Goal: Task Accomplishment & Management: Manage account settings

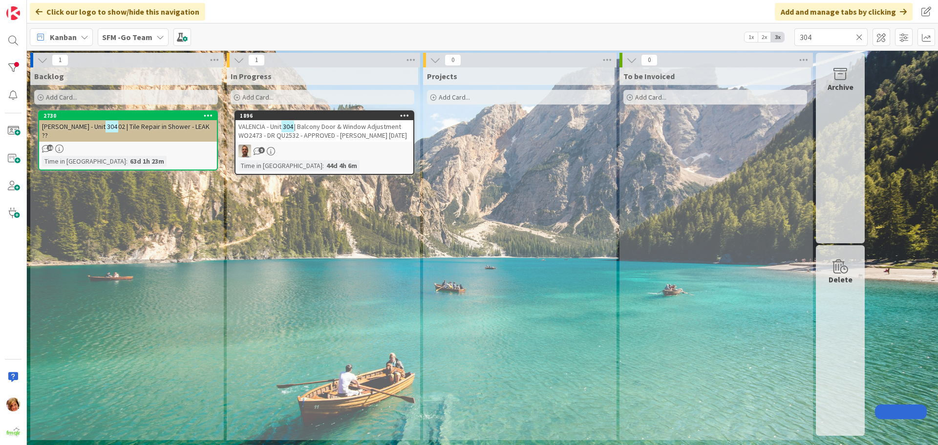
click at [828, 40] on input "304" at bounding box center [831, 37] width 73 height 18
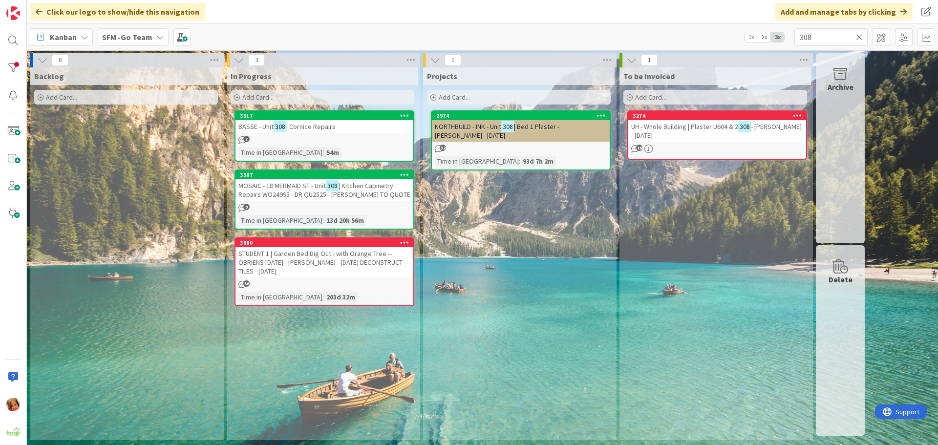
click at [290, 134] on link "3317 BASSE - Unit 308 | Cornice Repairs 7 Time in [GEOGRAPHIC_DATA] : 54m" at bounding box center [325, 135] width 180 height 51
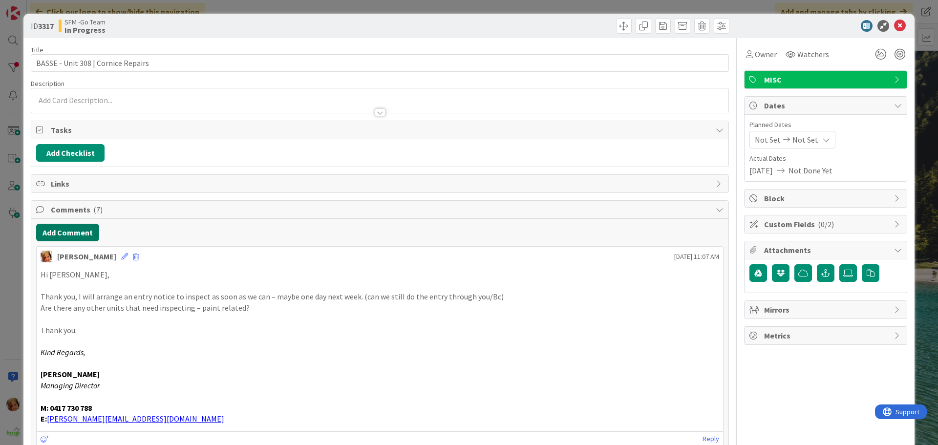
click at [65, 234] on button "Add Comment" at bounding box center [67, 233] width 63 height 18
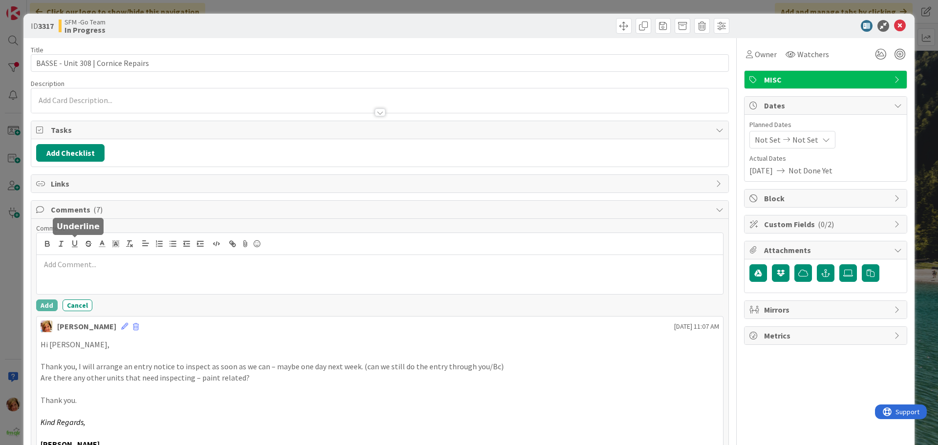
click at [81, 259] on p at bounding box center [380, 264] width 679 height 11
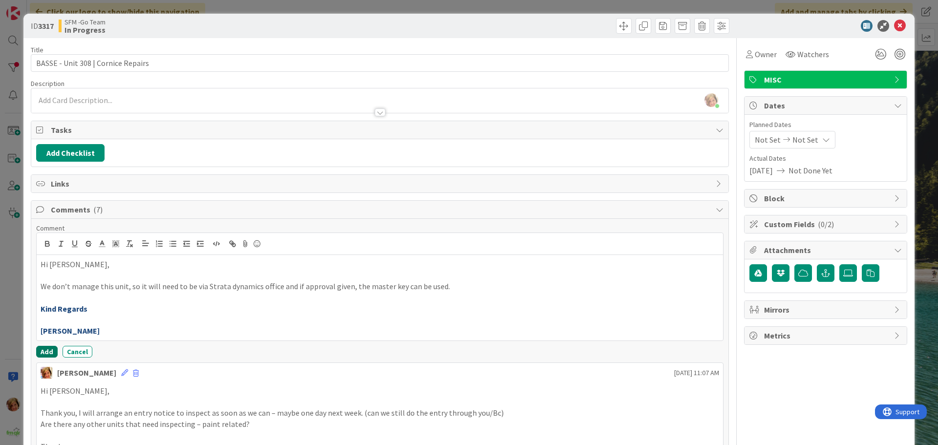
click at [45, 350] on button "Add" at bounding box center [47, 352] width 22 height 12
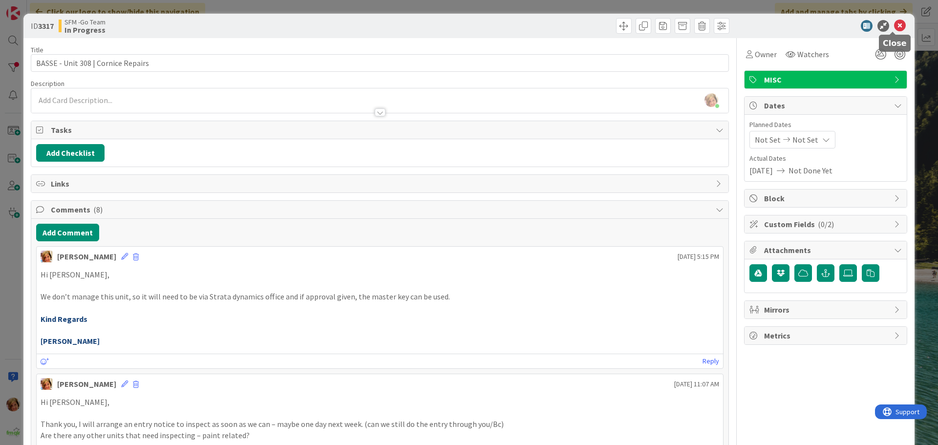
drag, startPoint x: 895, startPoint y: 26, endPoint x: 872, endPoint y: 30, distance: 23.4
click at [895, 26] on icon at bounding box center [900, 26] width 12 height 12
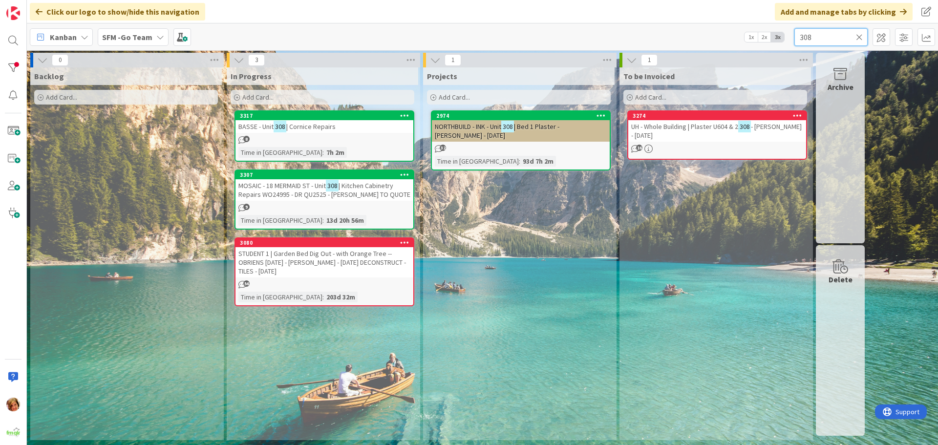
click at [820, 38] on input "308" at bounding box center [831, 37] width 73 height 18
type input "3"
type input "BANYO"
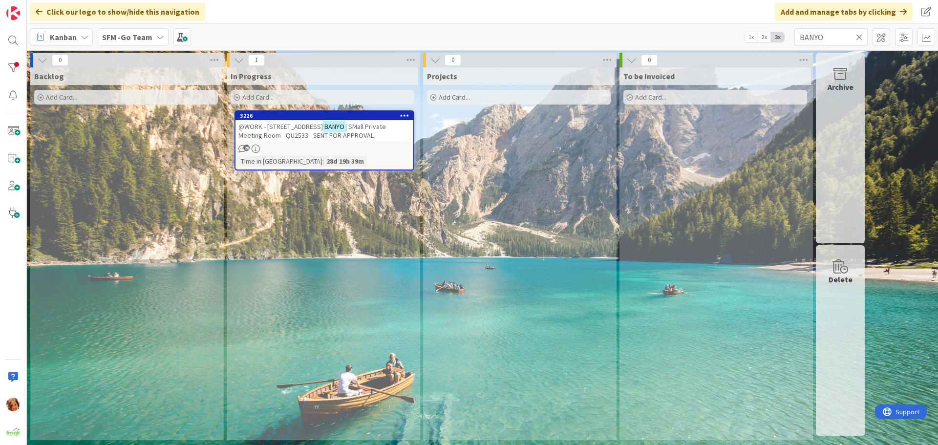
click at [293, 130] on span "@WORK - [STREET_ADDRESS]" at bounding box center [280, 126] width 85 height 9
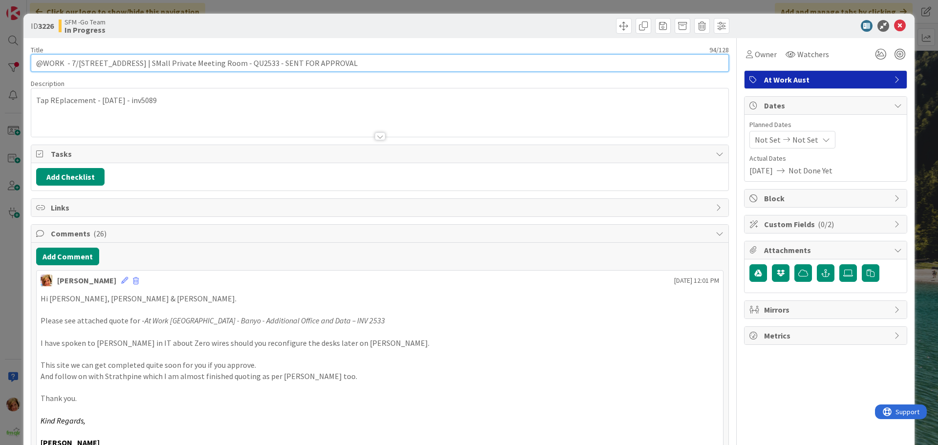
drag, startPoint x: 382, startPoint y: 61, endPoint x: 295, endPoint y: 60, distance: 86.5
click at [295, 60] on input "@WORK - 7/[STREET_ADDRESS] | SMall Private Meeting Room - QU2533 - SENT FOR APP…" at bounding box center [380, 63] width 698 height 18
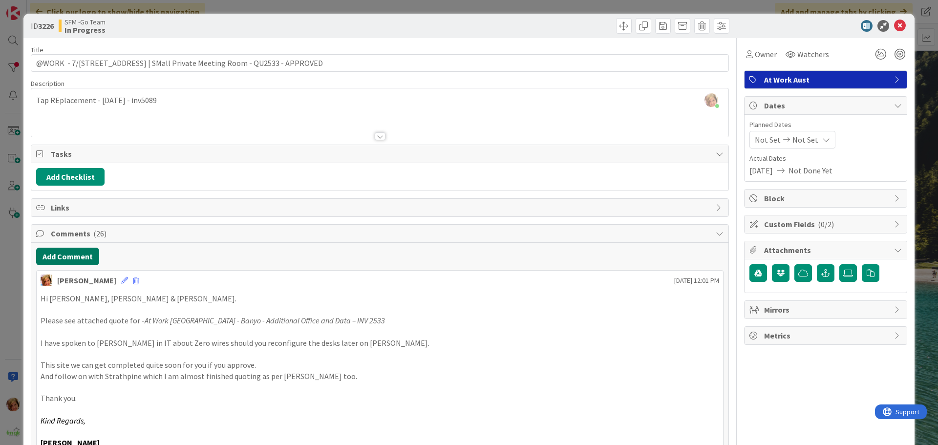
click at [76, 259] on button "Add Comment" at bounding box center [67, 257] width 63 height 18
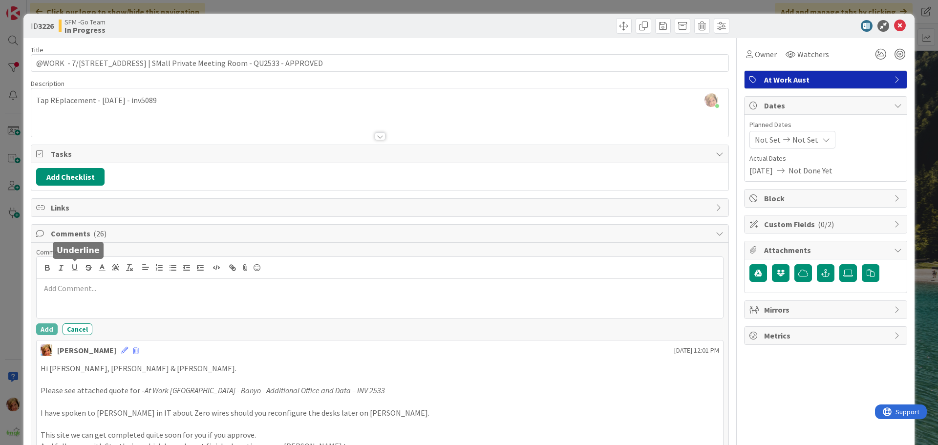
click at [88, 289] on p at bounding box center [380, 288] width 679 height 11
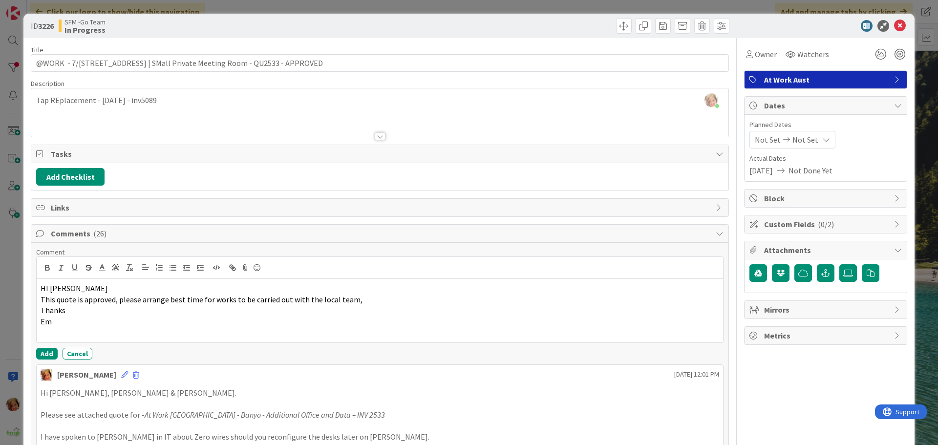
scroll to position [98, 0]
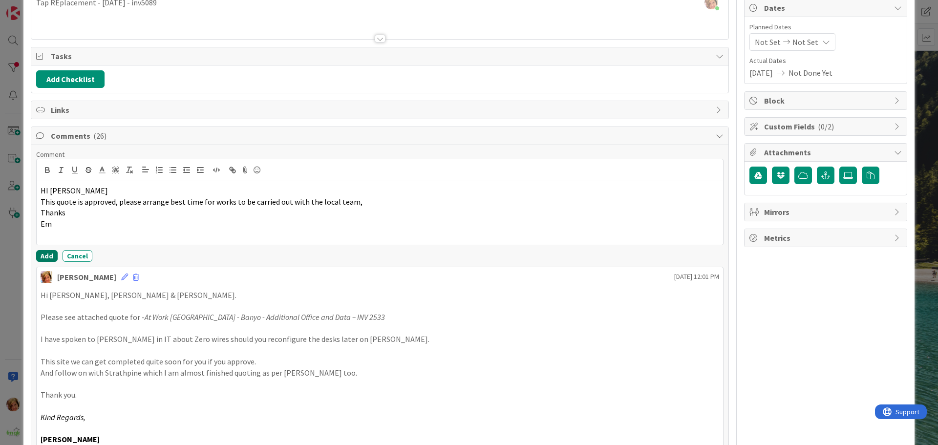
click at [44, 255] on button "Add" at bounding box center [47, 256] width 22 height 12
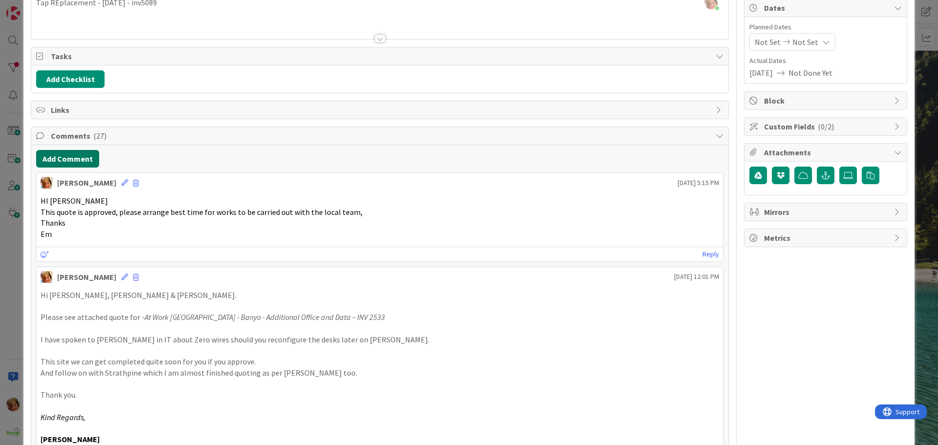
click at [61, 156] on button "Add Comment" at bounding box center [67, 159] width 63 height 18
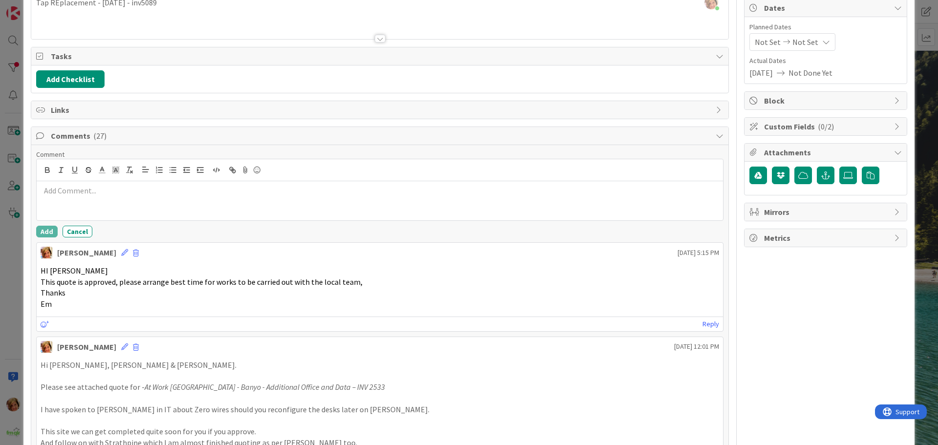
click at [94, 200] on div at bounding box center [380, 200] width 687 height 39
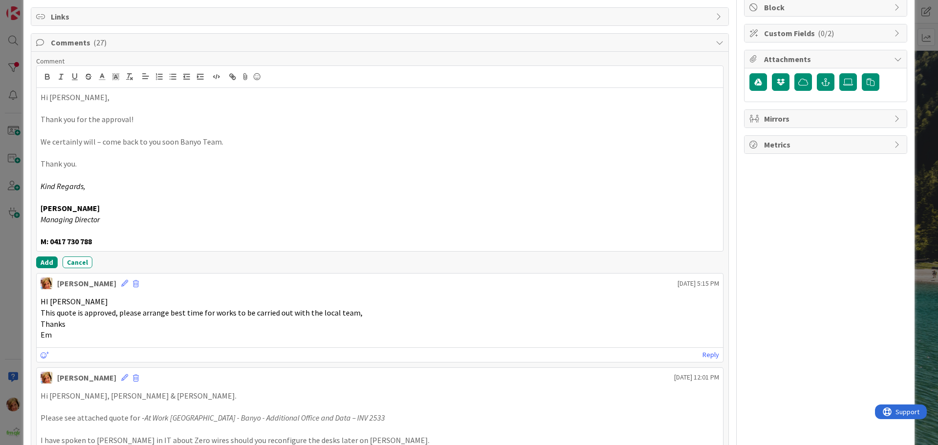
scroll to position [195, 0]
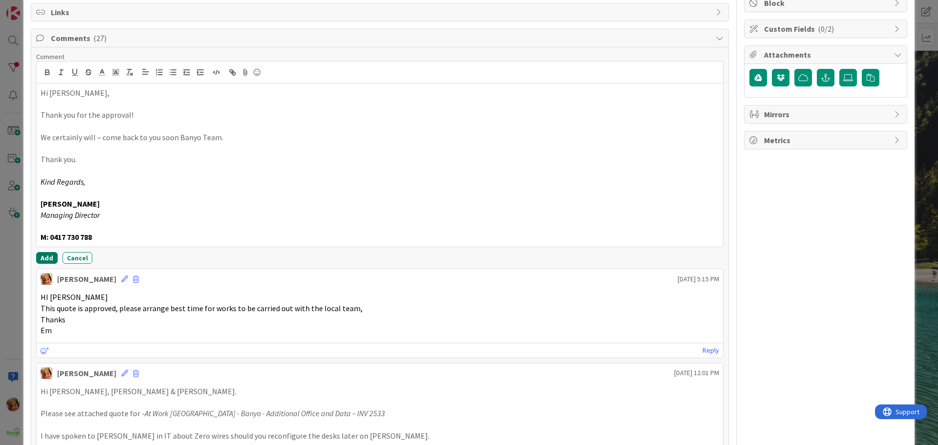
click at [41, 261] on button "Add" at bounding box center [47, 258] width 22 height 12
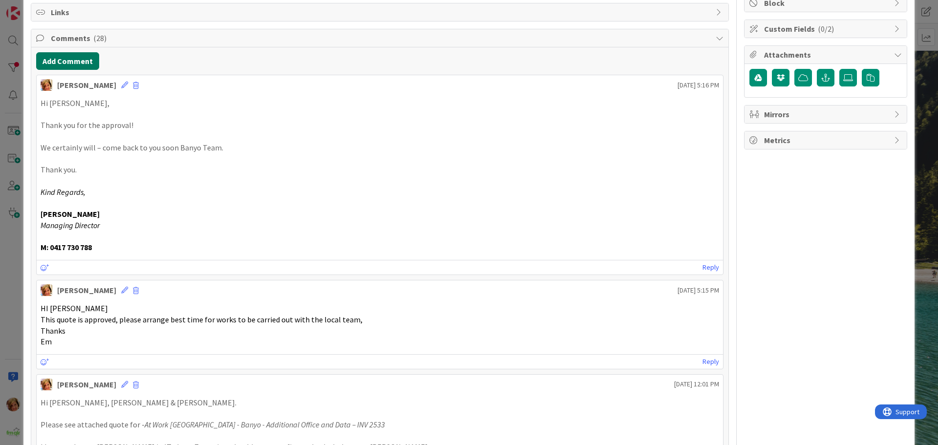
click at [73, 63] on button "Add Comment" at bounding box center [67, 61] width 63 height 18
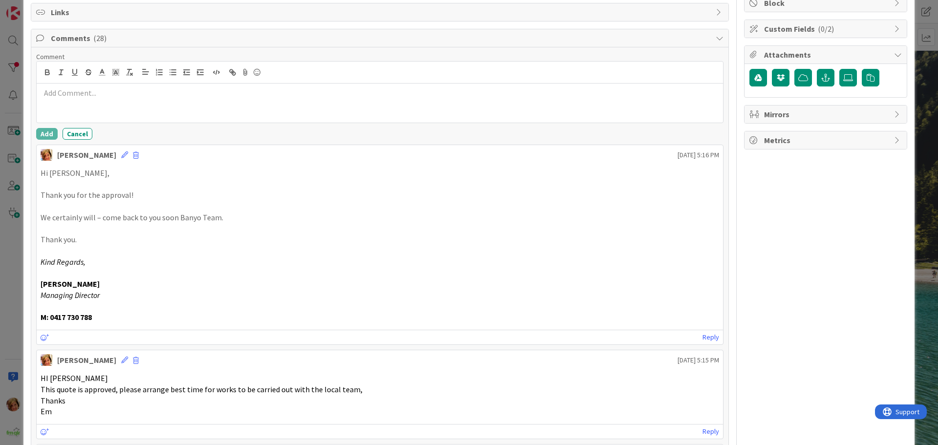
click at [87, 105] on div at bounding box center [380, 103] width 687 height 39
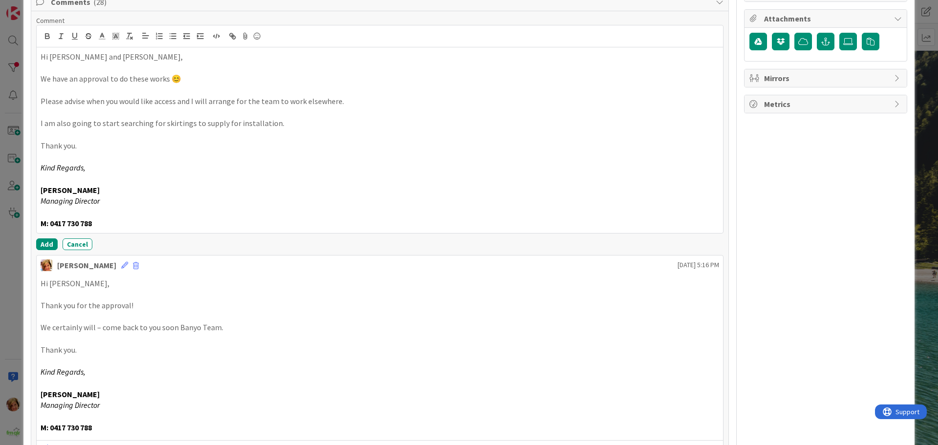
scroll to position [293, 0]
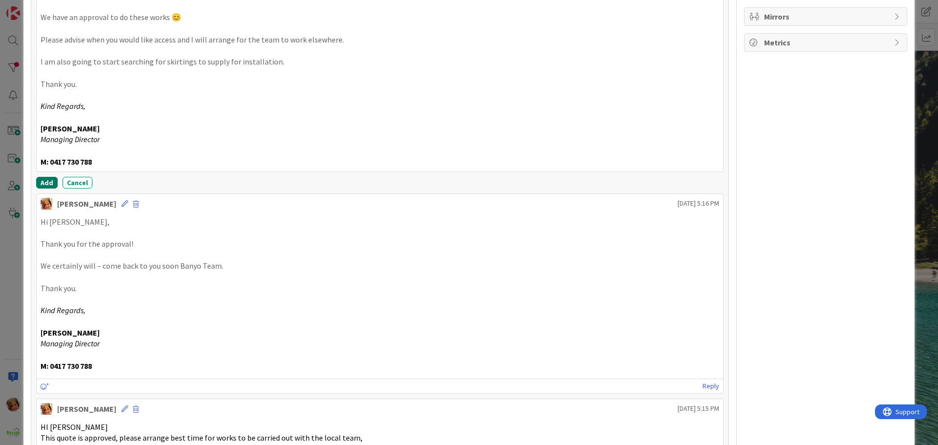
click at [38, 185] on button "Add" at bounding box center [47, 183] width 22 height 12
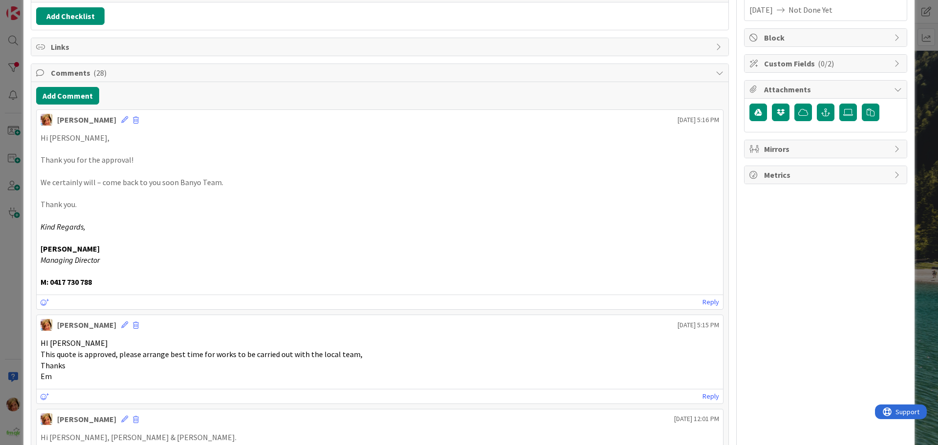
scroll to position [0, 0]
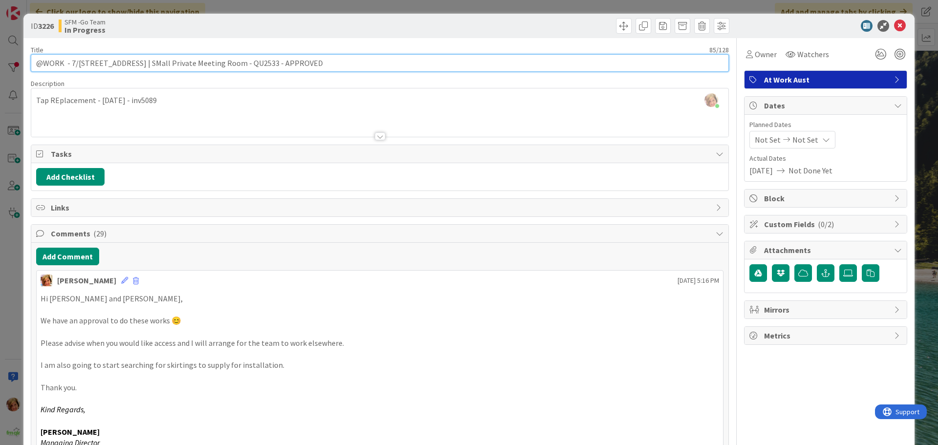
click at [341, 67] on input "@WORK - 7/[STREET_ADDRESS] | SMall Private Meeting Room - QU2533 - APPROVED" at bounding box center [380, 63] width 698 height 18
type input "@WORK - 7/[STREET_ADDRESS] | SMall Private Meeting Room - QU2533 - APPROVED - S…"
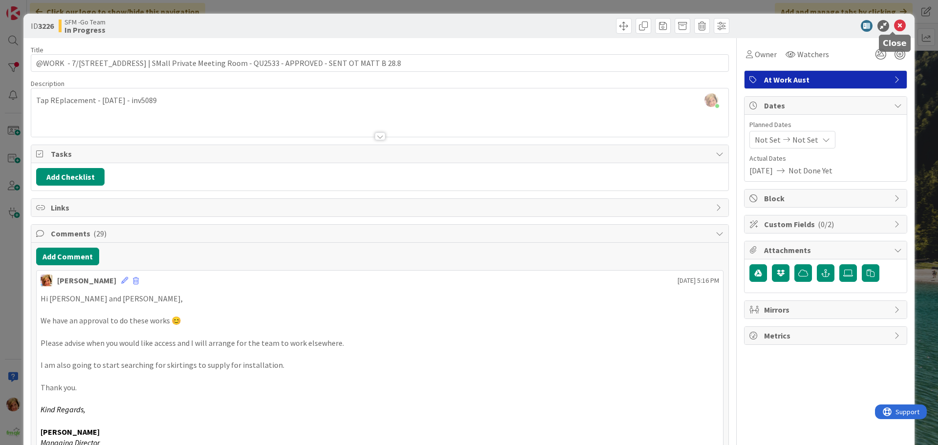
drag, startPoint x: 895, startPoint y: 27, endPoint x: 871, endPoint y: 29, distance: 24.0
click at [895, 27] on icon at bounding box center [900, 26] width 12 height 12
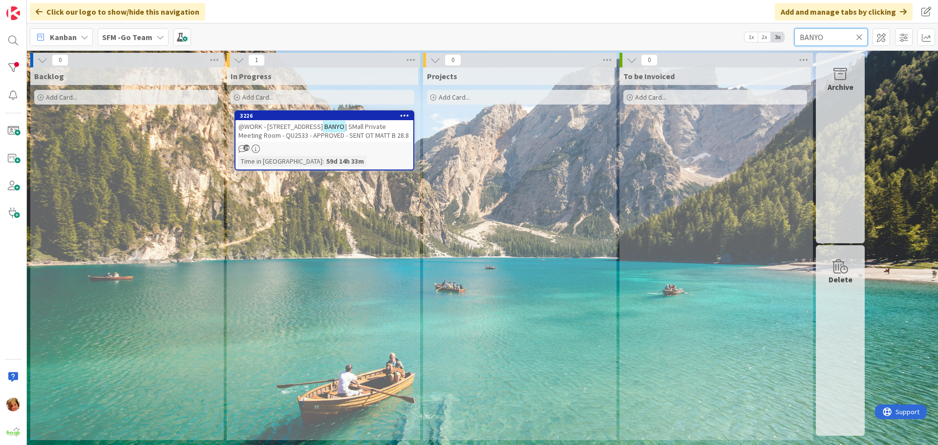
click at [830, 38] on input "BANYO" at bounding box center [831, 37] width 73 height 18
type input "B"
type input "STRATHPINE"
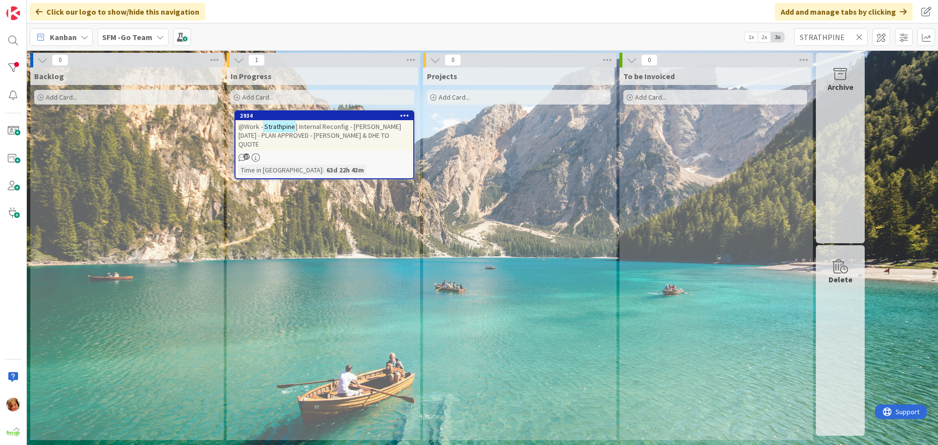
click at [344, 123] on span "| Internal Reconfig - [PERSON_NAME] [DATE] - PLAN APPROVED - [PERSON_NAME] & DH…" at bounding box center [319, 135] width 163 height 26
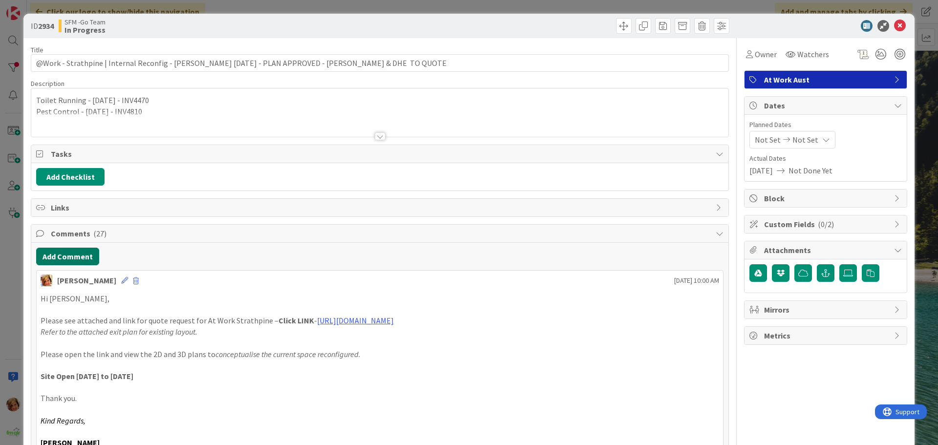
click at [59, 255] on button "Add Comment" at bounding box center [67, 257] width 63 height 18
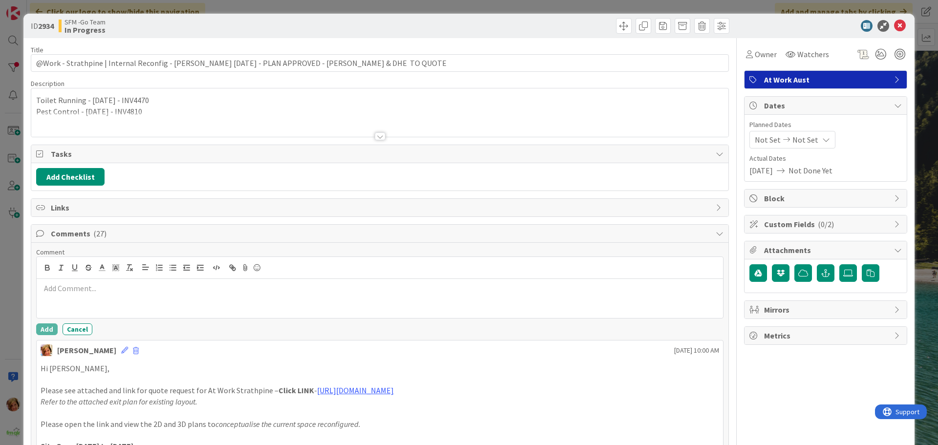
click at [88, 305] on div at bounding box center [380, 298] width 687 height 39
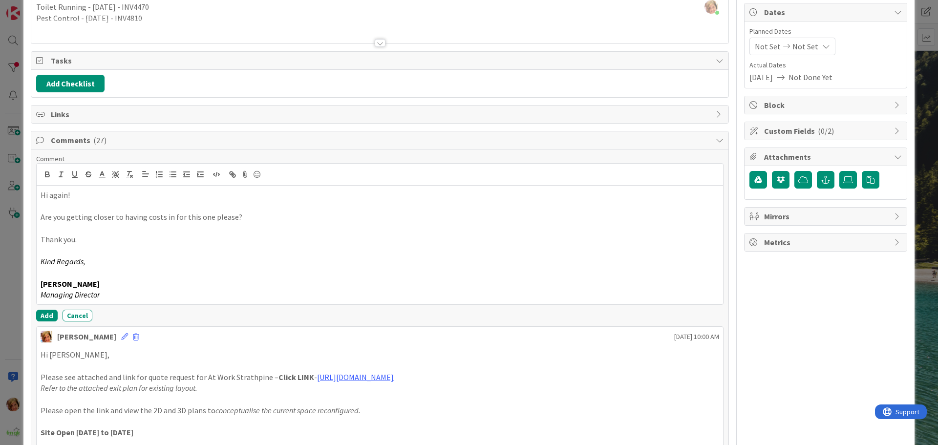
scroll to position [98, 0]
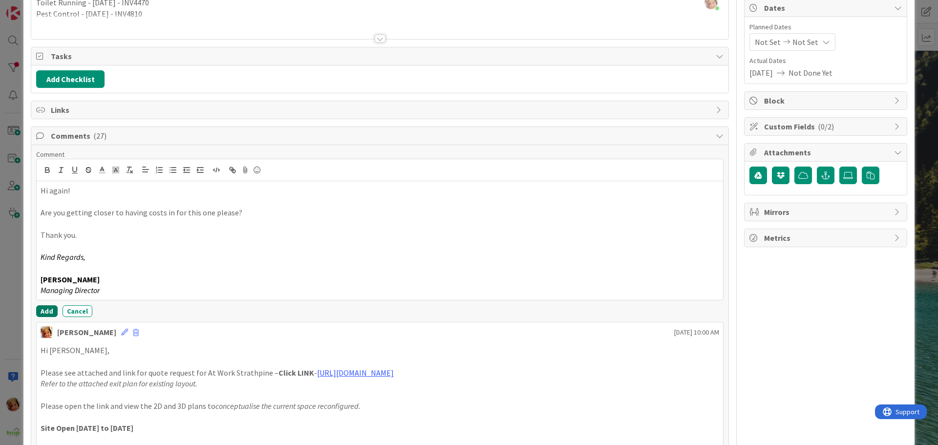
click at [42, 314] on button "Add" at bounding box center [47, 311] width 22 height 12
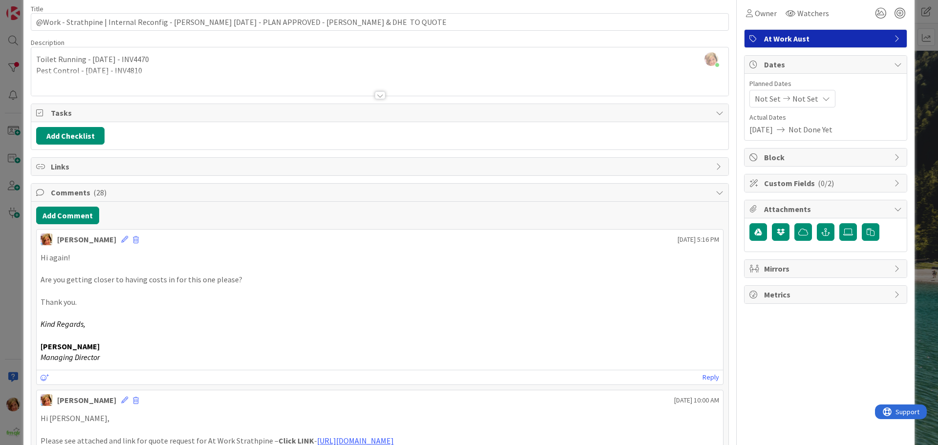
scroll to position [0, 0]
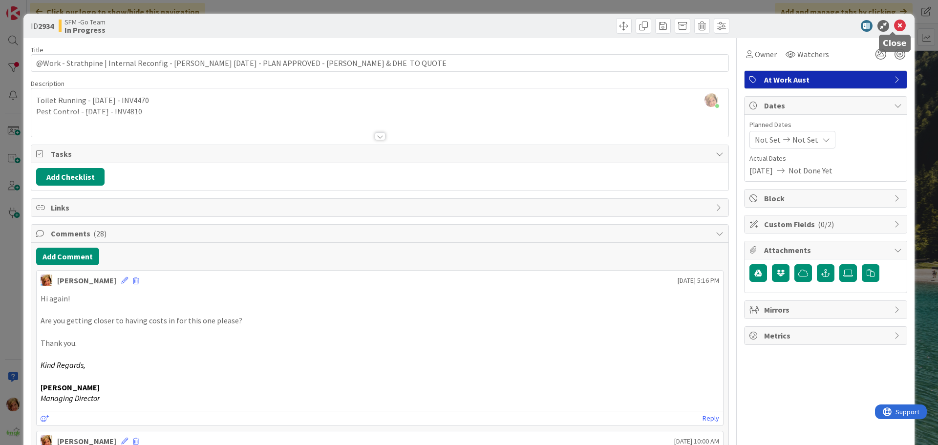
drag, startPoint x: 894, startPoint y: 23, endPoint x: 887, endPoint y: 23, distance: 6.9
click at [894, 23] on icon at bounding box center [900, 26] width 12 height 12
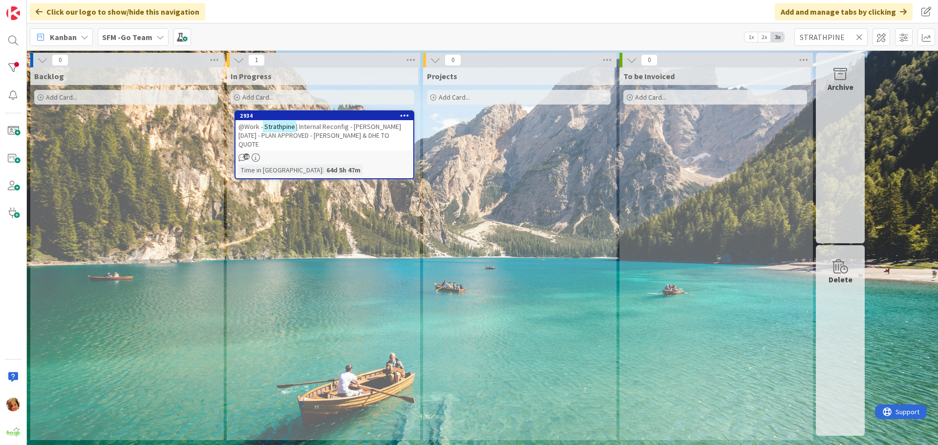
click at [861, 35] on icon at bounding box center [859, 37] width 7 height 9
click at [861, 35] on input "text" at bounding box center [831, 37] width 73 height 18
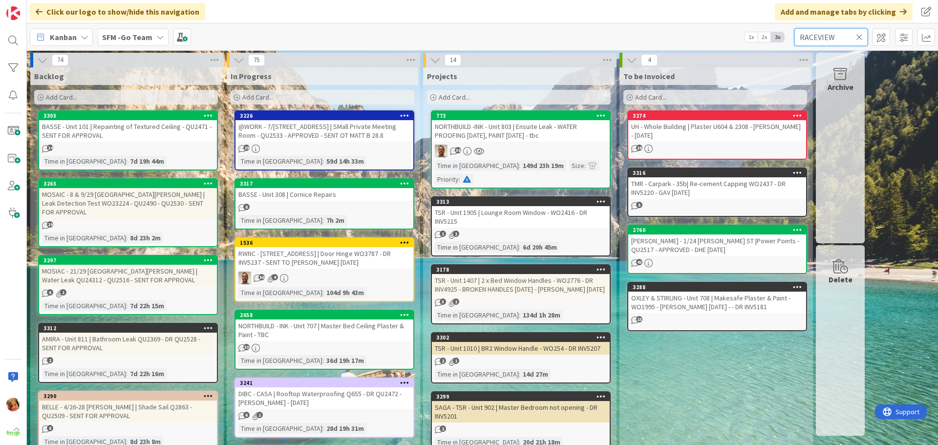
type input "RACEVIEW"
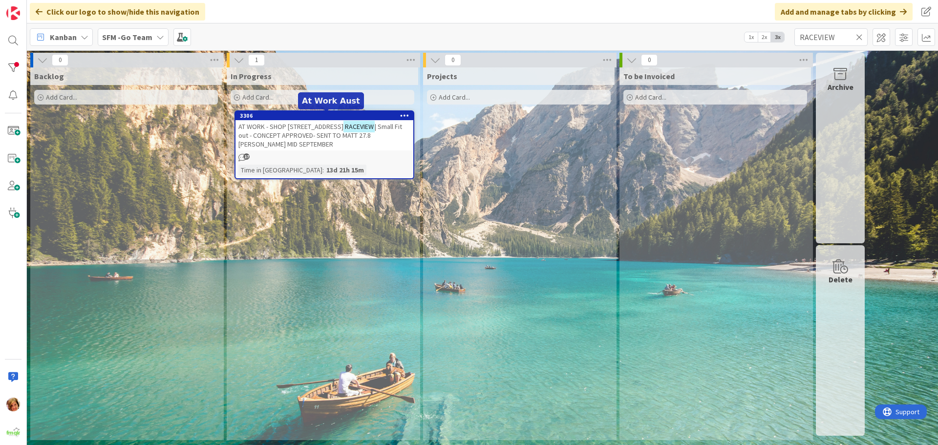
click at [309, 114] on div "3306" at bounding box center [326, 115] width 173 height 7
click at [303, 131] on span "| Small Fit out - CONCEPT APPROVED- SENT TO MATT 27.8 [PERSON_NAME] MID SEPTEMB…" at bounding box center [320, 135] width 164 height 26
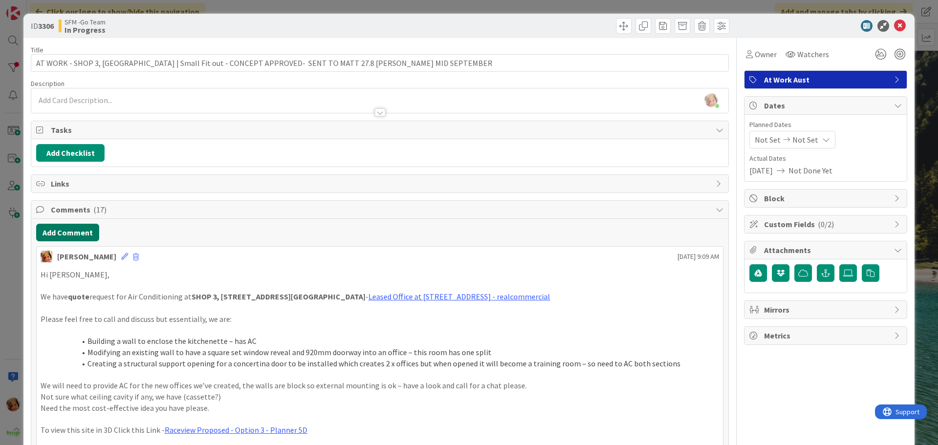
click at [87, 235] on button "Add Comment" at bounding box center [67, 233] width 63 height 18
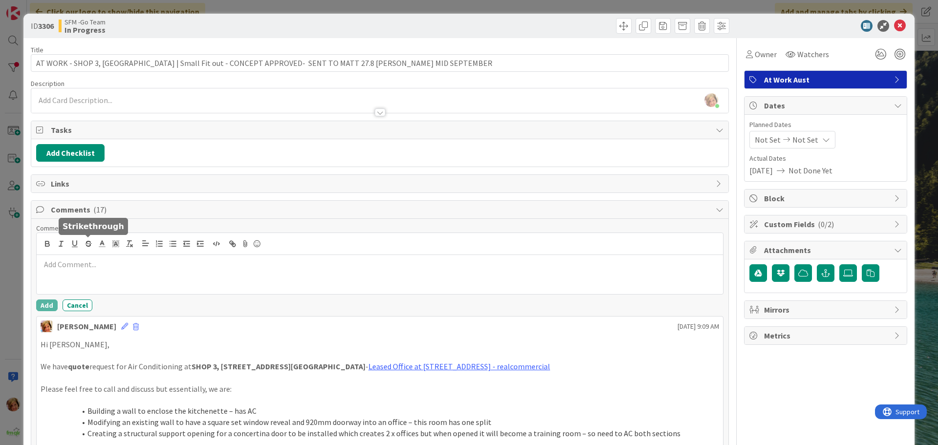
click at [104, 267] on p at bounding box center [380, 264] width 679 height 11
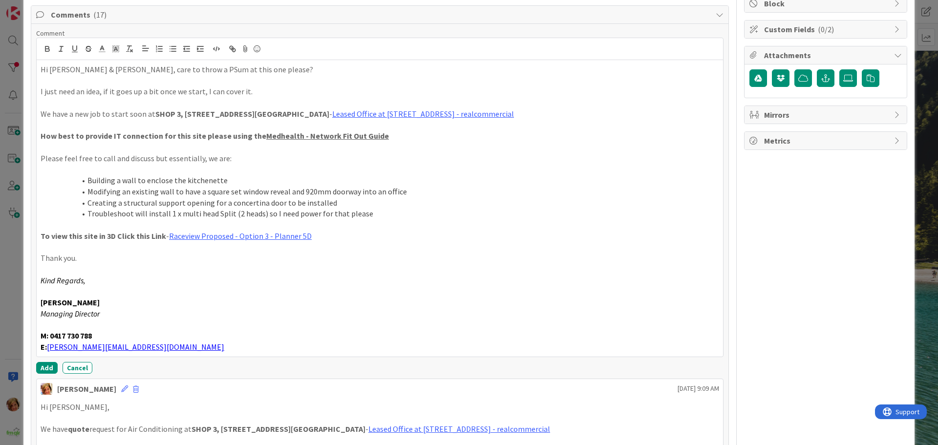
scroll to position [199, 0]
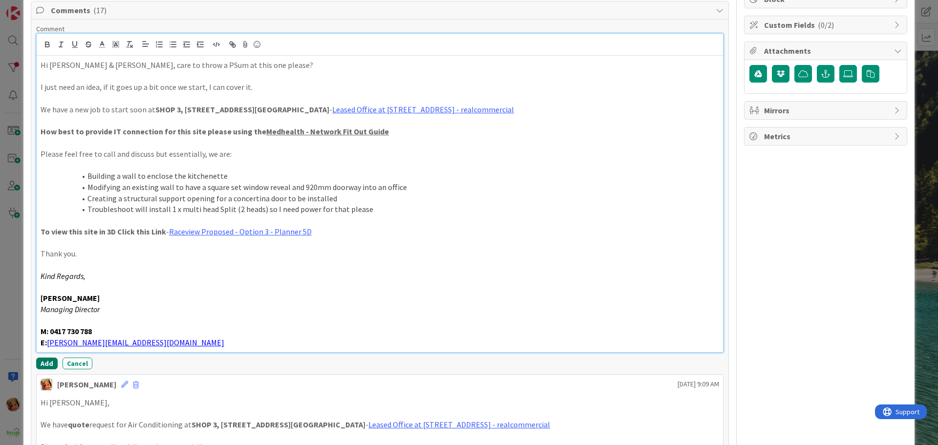
click at [50, 361] on button "Add" at bounding box center [47, 364] width 22 height 12
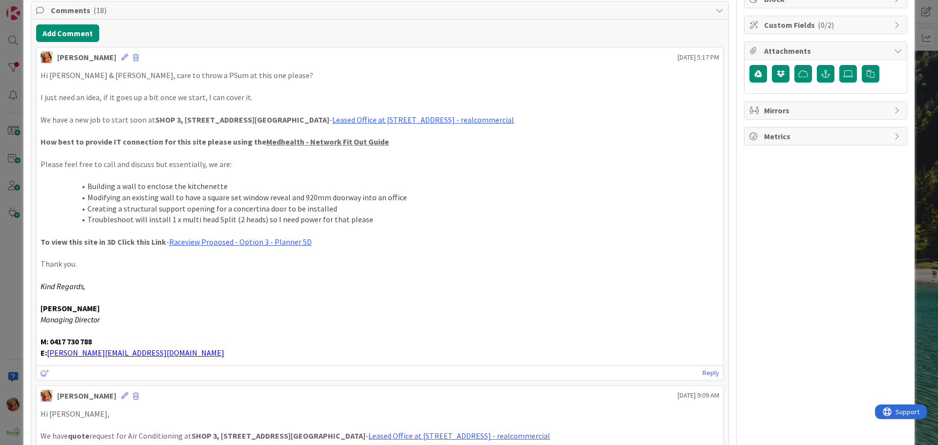
scroll to position [0, 0]
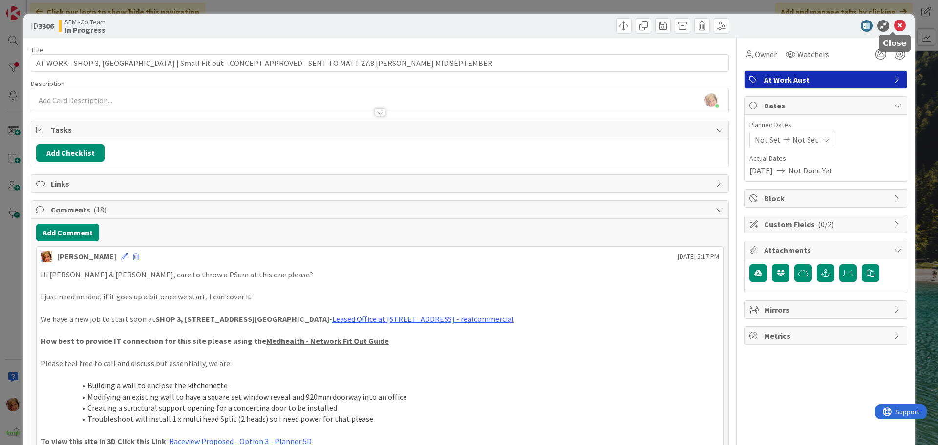
click at [896, 26] on icon at bounding box center [900, 26] width 12 height 12
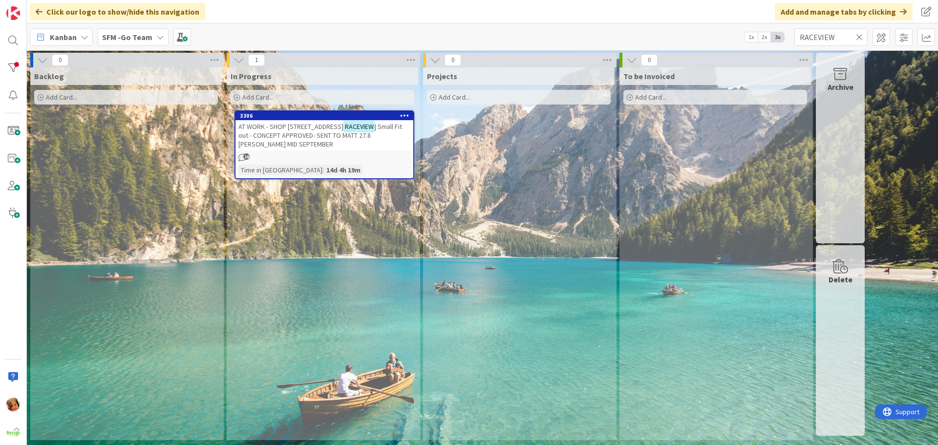
click at [859, 36] on icon at bounding box center [859, 37] width 7 height 9
click at [859, 36] on input "text" at bounding box center [831, 37] width 73 height 18
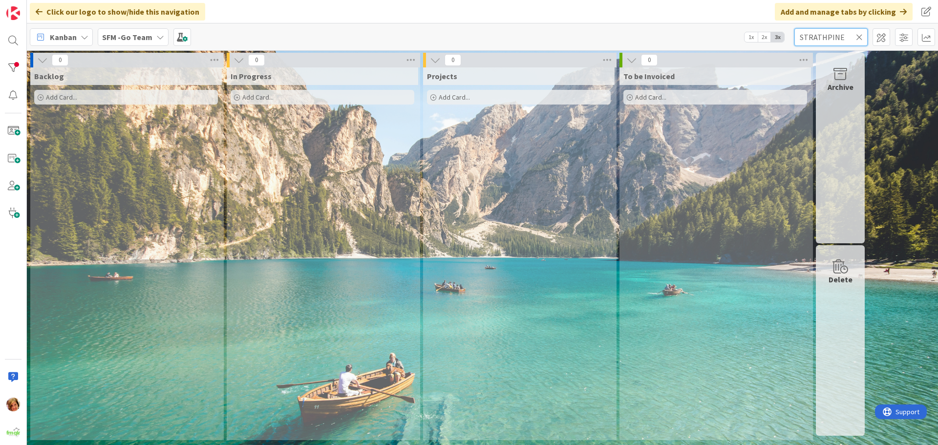
type input "STRATHPINE"
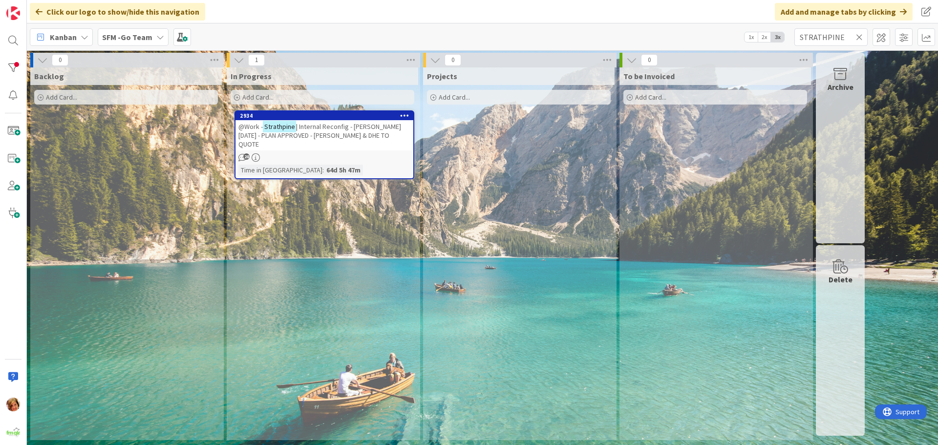
click at [339, 127] on span "| Internal Reconfig - [PERSON_NAME] [DATE] - PLAN APPROVED - [PERSON_NAME] & DH…" at bounding box center [319, 135] width 163 height 26
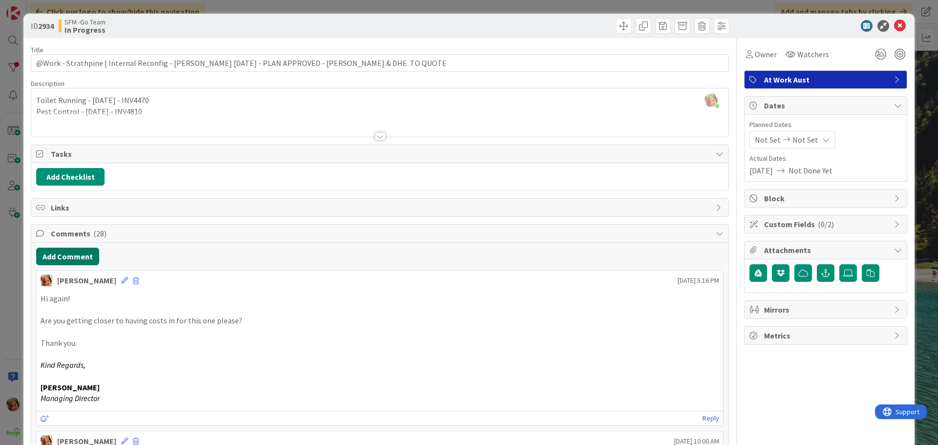
click at [66, 259] on button "Add Comment" at bounding box center [67, 257] width 63 height 18
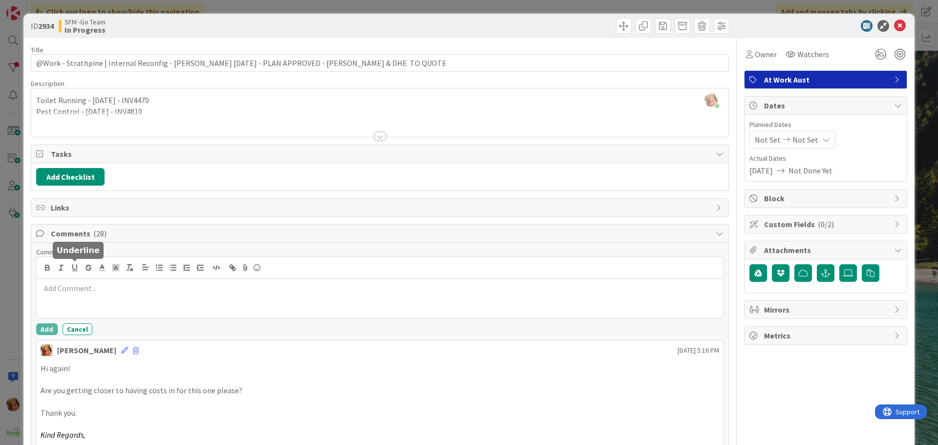
click at [98, 292] on p at bounding box center [380, 288] width 679 height 11
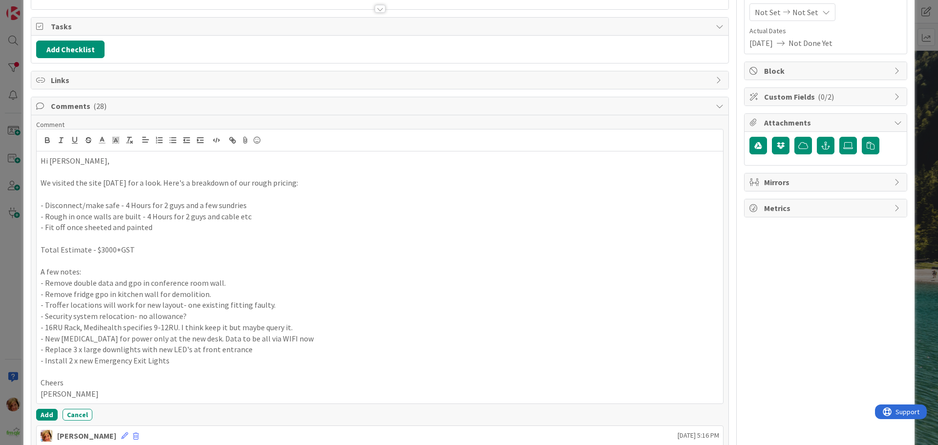
scroll to position [179, 0]
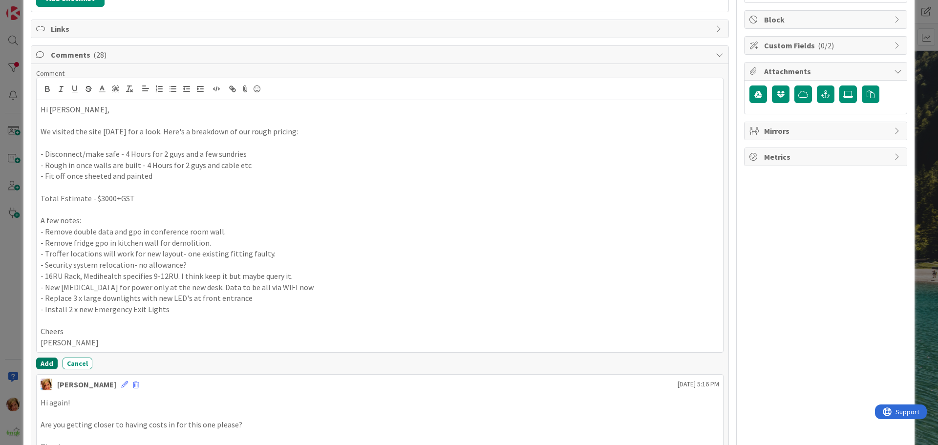
click at [45, 362] on button "Add" at bounding box center [47, 364] width 22 height 12
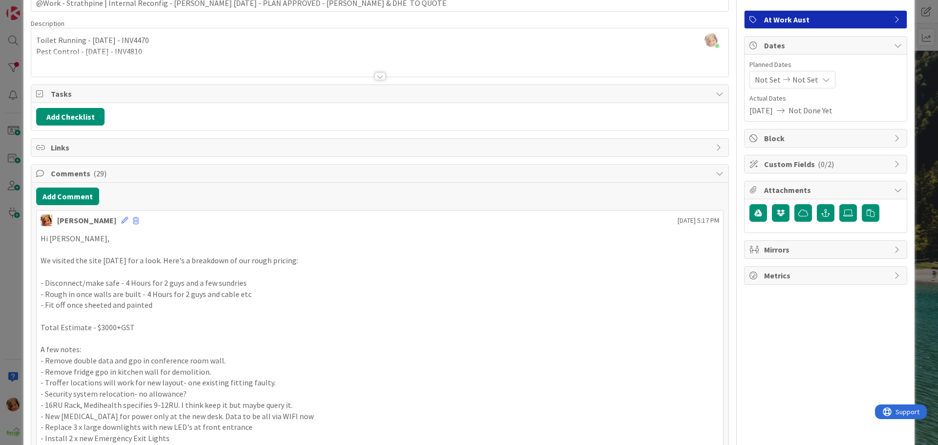
scroll to position [0, 0]
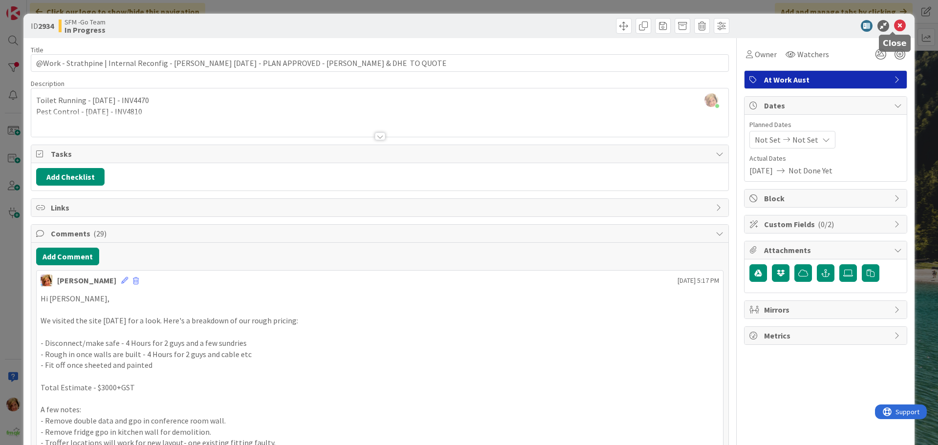
drag, startPoint x: 897, startPoint y: 22, endPoint x: 889, endPoint y: 25, distance: 8.7
click at [897, 22] on icon at bounding box center [900, 26] width 12 height 12
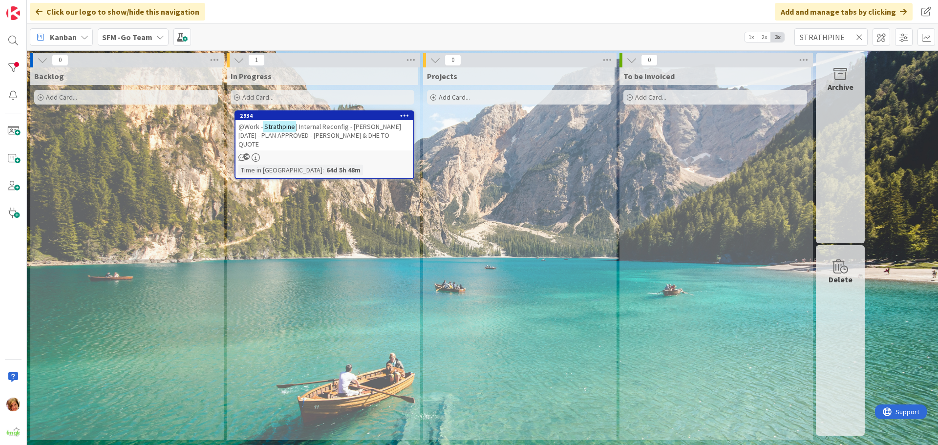
click at [861, 33] on icon at bounding box center [859, 37] width 7 height 9
click at [844, 40] on input "text" at bounding box center [831, 37] width 73 height 18
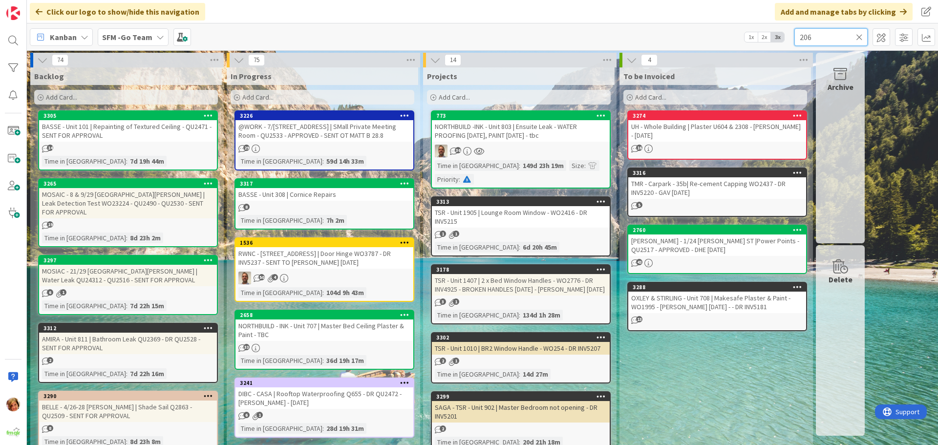
type input "206"
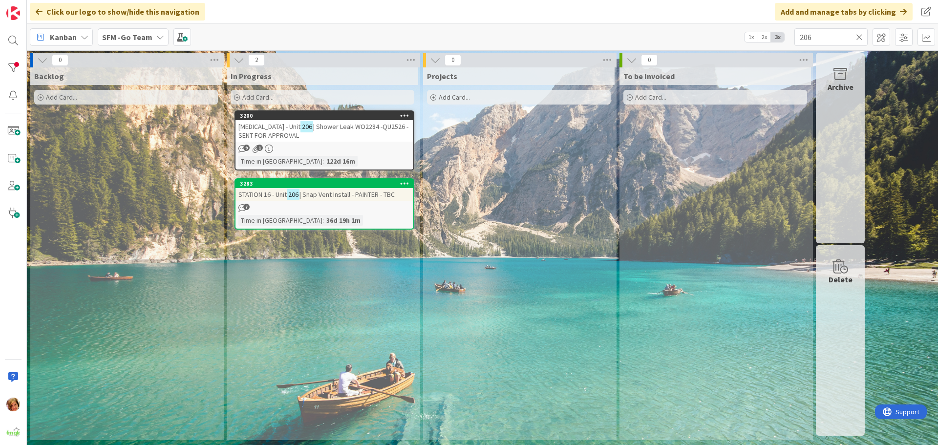
click at [294, 126] on span "| Shower Leak WO2284 -QU2526 - SENT FOR APPROVAL" at bounding box center [323, 131] width 170 height 18
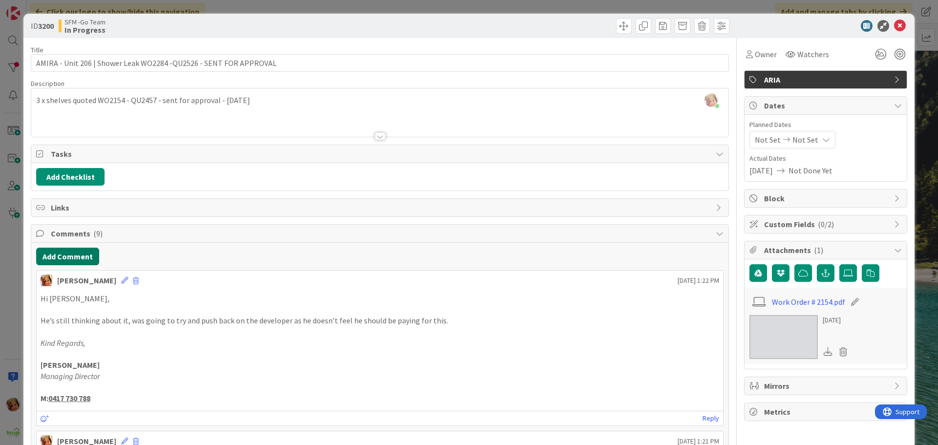
click at [57, 254] on button "Add Comment" at bounding box center [67, 257] width 63 height 18
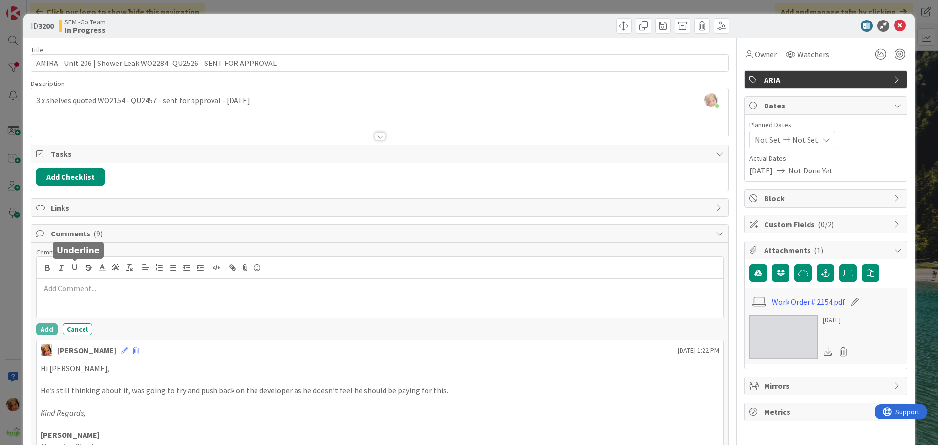
click at [93, 287] on p at bounding box center [380, 288] width 679 height 11
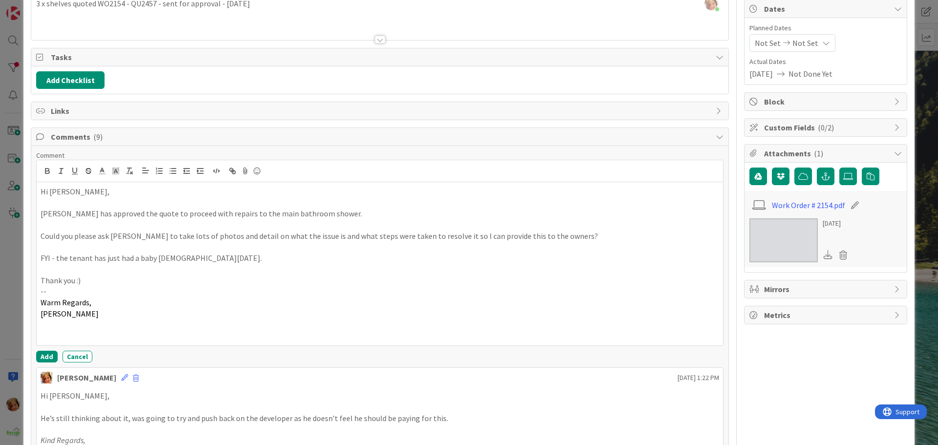
scroll to position [98, 0]
click at [48, 354] on button "Add" at bounding box center [47, 356] width 22 height 12
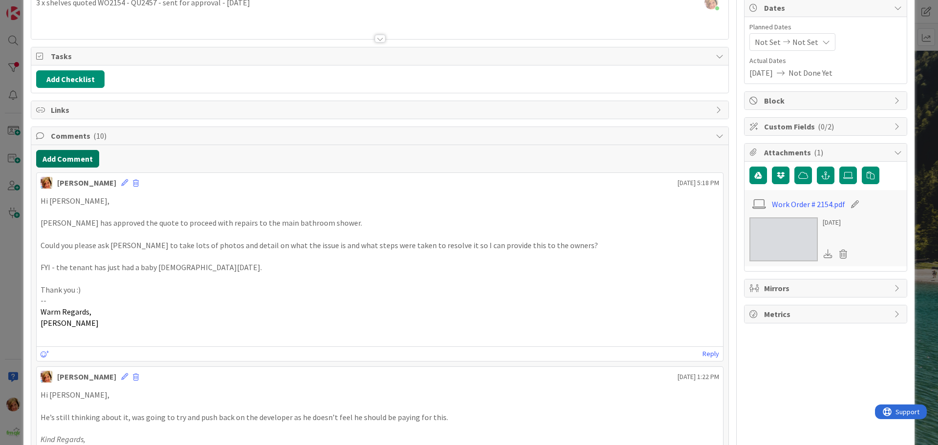
click at [70, 158] on button "Add Comment" at bounding box center [67, 159] width 63 height 18
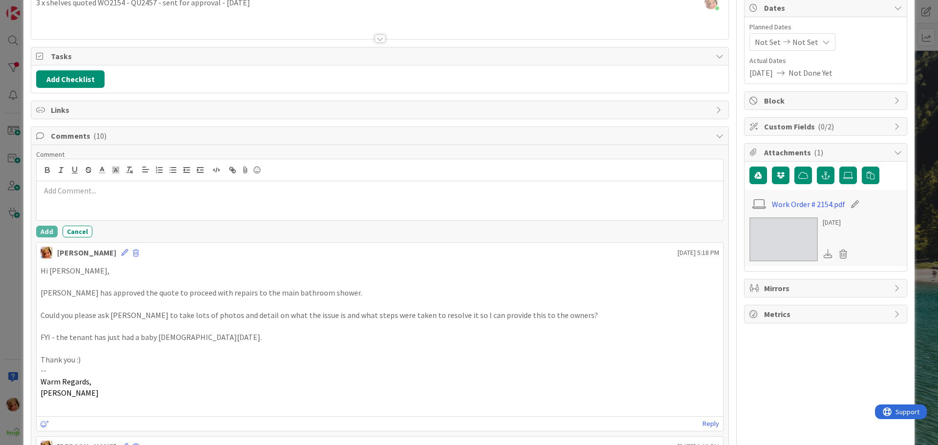
click at [94, 193] on p at bounding box center [380, 190] width 679 height 11
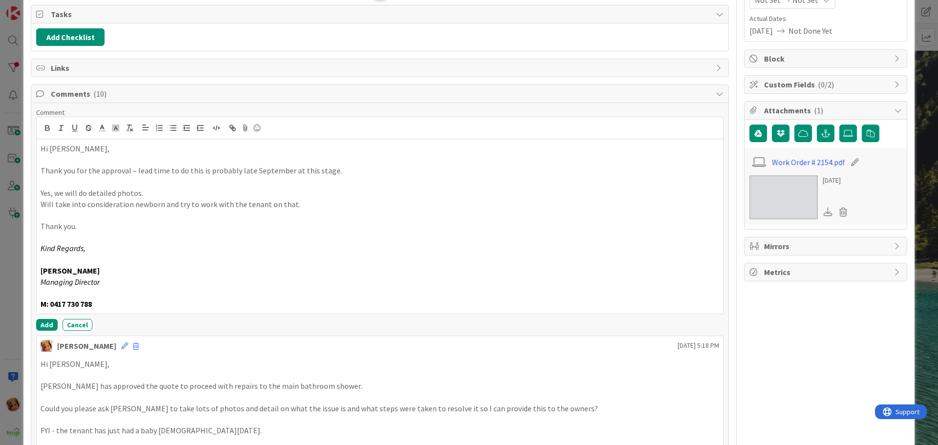
scroll to position [195, 0]
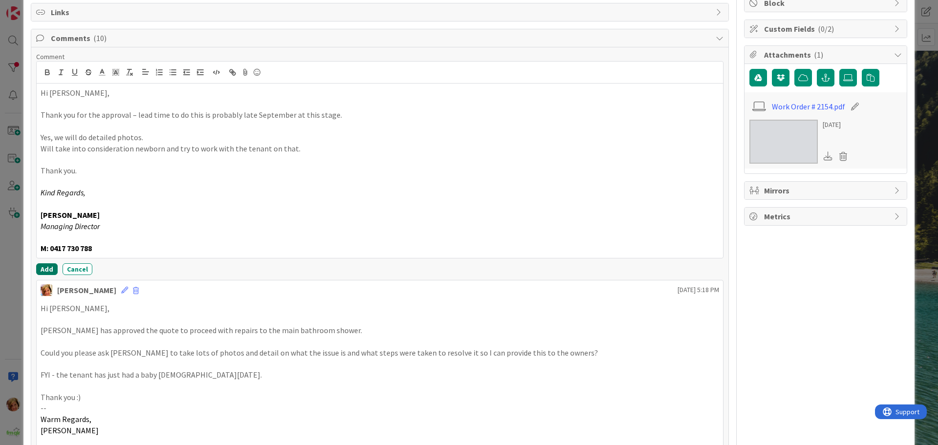
click at [47, 265] on button "Add" at bounding box center [47, 269] width 22 height 12
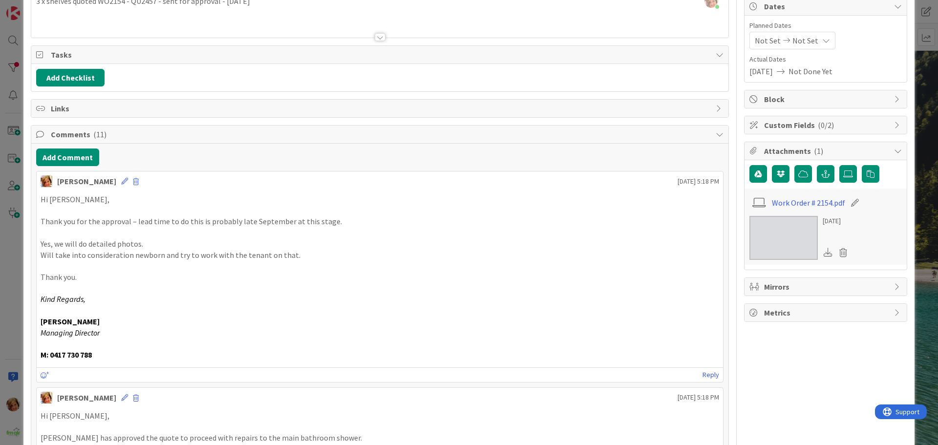
scroll to position [0, 0]
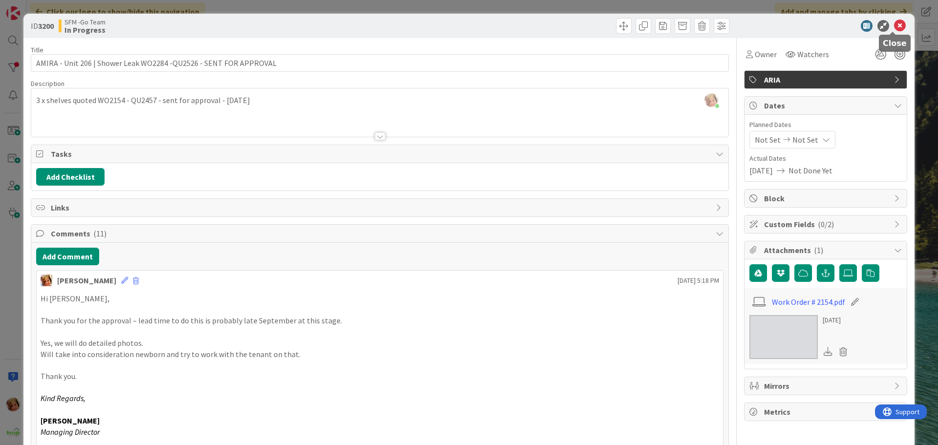
click at [894, 26] on icon at bounding box center [900, 26] width 12 height 12
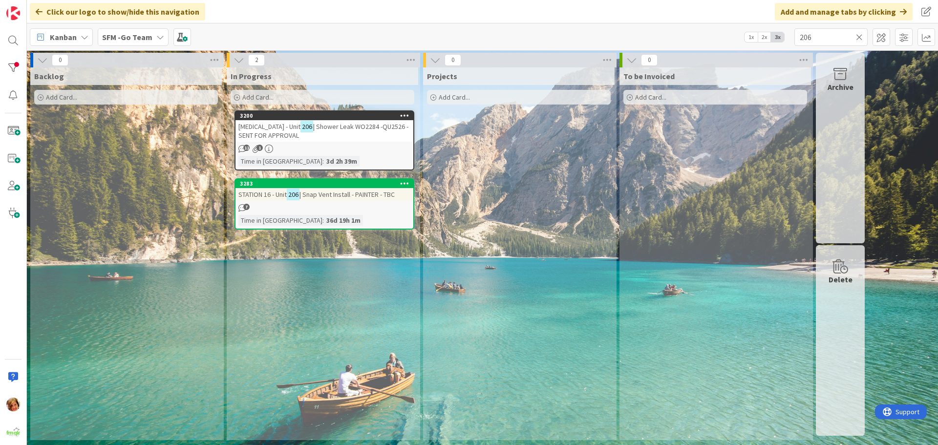
click at [862, 38] on icon at bounding box center [859, 37] width 7 height 9
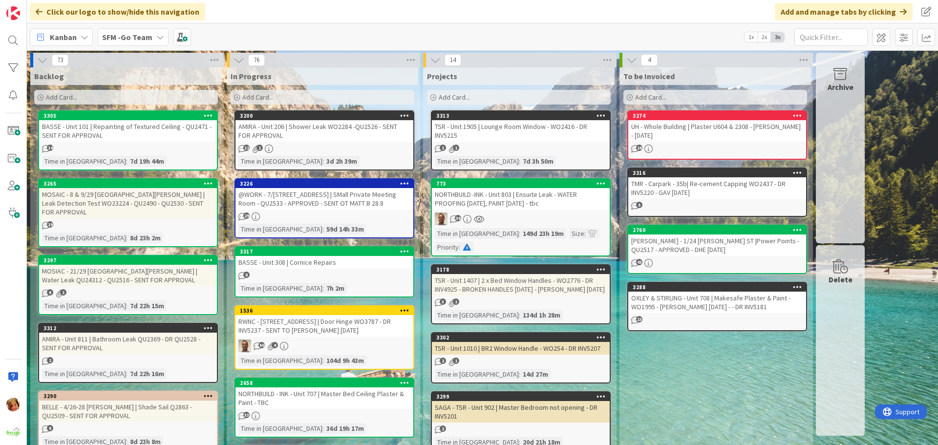
click at [501, 137] on div "TSR - Unit 1905 | Lounge Room Window - WO2416 - DR INV5215" at bounding box center [521, 131] width 178 height 22
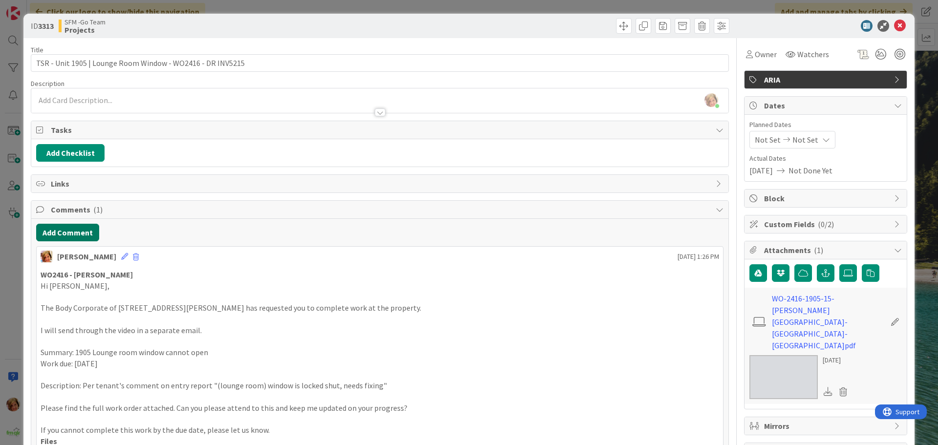
click at [57, 229] on button "Add Comment" at bounding box center [67, 233] width 63 height 18
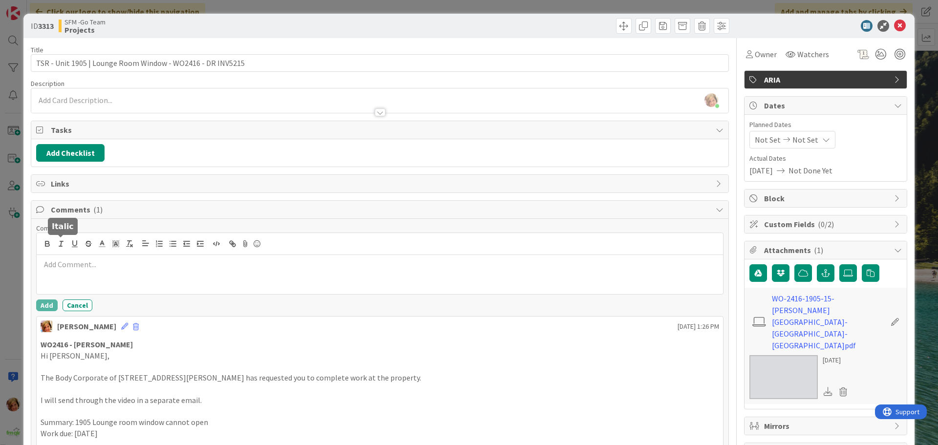
click at [82, 252] on div at bounding box center [380, 244] width 687 height 22
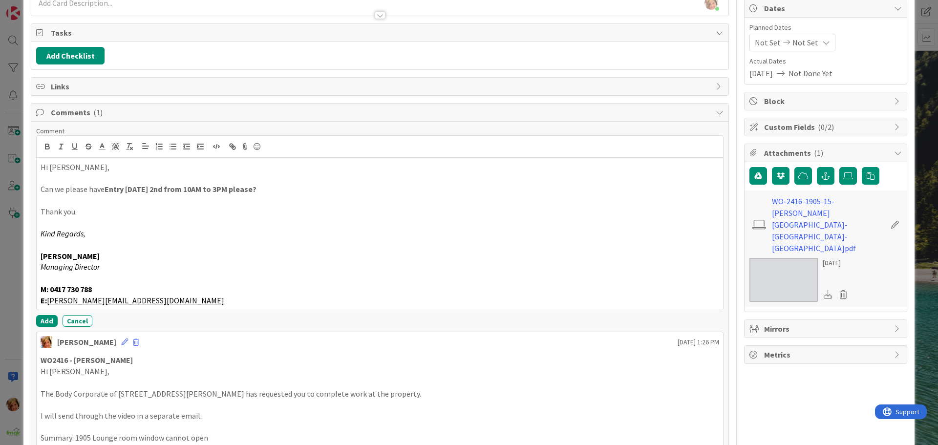
scroll to position [98, 0]
click at [49, 320] on button "Add" at bounding box center [47, 321] width 22 height 12
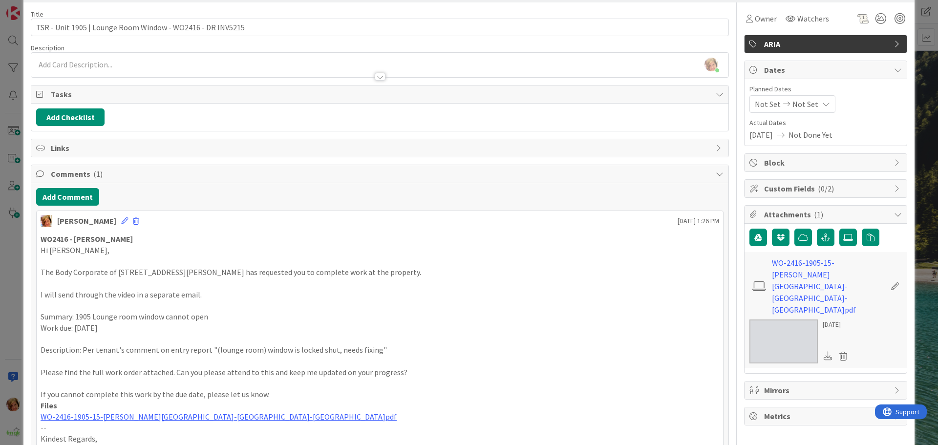
scroll to position [0, 0]
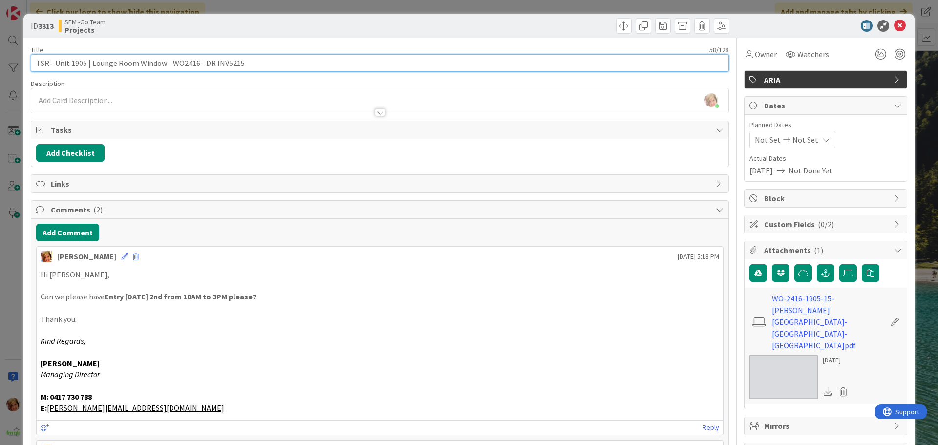
click at [243, 66] on input "TSR - Unit 1905 | Lounge Room Window - WO2416 - DR INV5215" at bounding box center [380, 63] width 698 height 18
type input "TSR - Unit 1905 | Lounge Room Window - WO2416 - DR INV5215 - [PERSON_NAME] [DAT…"
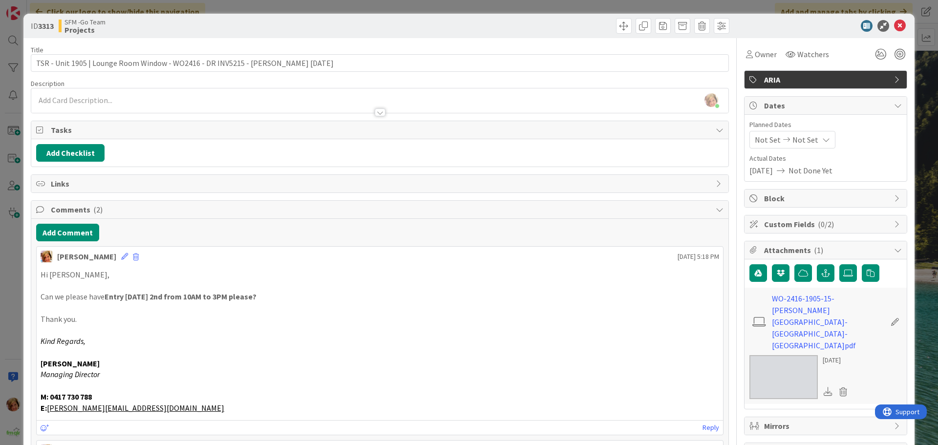
drag, startPoint x: 388, startPoint y: 25, endPoint x: 650, endPoint y: 36, distance: 262.2
click at [389, 25] on div at bounding box center [556, 26] width 347 height 16
click at [894, 23] on icon at bounding box center [900, 26] width 12 height 12
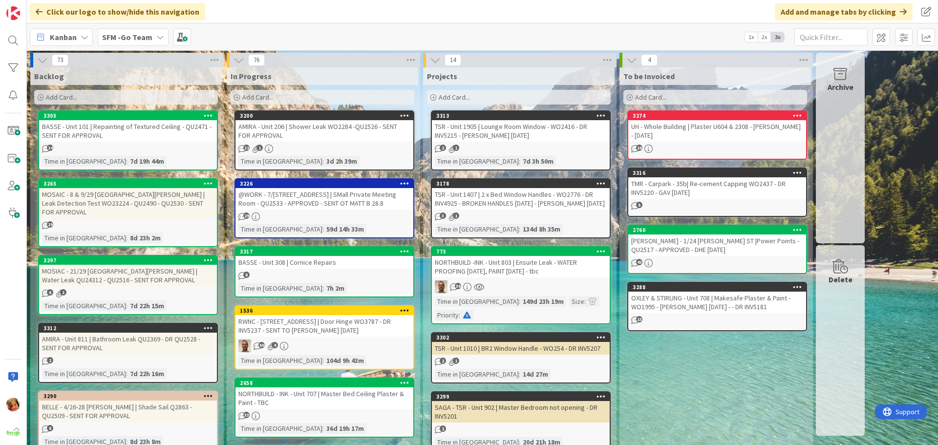
click at [493, 205] on div "TSR - Unit 1407 | 2 x Bed Window Handles - WO2776 - DR INV4925 - BROKEN HANDLES…" at bounding box center [521, 199] width 178 height 22
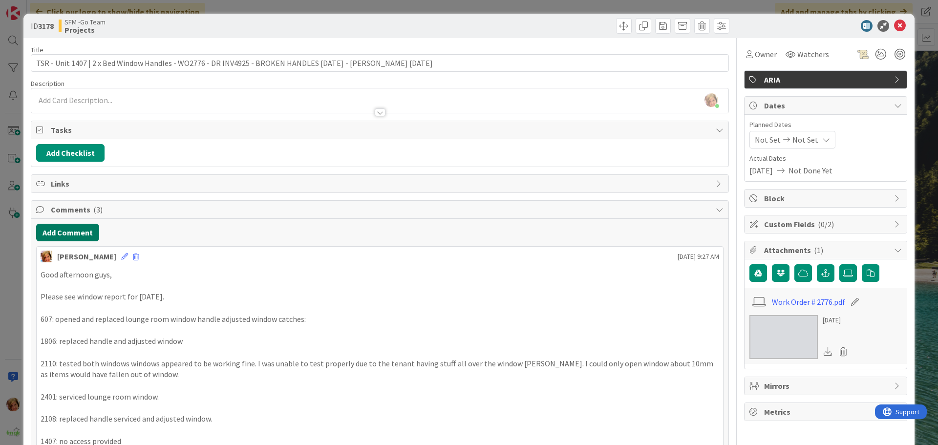
click at [67, 237] on button "Add Comment" at bounding box center [67, 233] width 63 height 18
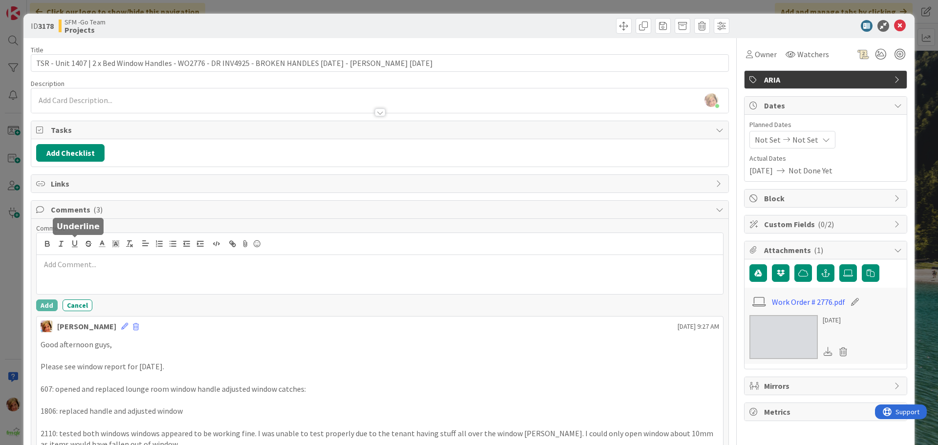
click at [94, 265] on p at bounding box center [380, 264] width 679 height 11
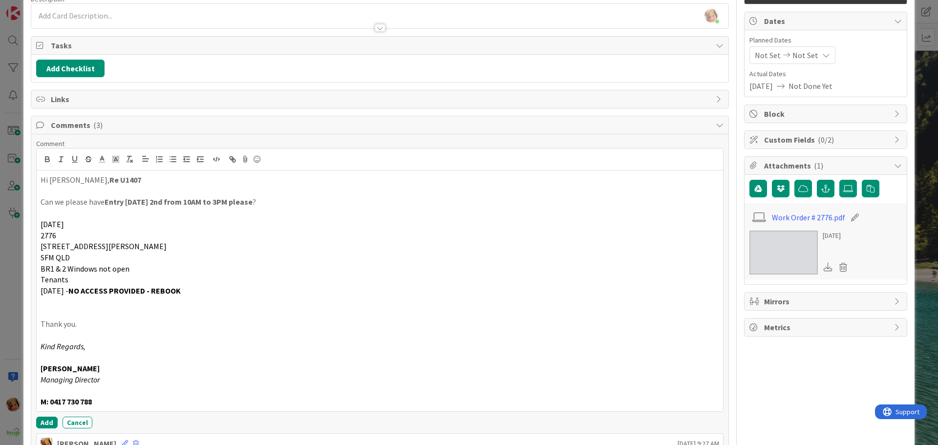
scroll to position [144, 0]
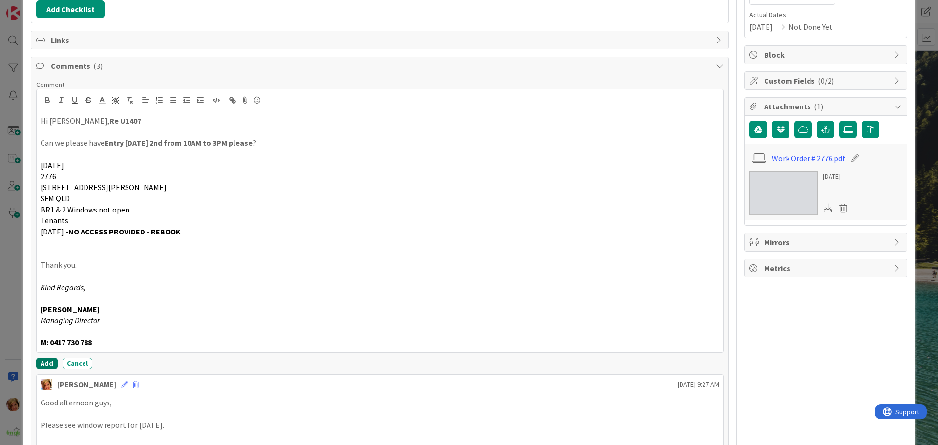
click at [44, 361] on button "Add" at bounding box center [47, 364] width 22 height 12
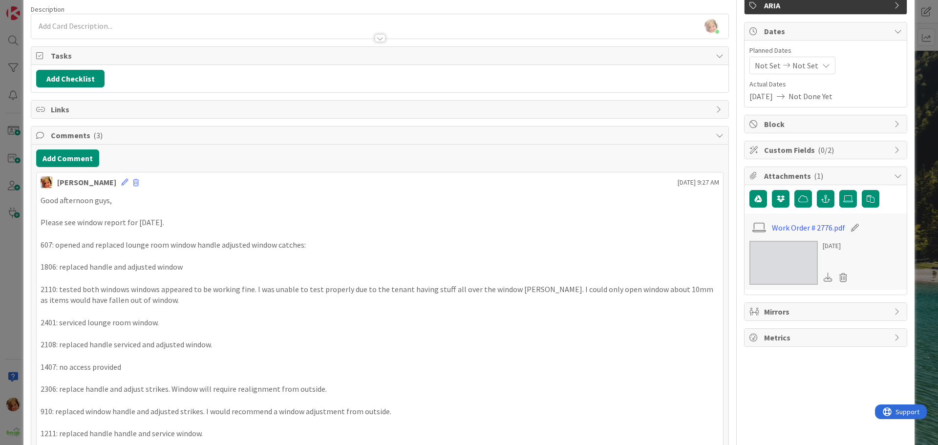
scroll to position [0, 0]
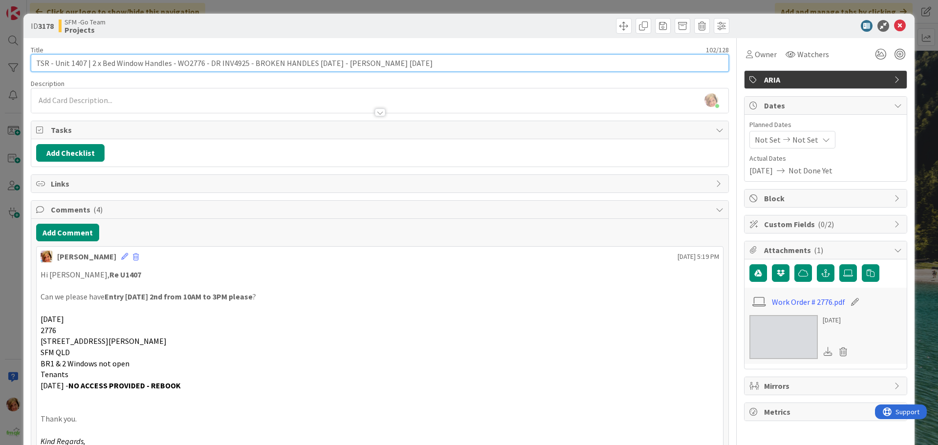
drag, startPoint x: 397, startPoint y: 64, endPoint x: 340, endPoint y: 65, distance: 57.2
click at [340, 65] on input "TSR - Unit 1407 | 2 x Bed Window Handles - WO2776 - DR INV4925 - BROKEN HANDLES…" at bounding box center [380, 63] width 698 height 18
type input "TSR - Unit 1407 | 2 x Bed Window Handles - WO2776 - DR INV4925 - BROKEN HANDLES…"
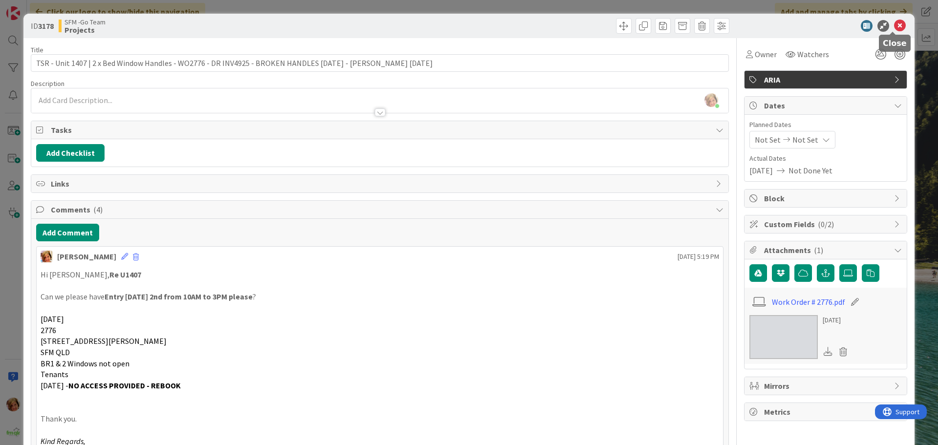
click at [894, 26] on icon at bounding box center [900, 26] width 12 height 12
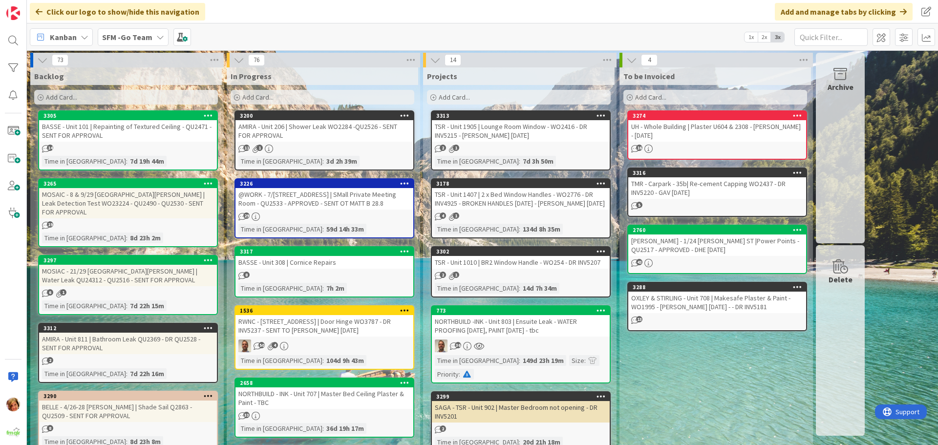
click at [509, 263] on div "TSR - Unit 1010 | BR2 Window Handle - WO254 - DR INV5207" at bounding box center [521, 262] width 178 height 13
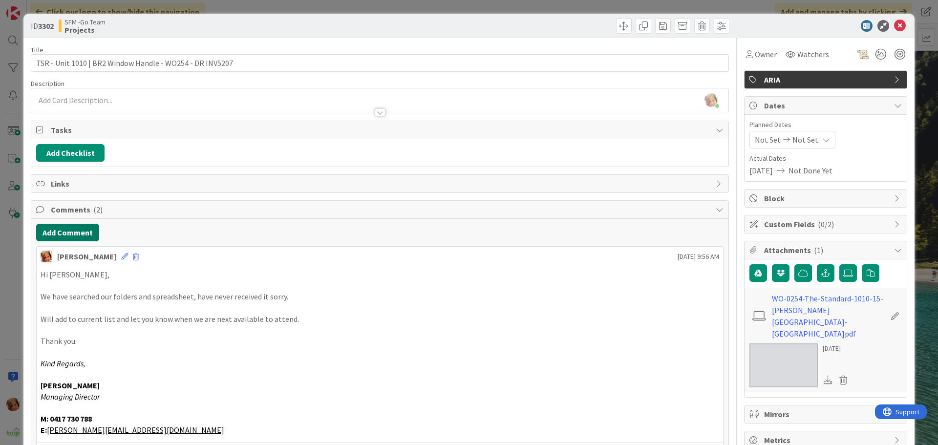
click at [64, 233] on button "Add Comment" at bounding box center [67, 233] width 63 height 18
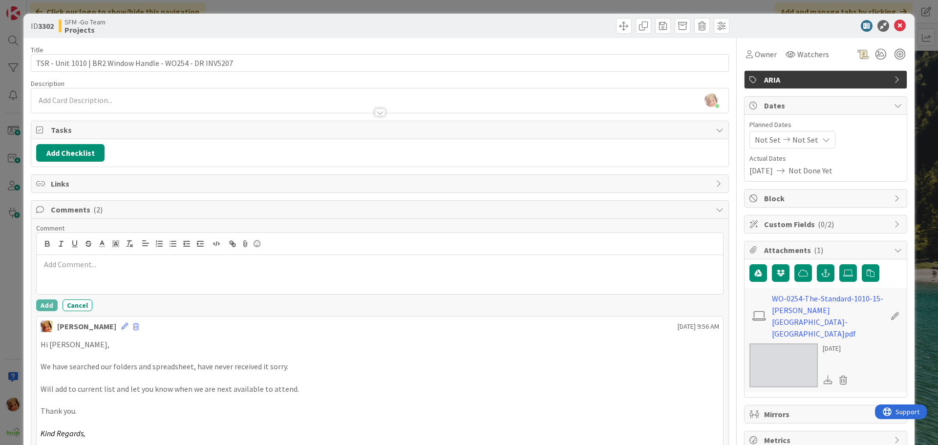
click at [79, 281] on div at bounding box center [380, 274] width 687 height 39
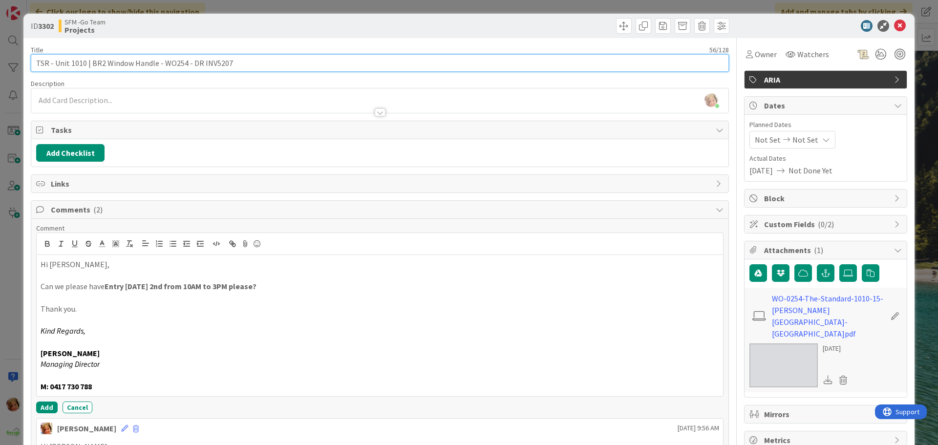
click at [243, 68] on input "TSR - Unit 1010 | BR2 Window Handle - WO254 - DR INV5207" at bounding box center [380, 63] width 698 height 18
type input "TSR - Unit 1010 | BR2 Window Handle - WO254 - DR INV5207 - [PERSON_NAME] [DATE]"
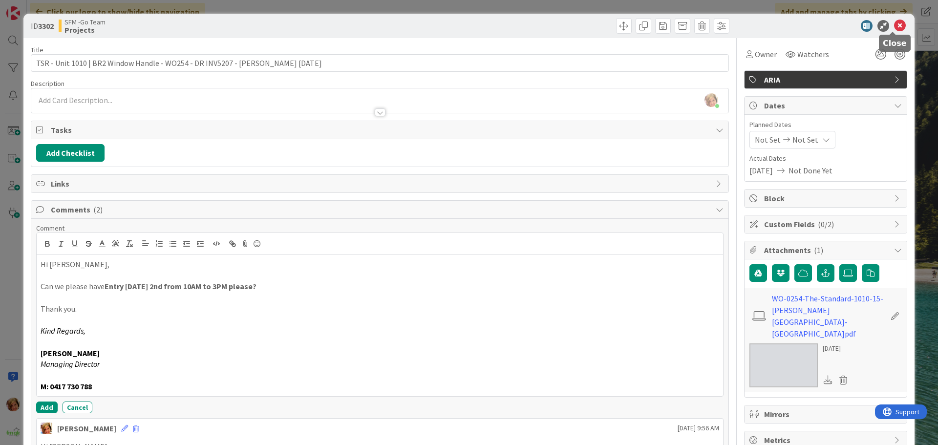
click at [894, 23] on icon at bounding box center [900, 26] width 12 height 12
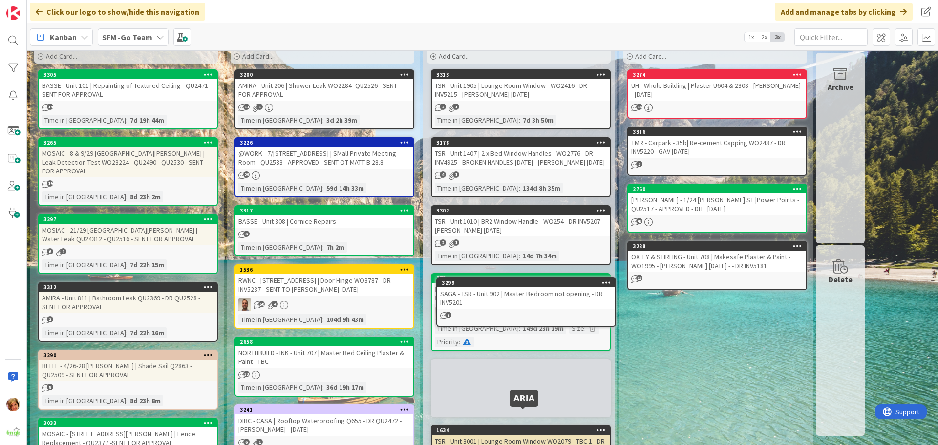
scroll to position [45, 0]
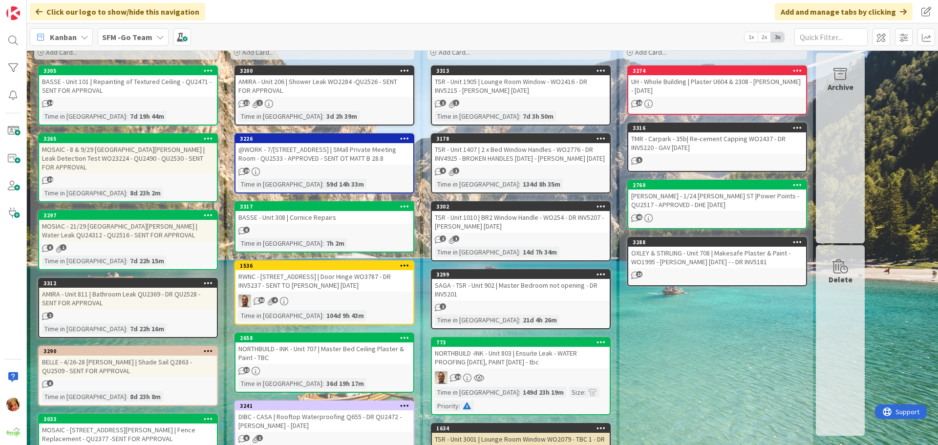
click at [483, 290] on div "SAGA - TSR - Unit 902 | Master Bedroom not opening - DR INV5201" at bounding box center [521, 290] width 178 height 22
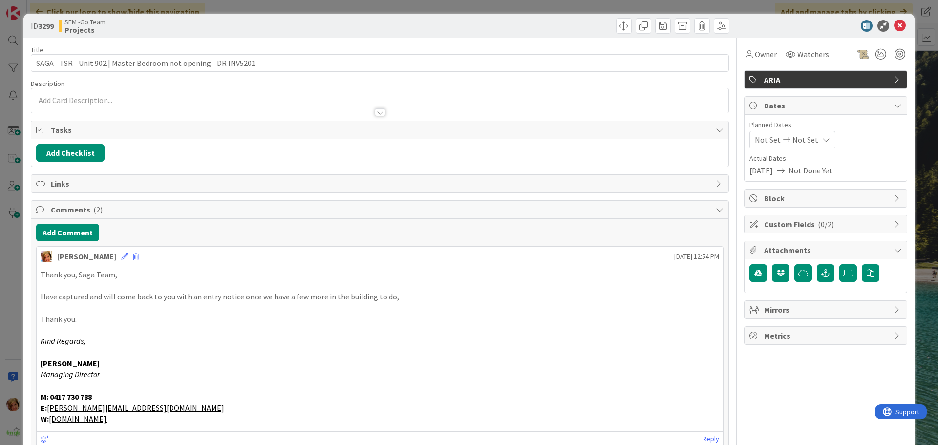
click at [55, 275] on p "Thank you, Saga Team," at bounding box center [380, 274] width 679 height 11
click at [63, 233] on button "Add Comment" at bounding box center [67, 233] width 63 height 18
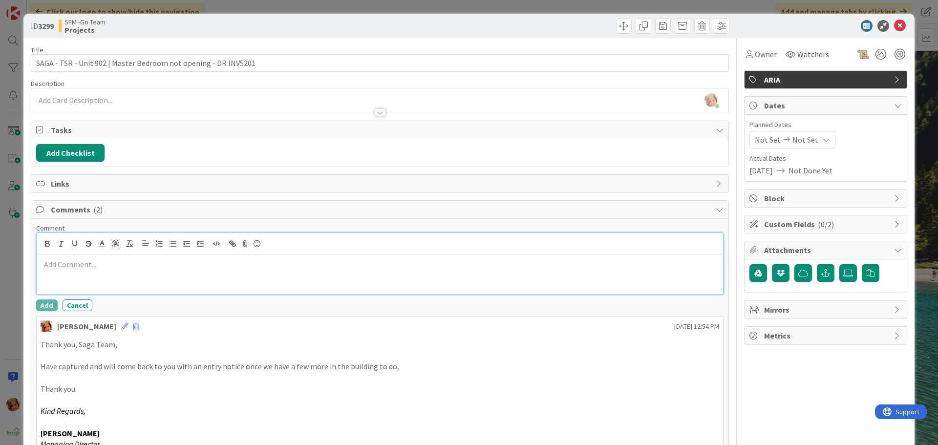
drag, startPoint x: 102, startPoint y: 291, endPoint x: 107, endPoint y: 282, distance: 9.9
click at [102, 291] on div at bounding box center [380, 274] width 687 height 39
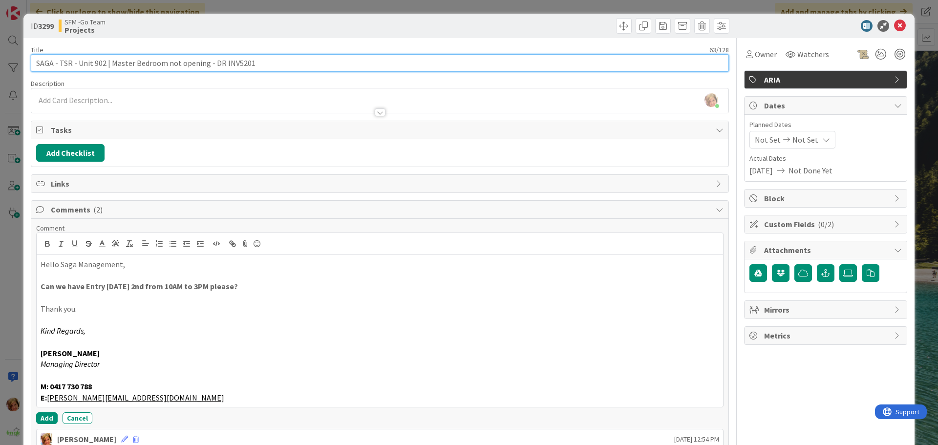
drag, startPoint x: 273, startPoint y: 63, endPoint x: 281, endPoint y: 74, distance: 13.3
click at [275, 69] on input "SAGA - TSR - Unit 902 | Master Bedroom not opening - DR INV5201" at bounding box center [380, 63] width 698 height 18
type input "SAGA - TSR - Unit 902 | Master Bedroom not opening - DR INV5201 - [PERSON_NAME]…"
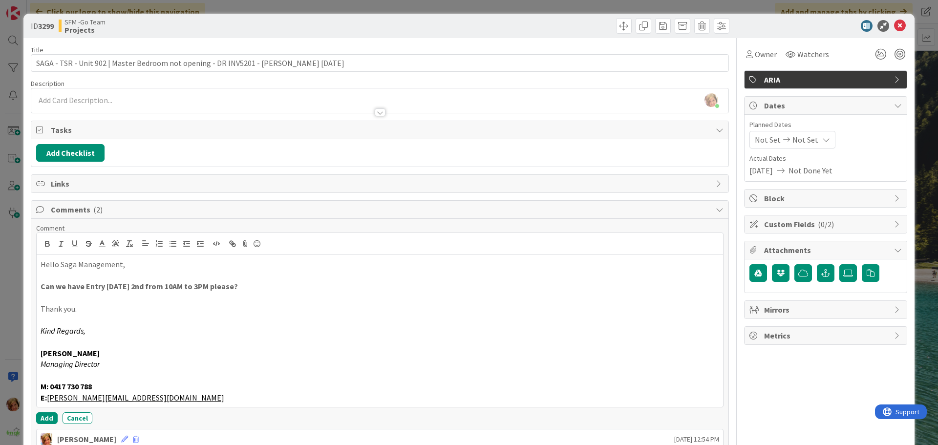
click at [389, 26] on div at bounding box center [556, 26] width 347 height 16
click at [894, 24] on icon at bounding box center [900, 26] width 12 height 12
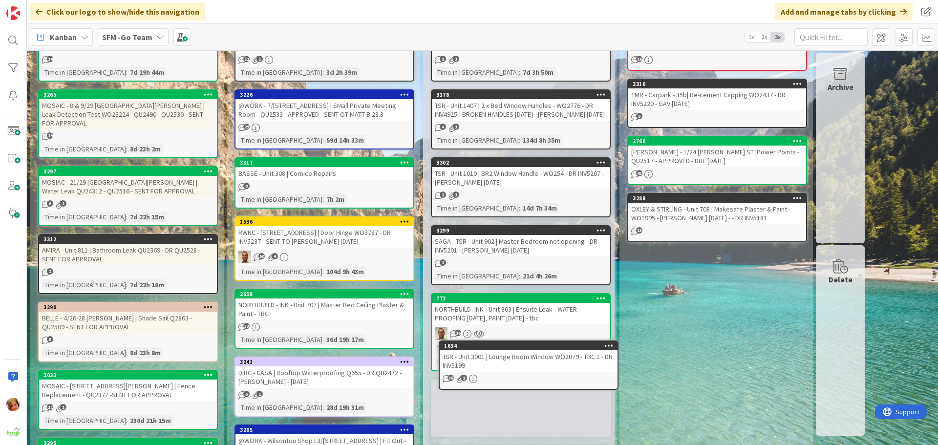
scroll to position [108, 0]
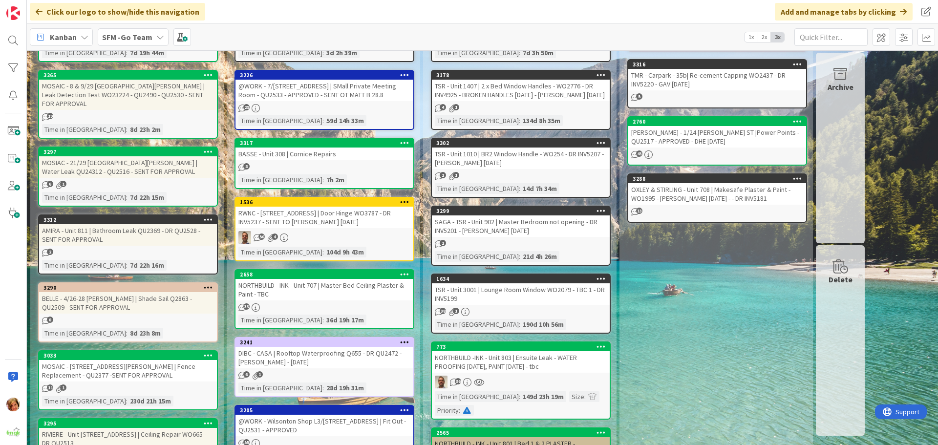
click at [493, 293] on div "TSR - Unit 3001 | Lounge Room Window WO2079 - TBC 1 - DR INV5199" at bounding box center [521, 294] width 178 height 22
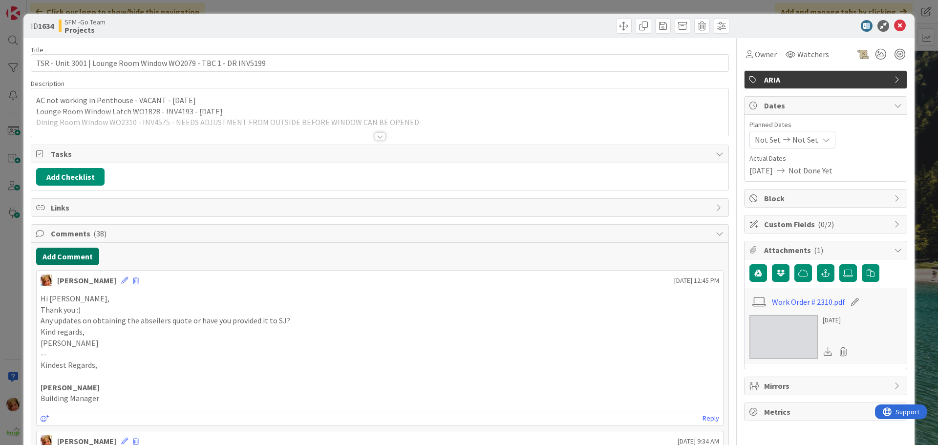
click at [64, 257] on button "Add Comment" at bounding box center [67, 257] width 63 height 18
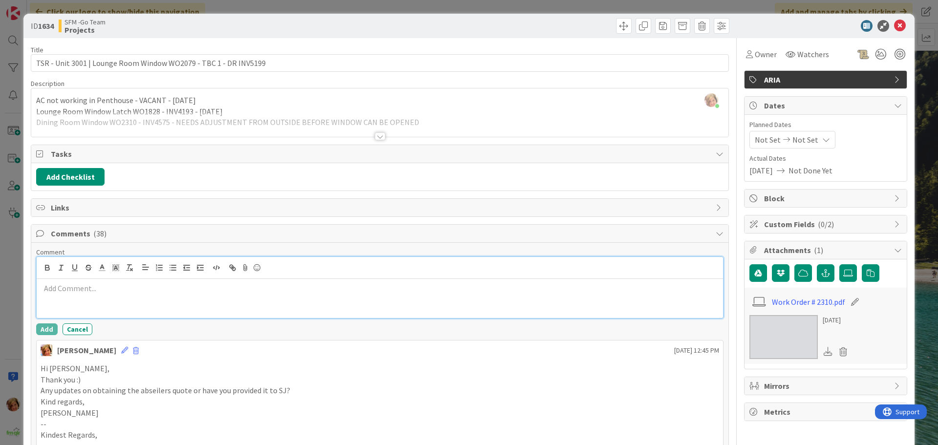
click at [196, 296] on div at bounding box center [380, 298] width 687 height 39
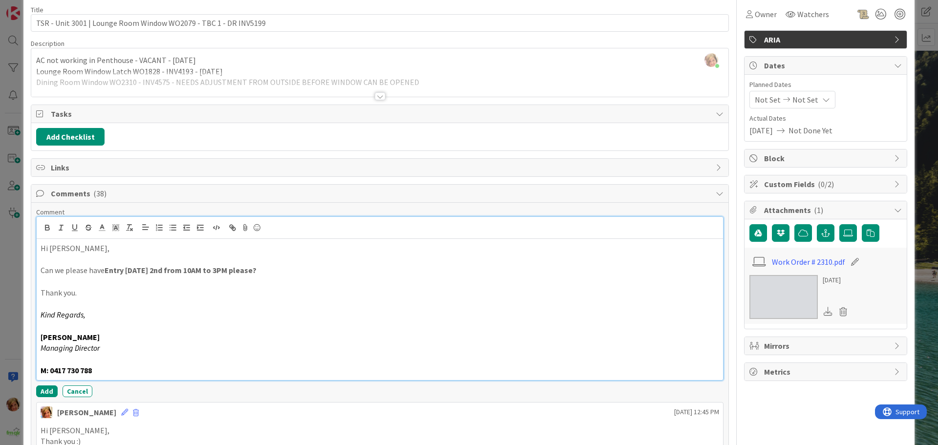
scroll to position [98, 0]
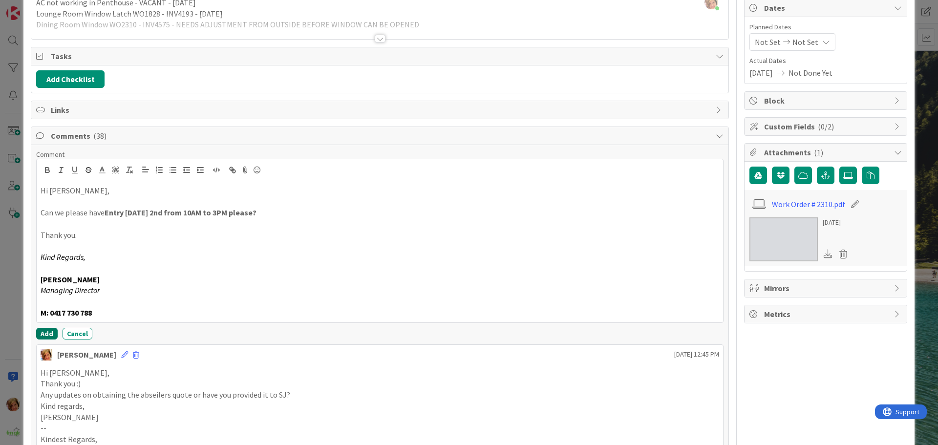
click at [48, 332] on button "Add" at bounding box center [47, 334] width 22 height 12
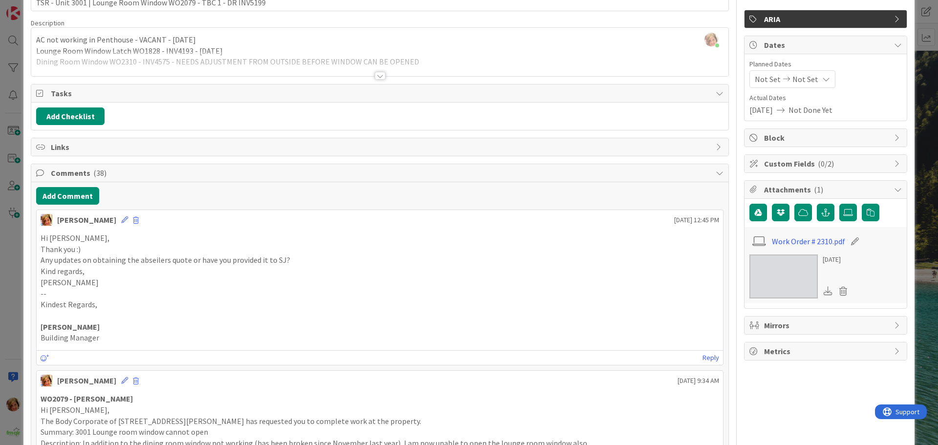
scroll to position [0, 0]
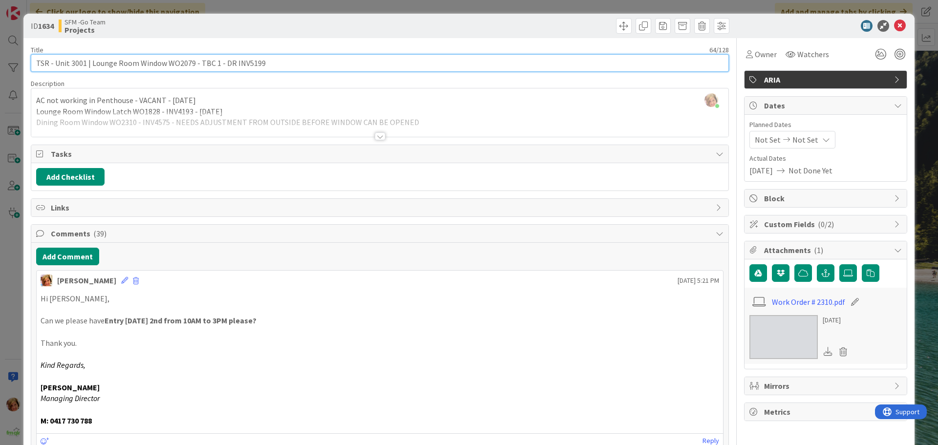
click at [289, 61] on input "TSR - Unit 3001 | Lounge Room Window WO2079 - TBC 1 - DR INV5199" at bounding box center [380, 63] width 698 height 18
type input "TSR - Unit 3001 | Lounge Room Window WO2079 - TBC 1 - DR INV5199 - [PERSON_NAME…"
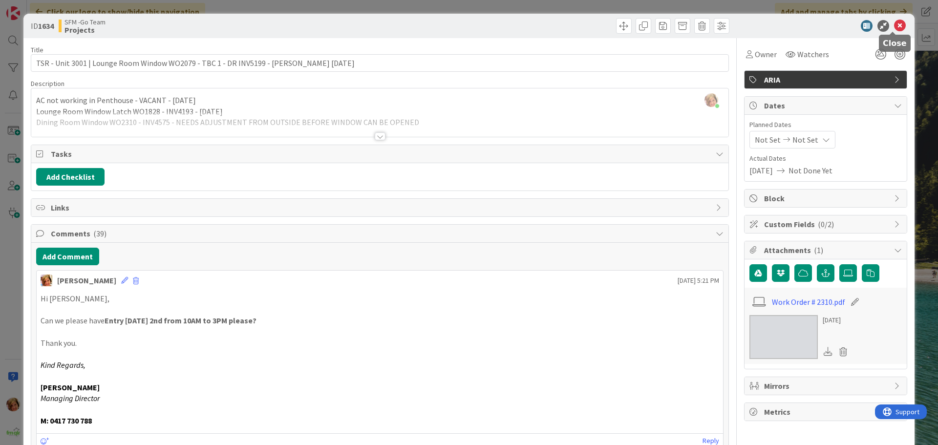
drag, startPoint x: 893, startPoint y: 28, endPoint x: 887, endPoint y: 31, distance: 6.1
click at [894, 27] on icon at bounding box center [900, 26] width 12 height 12
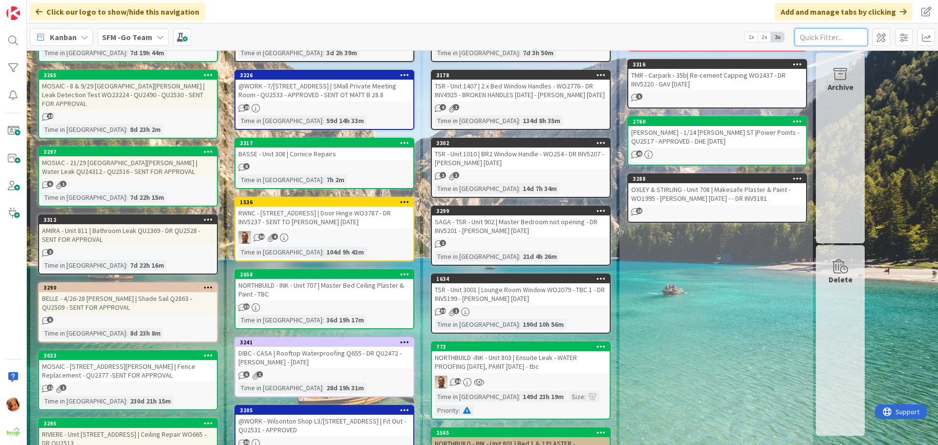
click at [813, 35] on input "text" at bounding box center [831, 37] width 73 height 18
type input "206"
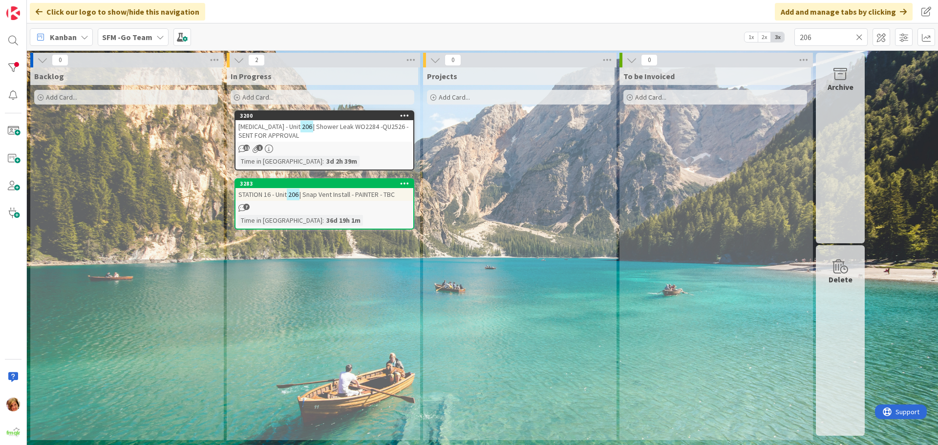
click at [302, 134] on div "AMIRA - Unit 206 | Shower Leak WO2284 -QU2526 - SENT FOR APPROVAL" at bounding box center [325, 131] width 178 height 22
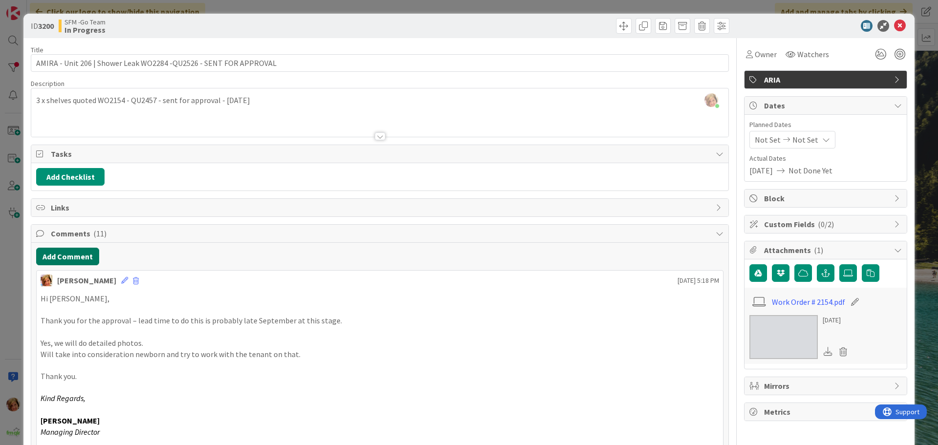
click at [66, 254] on button "Add Comment" at bounding box center [67, 257] width 63 height 18
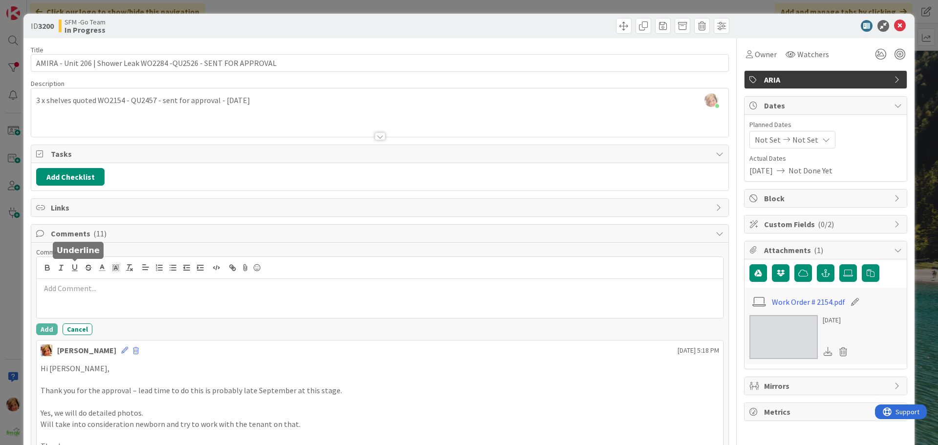
click at [104, 285] on p at bounding box center [380, 288] width 679 height 11
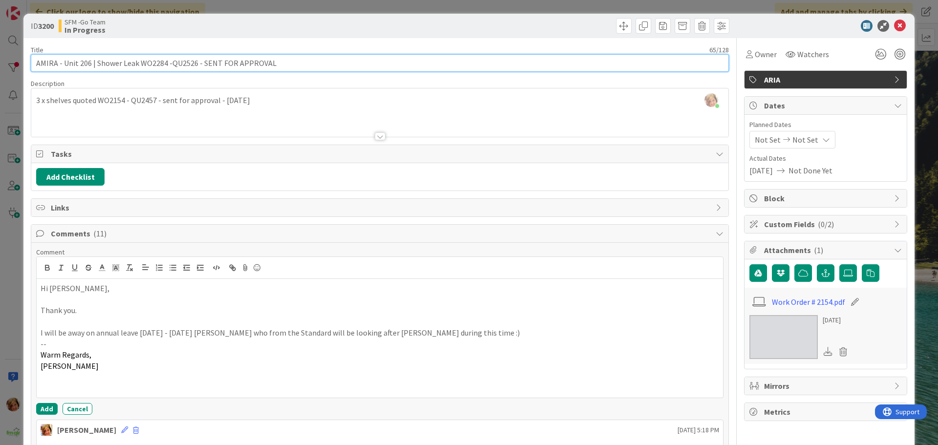
drag, startPoint x: 284, startPoint y: 59, endPoint x: 198, endPoint y: 63, distance: 85.6
click at [198, 63] on input "AMIRA - Unit 206 | Shower Leak WO2284 -QU2526 - SENT FOR APPROVAL" at bounding box center [380, 63] width 698 height 18
type input "[MEDICAL_DATA] - Unit 206 | Shower Leak WO2284 -QU2526 -APPROVED - LATE SEPTEMB…"
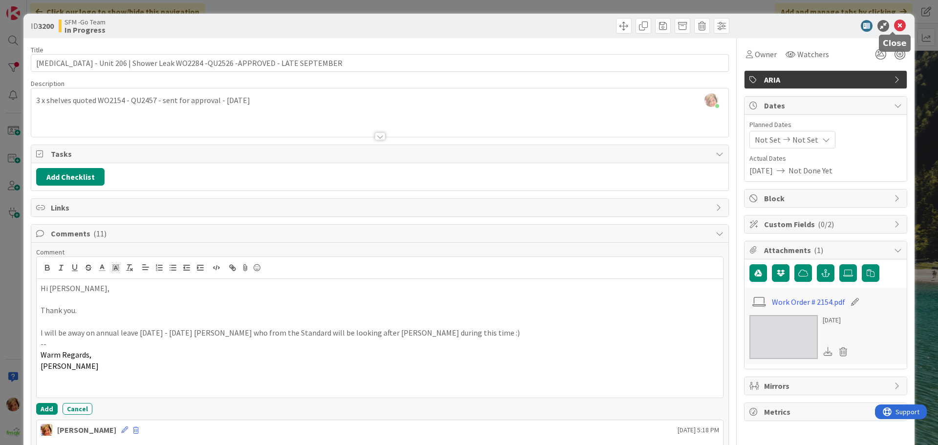
click at [894, 26] on icon at bounding box center [900, 26] width 12 height 12
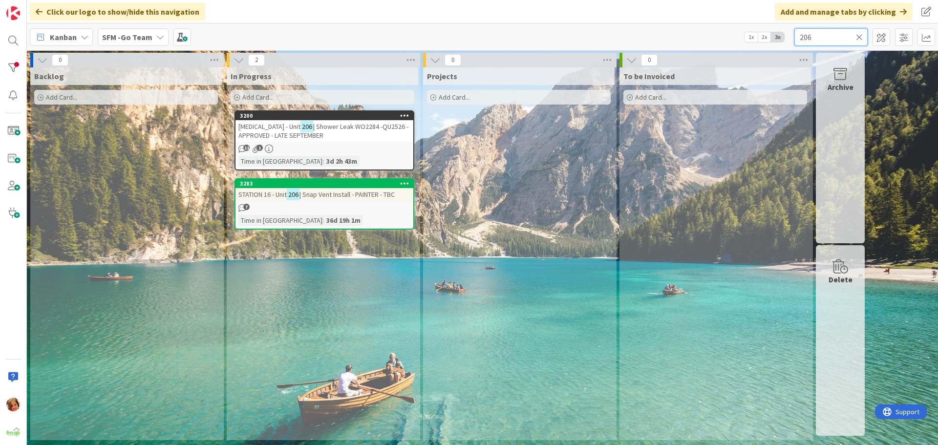
click at [835, 41] on input "206" at bounding box center [831, 37] width 73 height 18
type input "2"
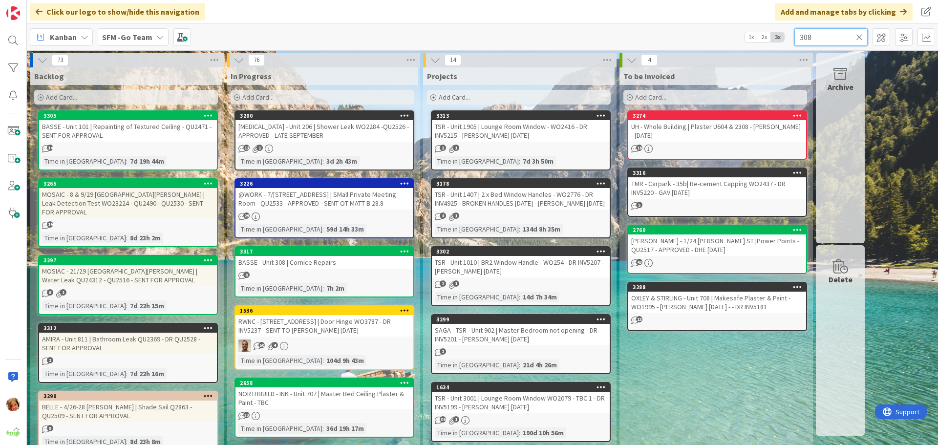
type input "308"
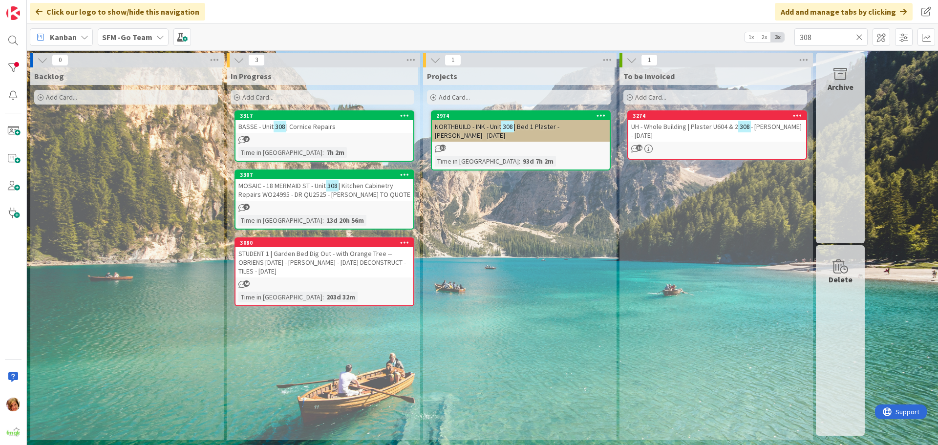
click at [324, 131] on div "BASSE - Unit 308 | Cornice Repairs" at bounding box center [325, 126] width 178 height 13
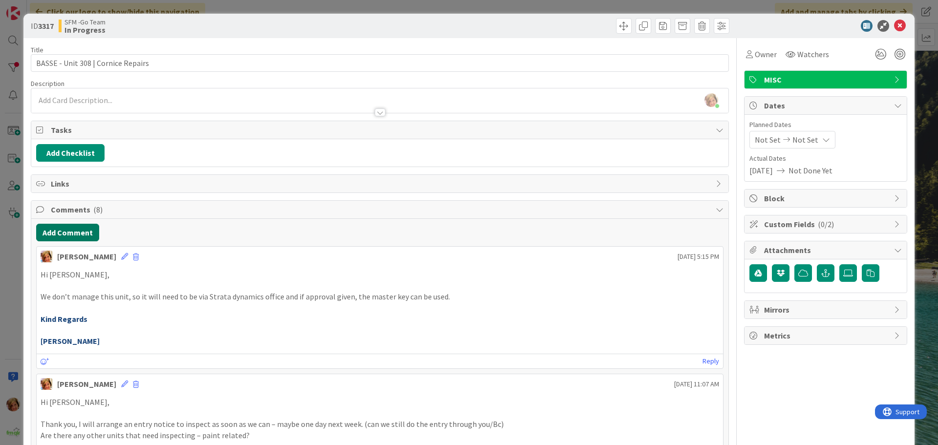
click at [76, 232] on button "Add Comment" at bounding box center [67, 233] width 63 height 18
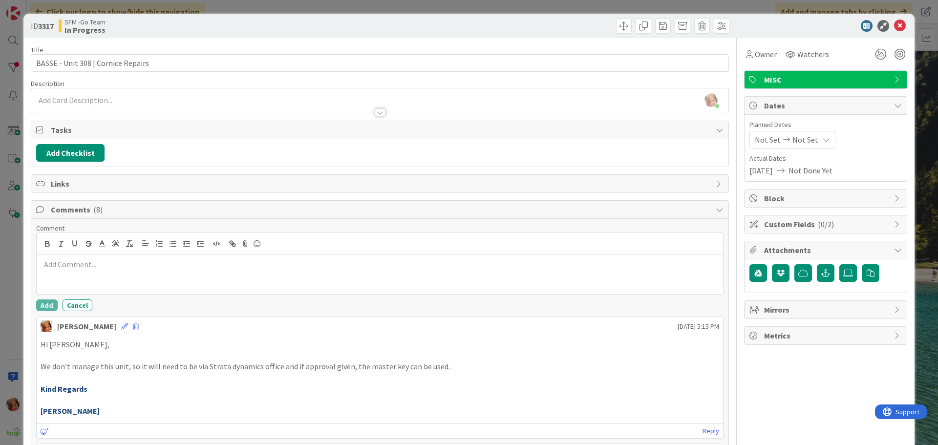
click at [100, 259] on p at bounding box center [380, 264] width 679 height 11
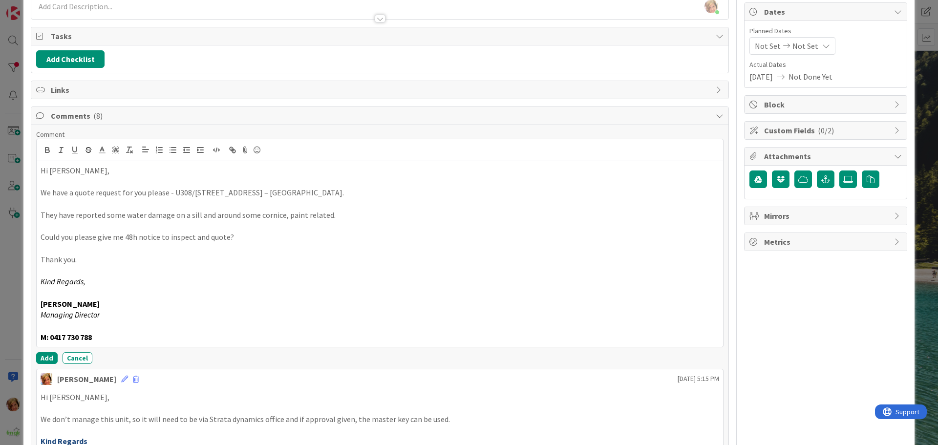
scroll to position [98, 0]
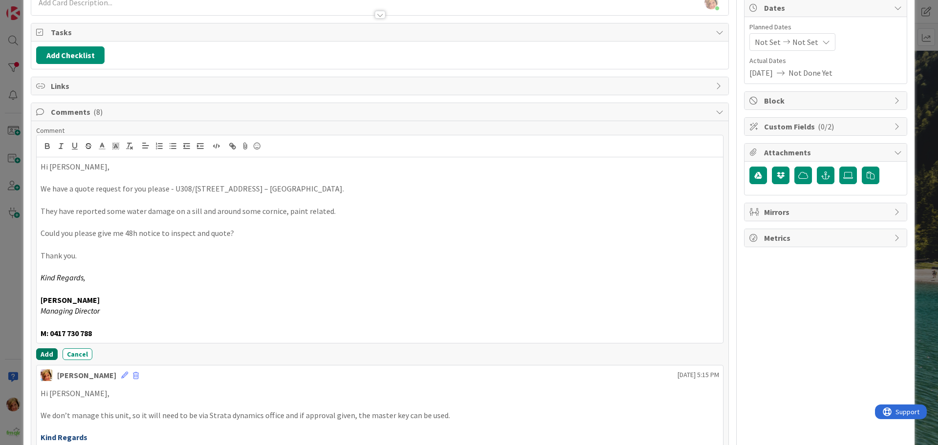
click at [46, 352] on button "Add" at bounding box center [47, 354] width 22 height 12
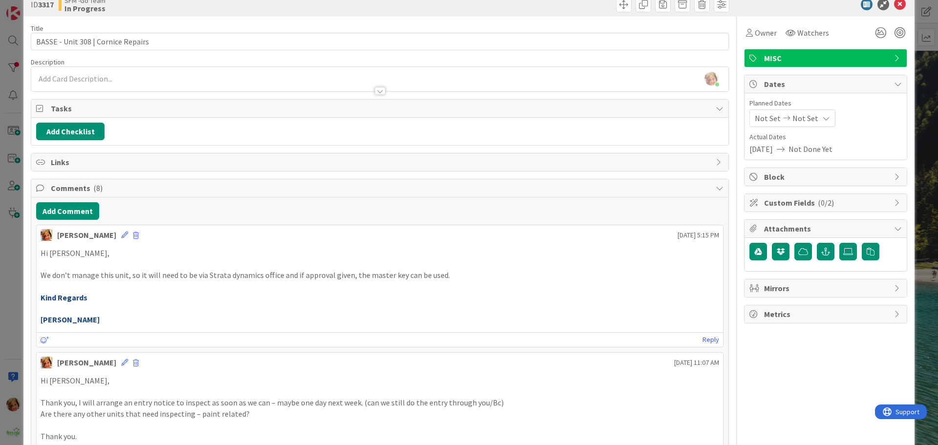
scroll to position [0, 0]
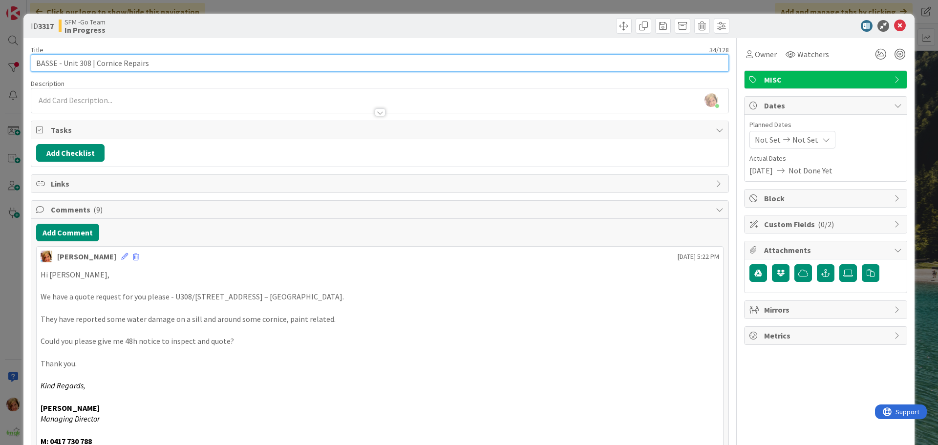
click at [168, 59] on input "BASSE - Unit 308 | Cornice Repairs" at bounding box center [380, 63] width 698 height 18
type input "BASSE - Unit 308 | Cornice Repairs - SENT TO [PERSON_NAME] [DATE]"
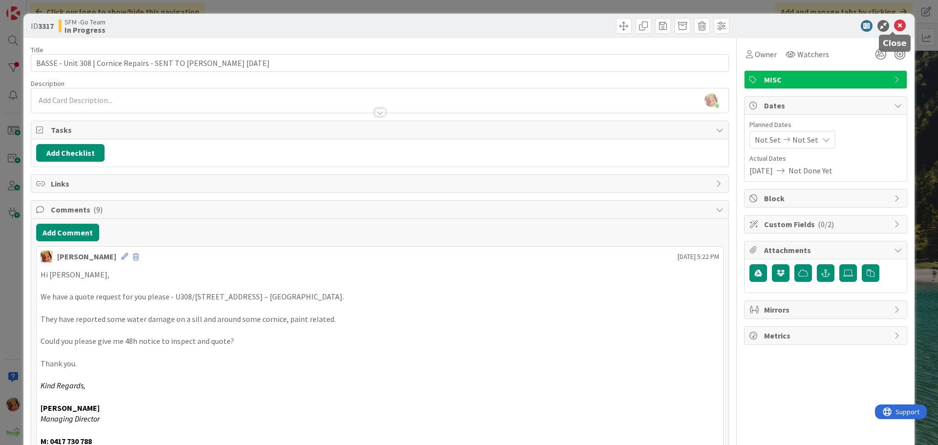
click at [894, 26] on icon at bounding box center [900, 26] width 12 height 12
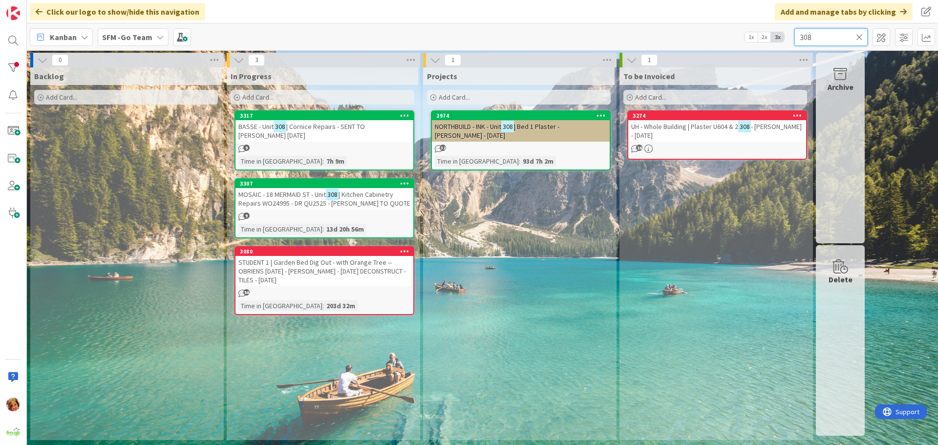
click at [821, 36] on input "308" at bounding box center [831, 37] width 73 height 18
type input "3"
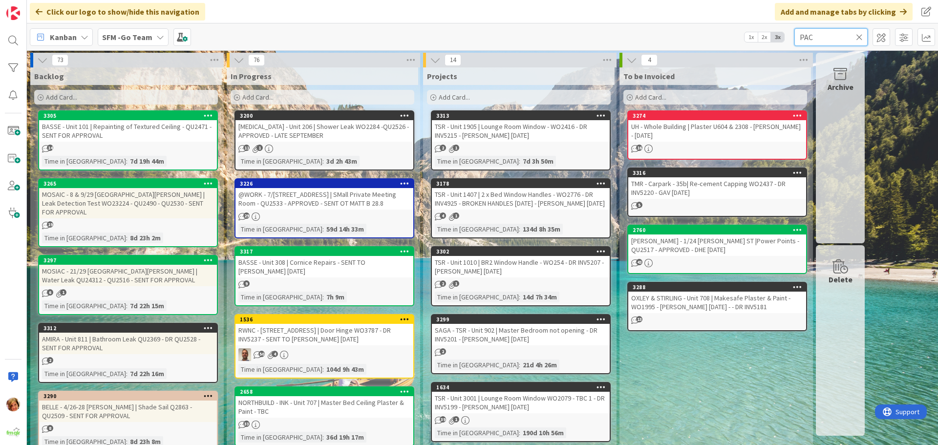
type input "PAC"
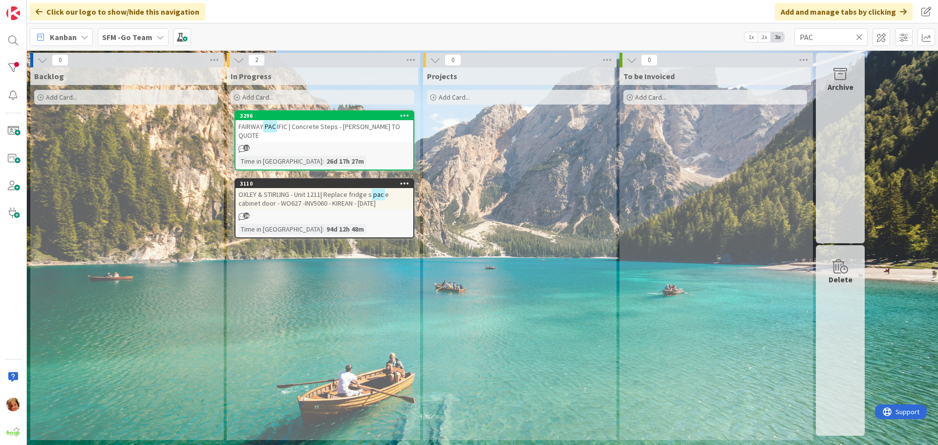
click at [321, 131] on div "FAIRWAY PAC IFIC | Concrete Steps - [PERSON_NAME] TO QUOTE" at bounding box center [325, 131] width 178 height 22
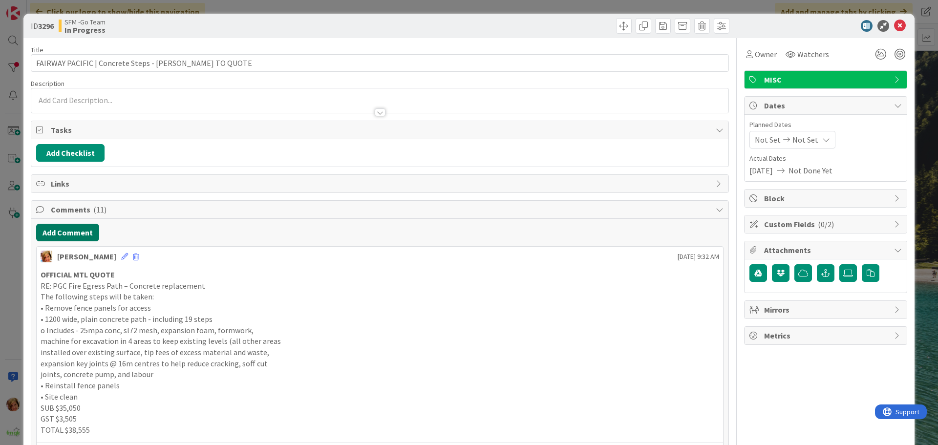
click at [75, 232] on button "Add Comment" at bounding box center [67, 233] width 63 height 18
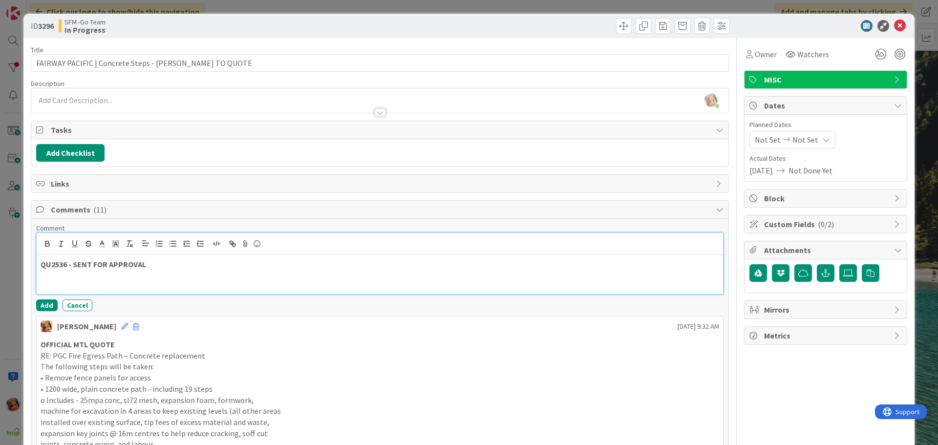
click at [174, 262] on p "QU2536 - SENT FOR APPROVAL" at bounding box center [380, 264] width 679 height 11
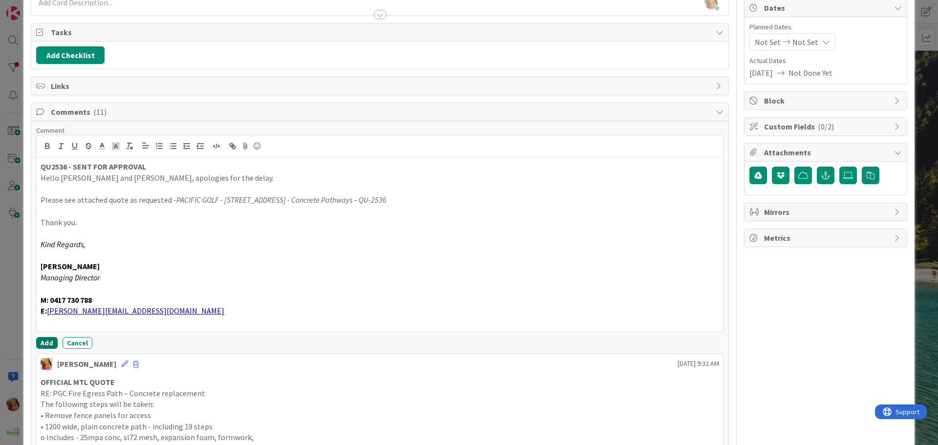
drag, startPoint x: 42, startPoint y: 341, endPoint x: 75, endPoint y: 334, distance: 33.4
click at [43, 341] on button "Add" at bounding box center [47, 343] width 22 height 12
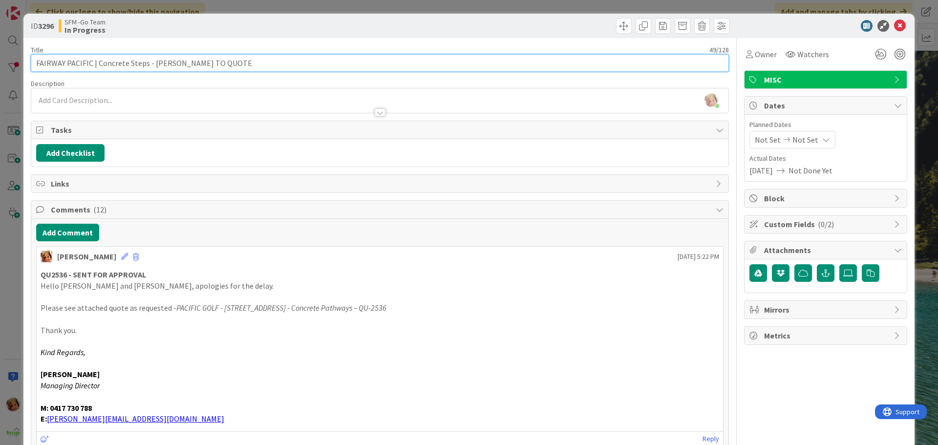
drag, startPoint x: 223, startPoint y: 61, endPoint x: 151, endPoint y: 66, distance: 72.0
click at [151, 66] on input "FAIRWAY PACIFIC | Concrete Steps - [PERSON_NAME] TO QUOTE" at bounding box center [380, 63] width 698 height 18
type input "FAIRWAY PACIFIC | Concrete Steps - SENT FOR APPROVAL"
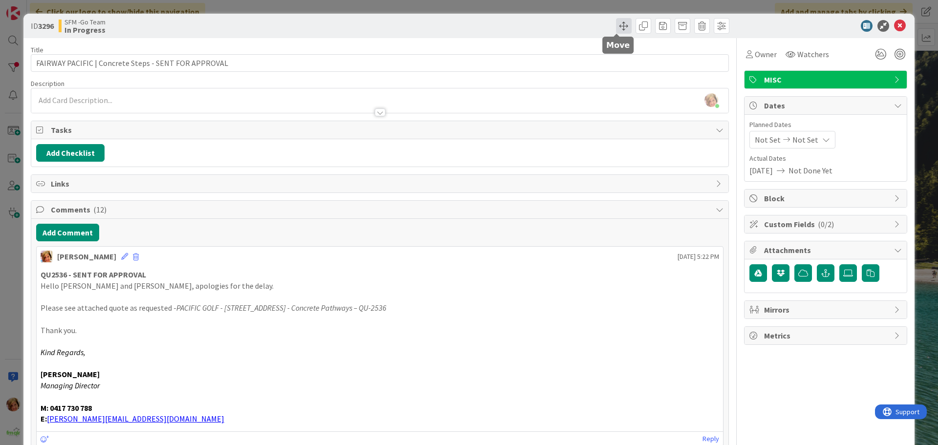
click at [617, 25] on span at bounding box center [624, 26] width 16 height 16
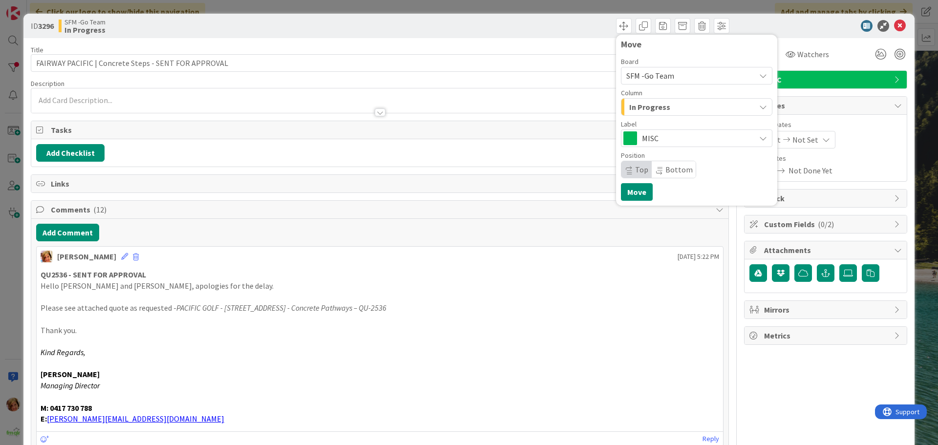
click at [664, 112] on div "In Progress" at bounding box center [691, 107] width 129 height 16
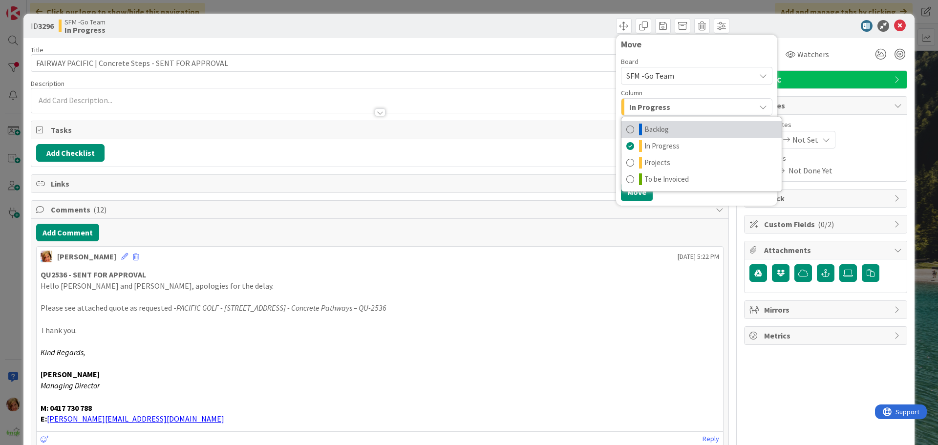
click at [652, 130] on span "Backlog" at bounding box center [657, 130] width 24 height 12
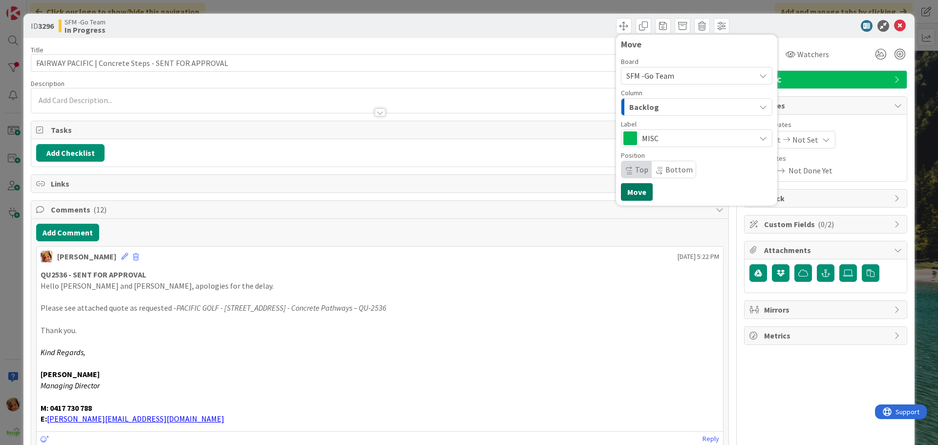
click at [634, 198] on button "Move" at bounding box center [637, 192] width 32 height 18
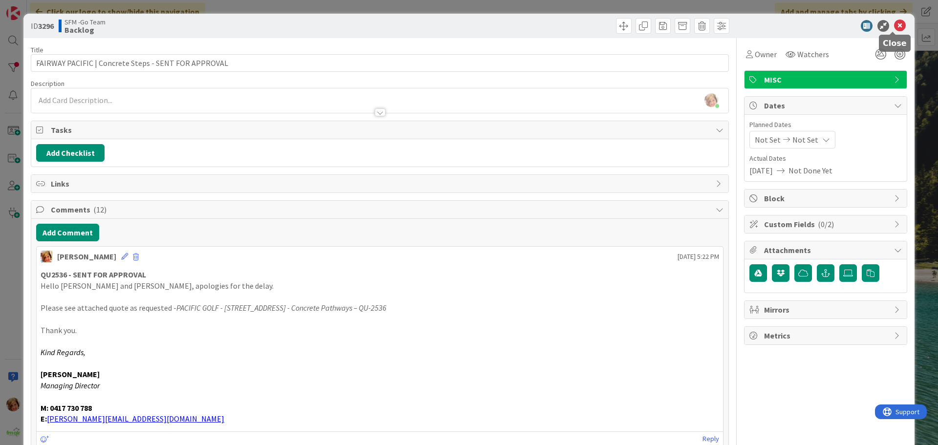
drag, startPoint x: 893, startPoint y: 25, endPoint x: 869, endPoint y: 35, distance: 25.9
click at [894, 25] on icon at bounding box center [900, 26] width 12 height 12
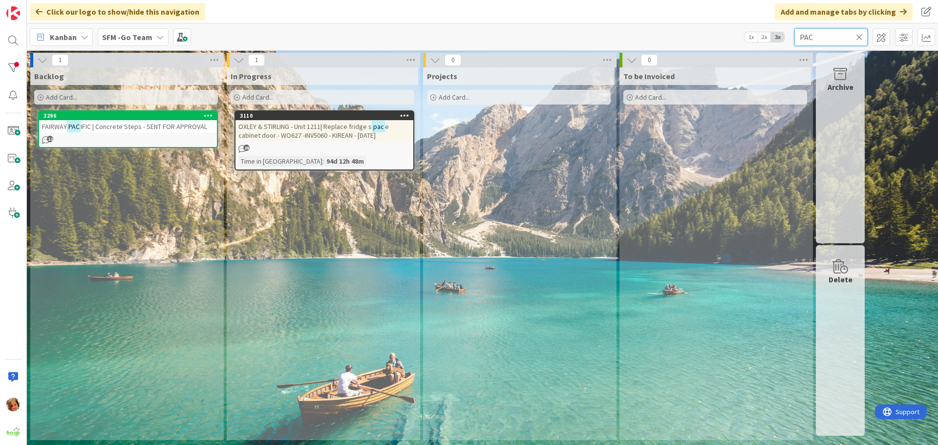
click at [842, 35] on input "PAC" at bounding box center [831, 37] width 73 height 18
type input "P"
type input "308"
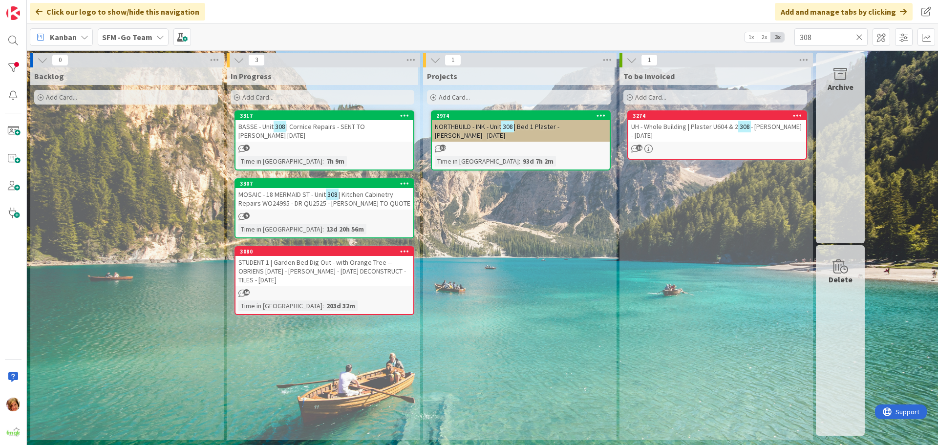
click at [294, 202] on span "| Kitchen Cabinetry Repairs WO24995 - DR QU2525 - [PERSON_NAME] TO QUOTE" at bounding box center [324, 199] width 172 height 18
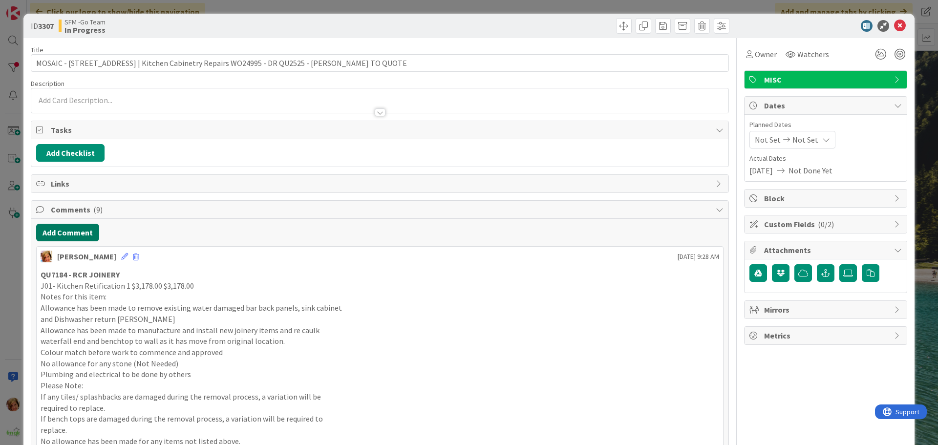
click at [66, 235] on button "Add Comment" at bounding box center [67, 233] width 63 height 18
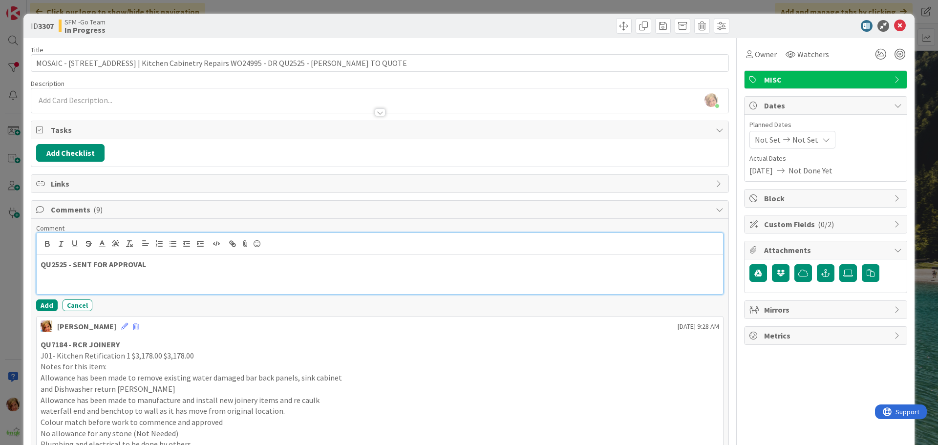
click at [173, 269] on p "QU2525 - SENT FOR APPROVAL" at bounding box center [380, 264] width 679 height 11
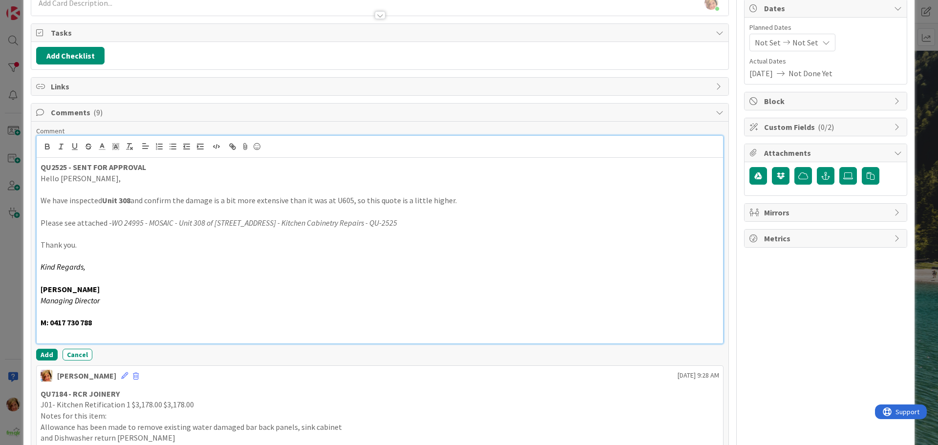
scroll to position [98, 0]
click at [42, 350] on button "Add" at bounding box center [47, 354] width 22 height 12
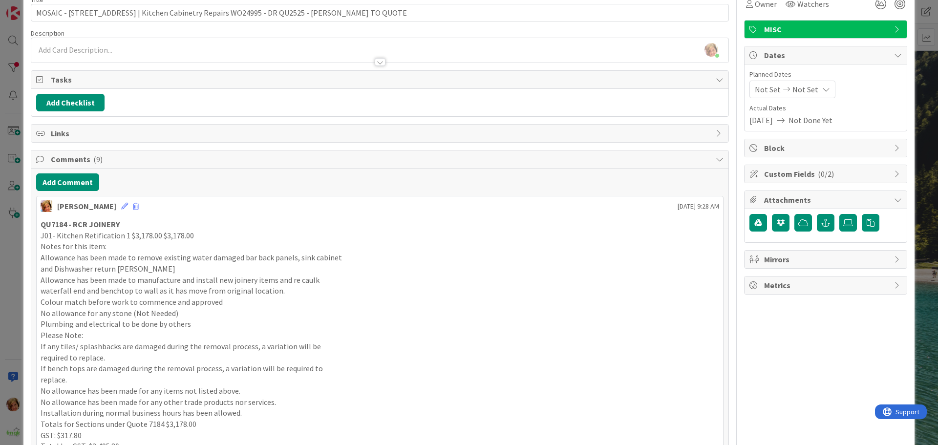
scroll to position [0, 0]
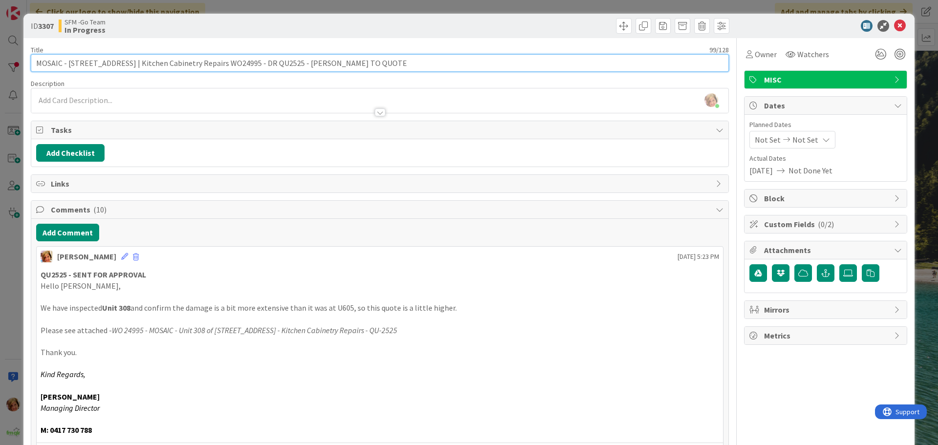
drag, startPoint x: 396, startPoint y: 63, endPoint x: 279, endPoint y: 67, distance: 117.4
click at [279, 67] on input "MOSAIC - [STREET_ADDRESS] | Kitchen Cabinetry Repairs WO24995 - DR QU2525 - [PE…" at bounding box center [380, 63] width 698 height 18
type input "MOSAIC - [STREET_ADDRESS] | Kitchen Cabinetry Repairs WO24995 - QU2525 - SENT F…"
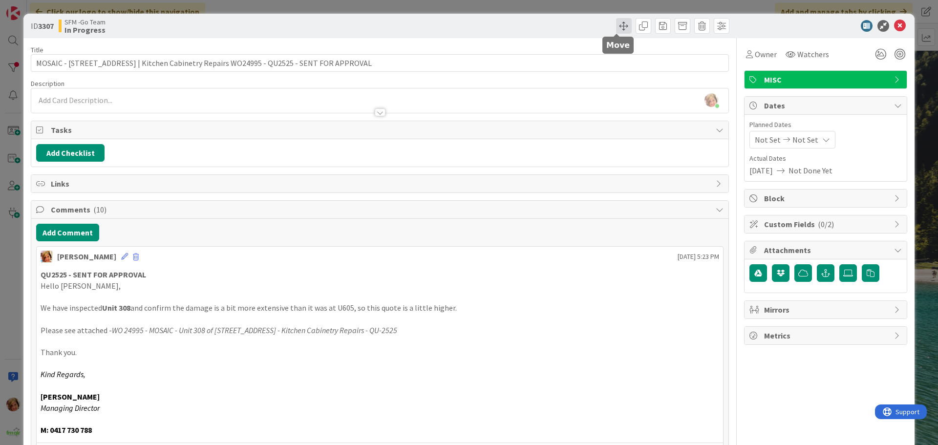
click at [616, 22] on span at bounding box center [624, 26] width 16 height 16
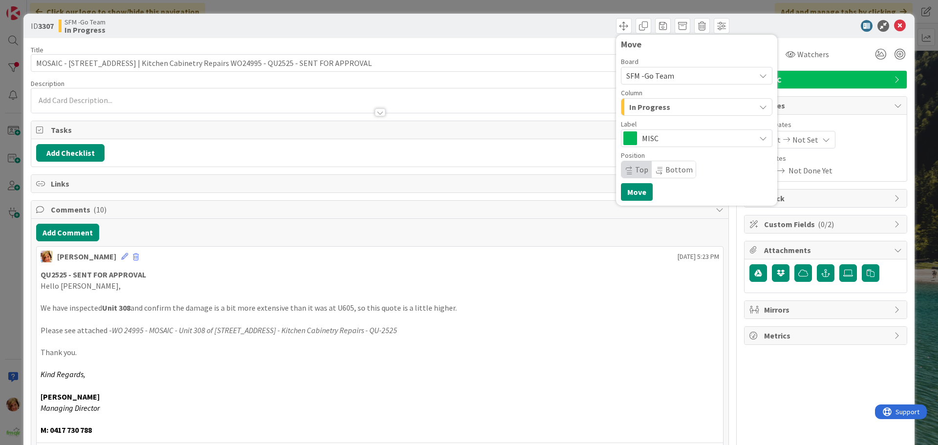
click at [654, 113] on div "In Progress" at bounding box center [691, 107] width 129 height 16
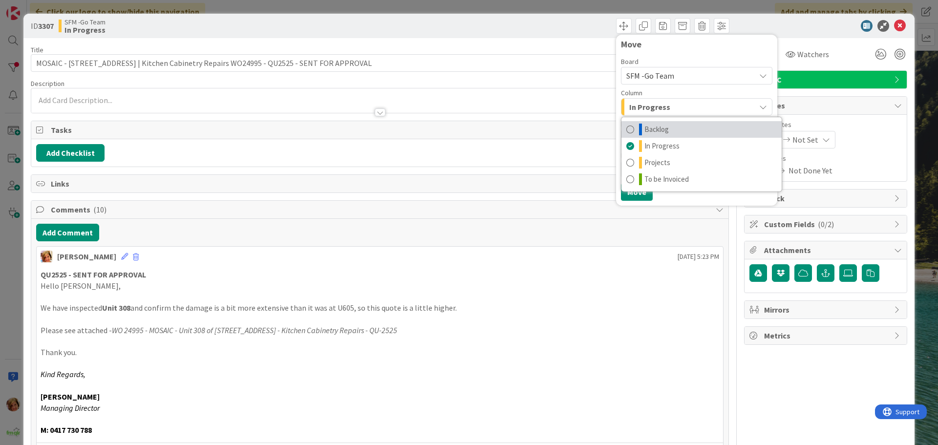
click at [651, 130] on span "Backlog" at bounding box center [657, 130] width 24 height 12
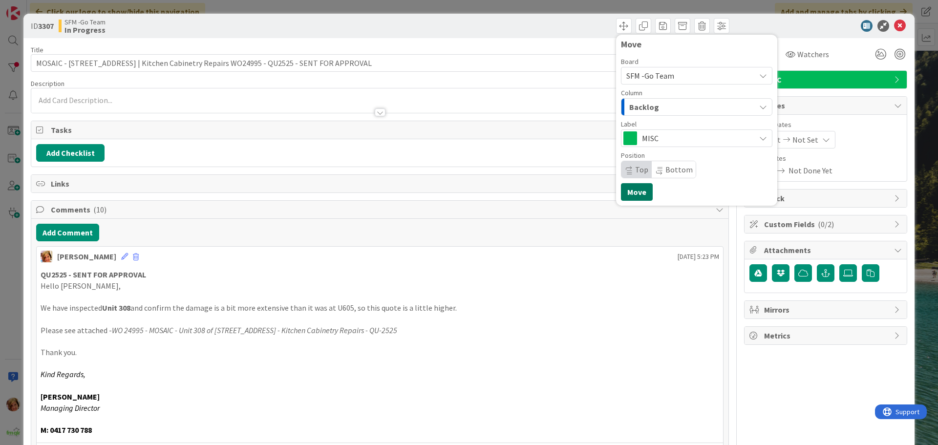
click at [624, 197] on button "Move" at bounding box center [637, 192] width 32 height 18
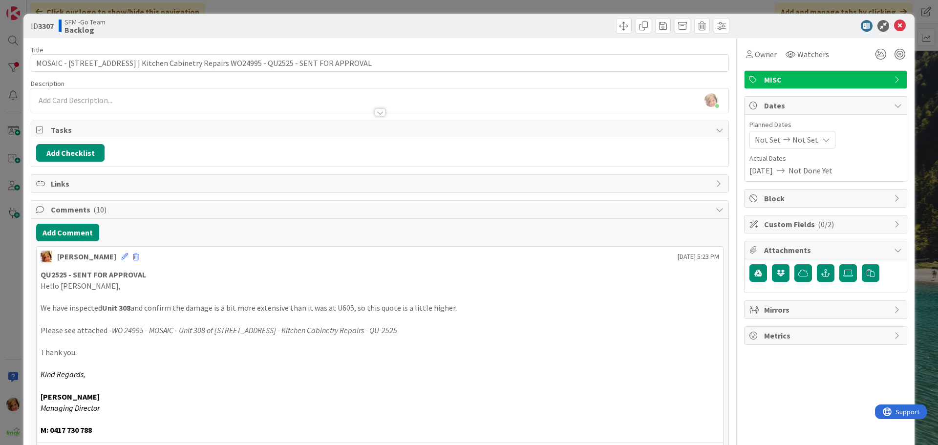
click at [571, 29] on div "Move Move" at bounding box center [556, 26] width 347 height 16
click at [894, 24] on icon at bounding box center [900, 26] width 12 height 12
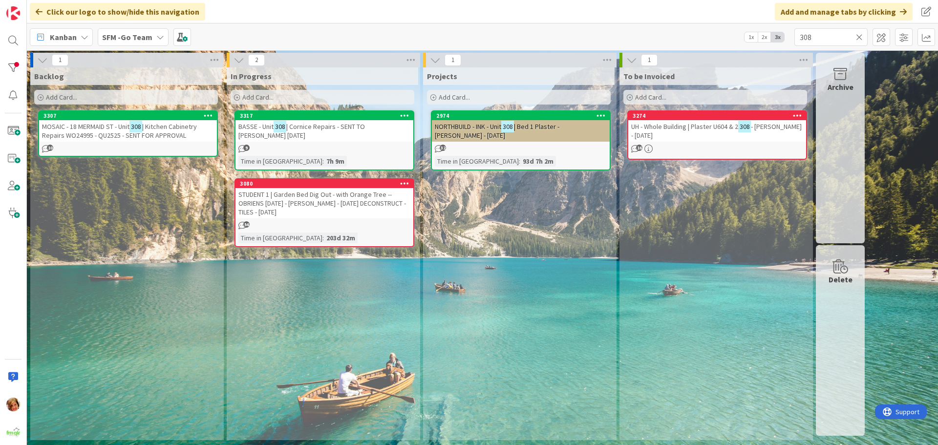
click at [857, 35] on icon at bounding box center [859, 37] width 7 height 9
click at [855, 36] on input "text" at bounding box center [831, 37] width 73 height 18
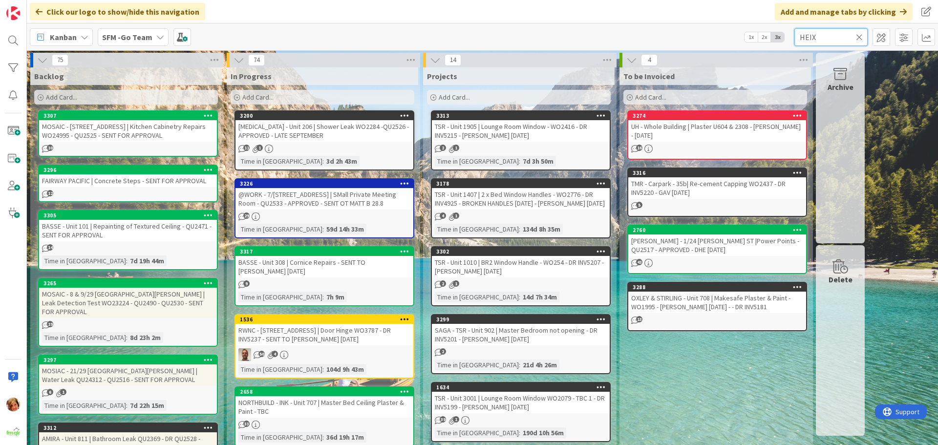
type input "HEIX"
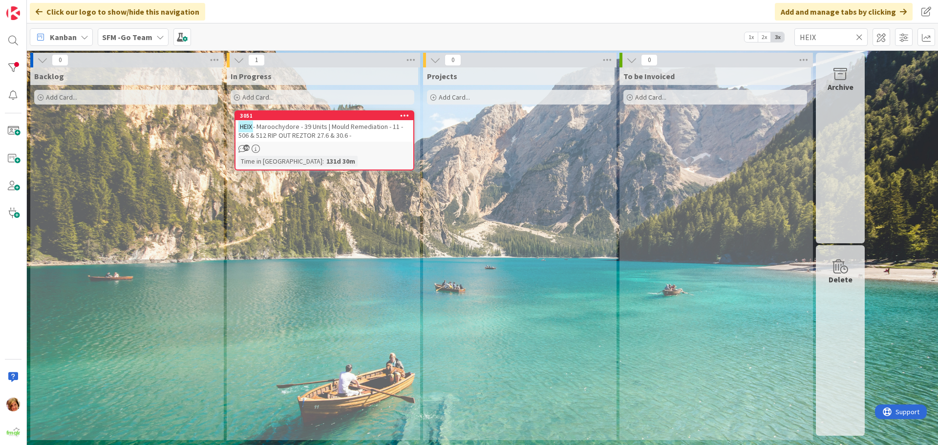
click at [323, 124] on span "- Maroochydore - 39 Units | Mould Remediation - 11 - 506 & 512 RIP OUT REZTOR 2…" at bounding box center [320, 131] width 165 height 18
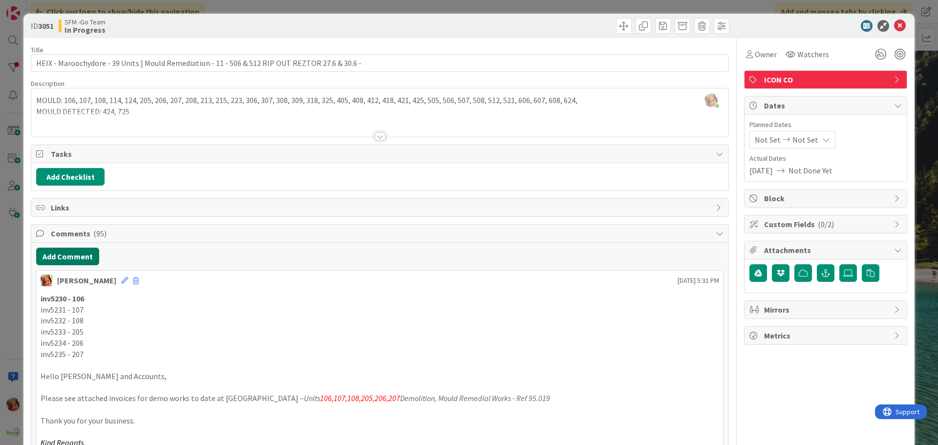
click at [79, 257] on button "Add Comment" at bounding box center [67, 257] width 63 height 18
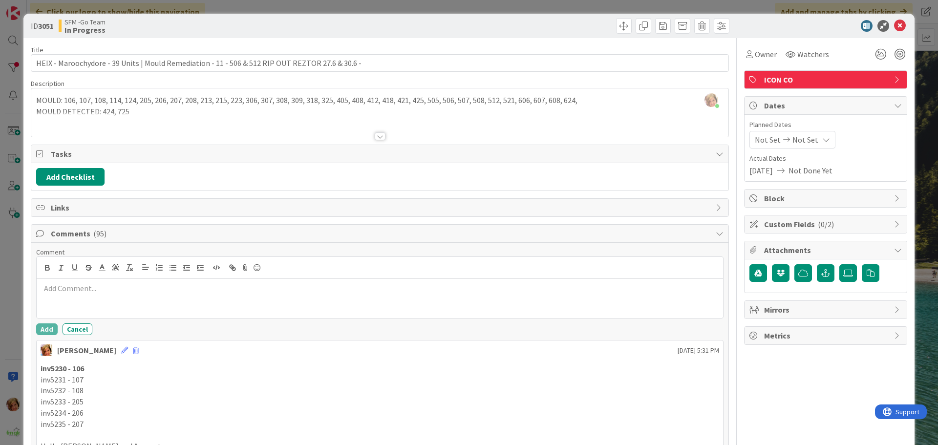
click at [90, 277] on div at bounding box center [380, 268] width 687 height 22
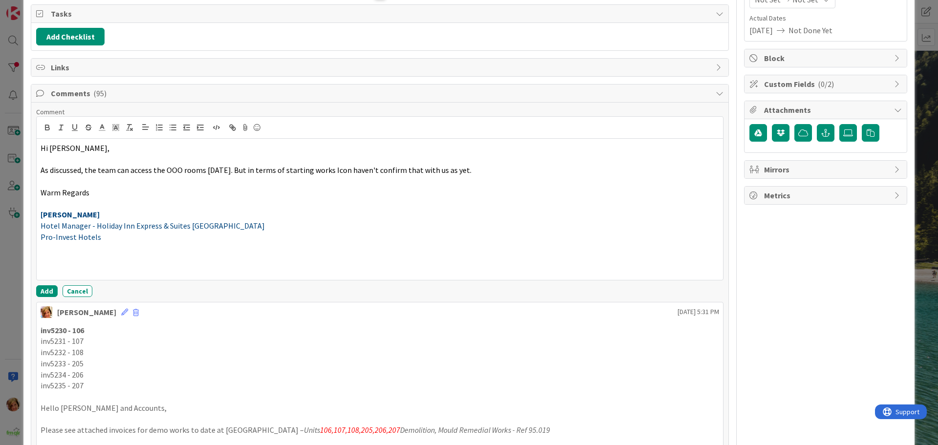
scroll to position [147, 0]
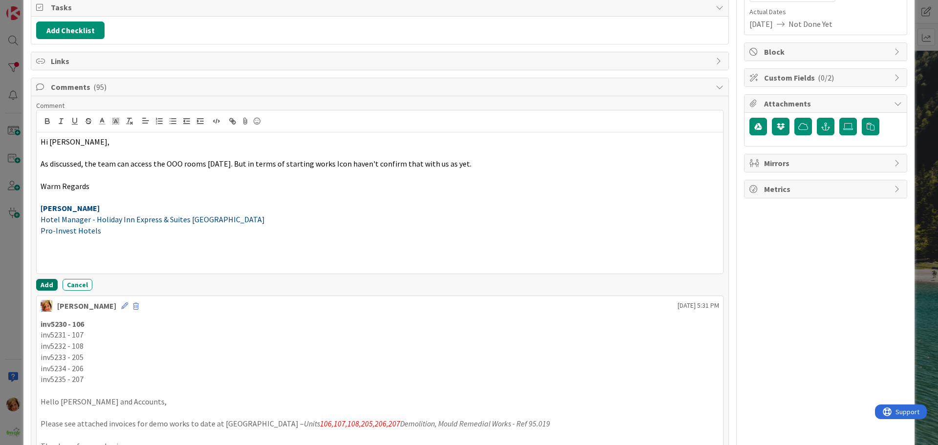
click at [49, 281] on button "Add" at bounding box center [47, 285] width 22 height 12
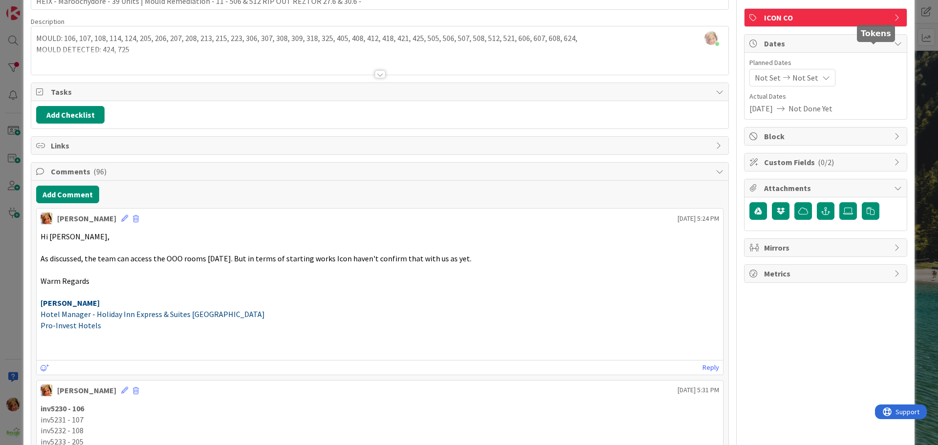
scroll to position [0, 0]
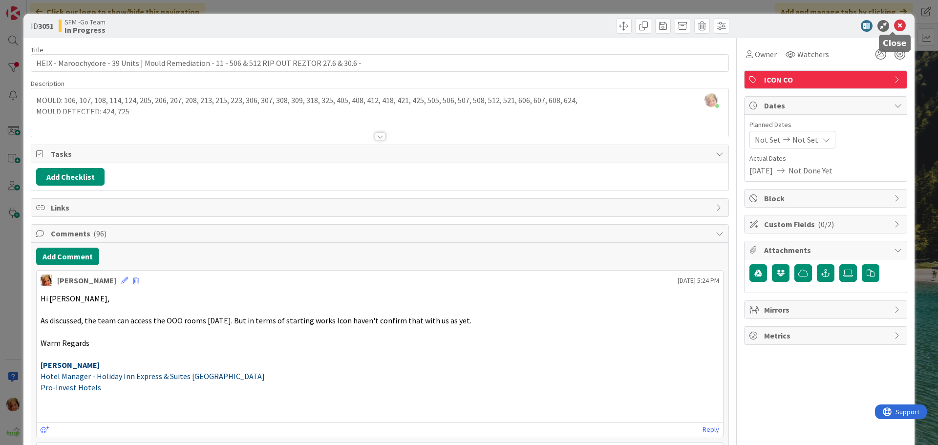
drag, startPoint x: 892, startPoint y: 20, endPoint x: 889, endPoint y: 24, distance: 5.6
click at [894, 20] on icon at bounding box center [900, 26] width 12 height 12
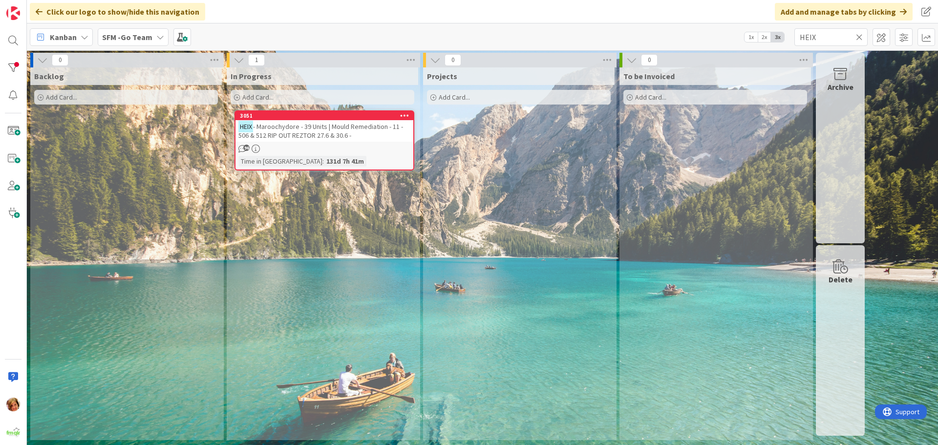
click at [860, 36] on icon at bounding box center [859, 37] width 7 height 9
click at [860, 36] on input "text" at bounding box center [831, 37] width 73 height 18
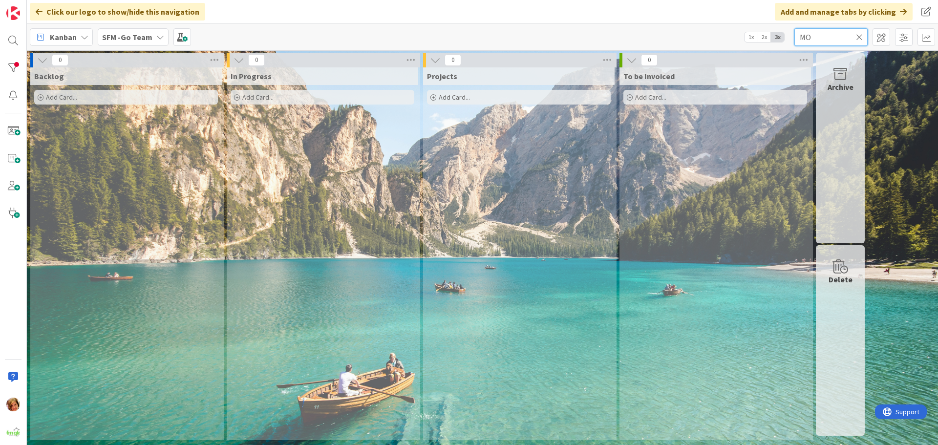
type input "M"
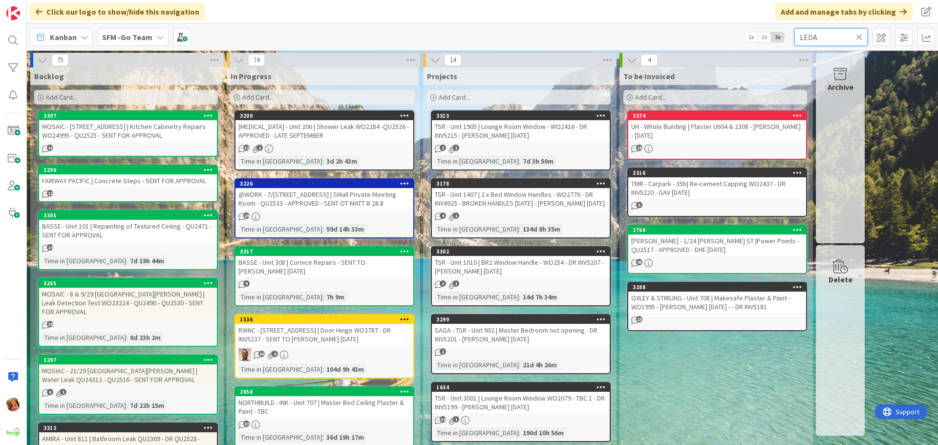
type input "LEDA"
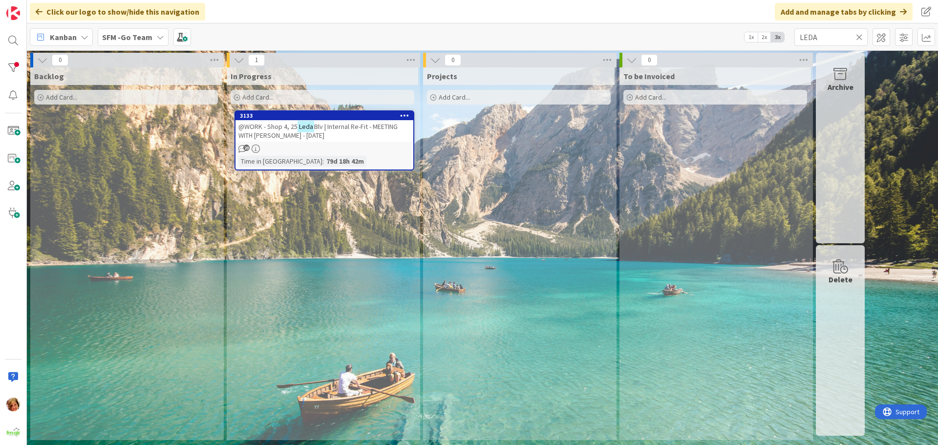
click at [341, 130] on span "Blv | Internal Re-Fit - MEETING WITH [PERSON_NAME] - [DATE]" at bounding box center [317, 131] width 159 height 18
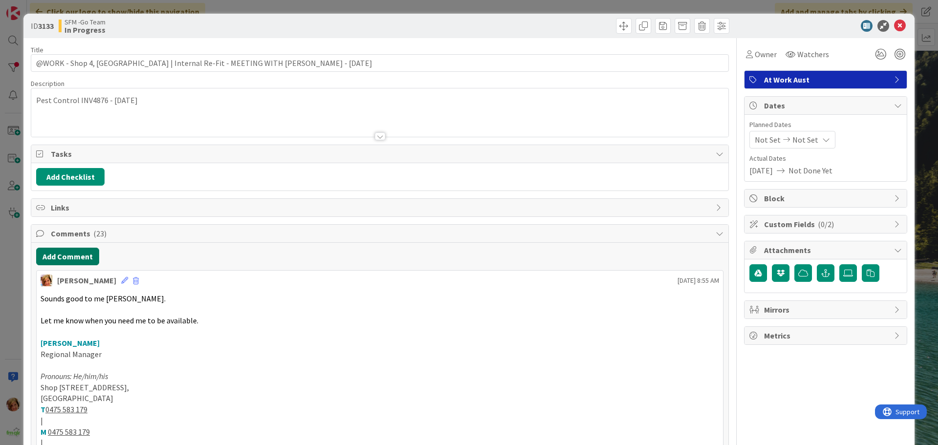
click at [68, 257] on button "Add Comment" at bounding box center [67, 257] width 63 height 18
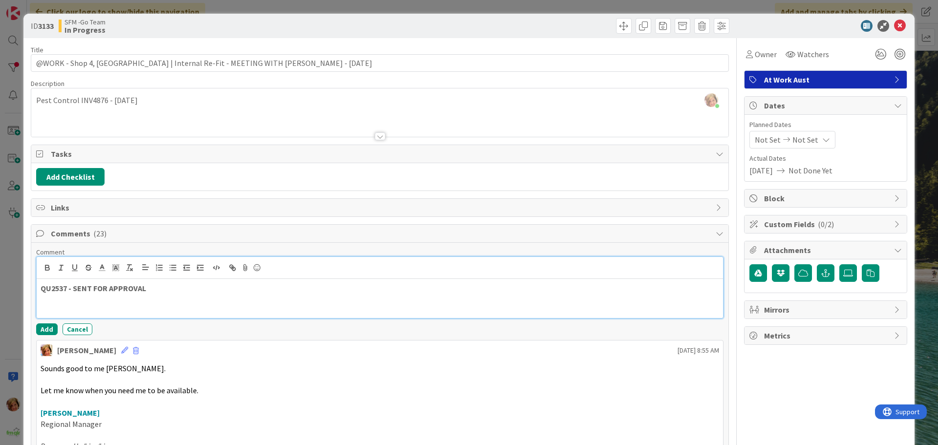
click at [169, 290] on p "QU2537 - SENT FOR APPROVAL" at bounding box center [380, 288] width 679 height 11
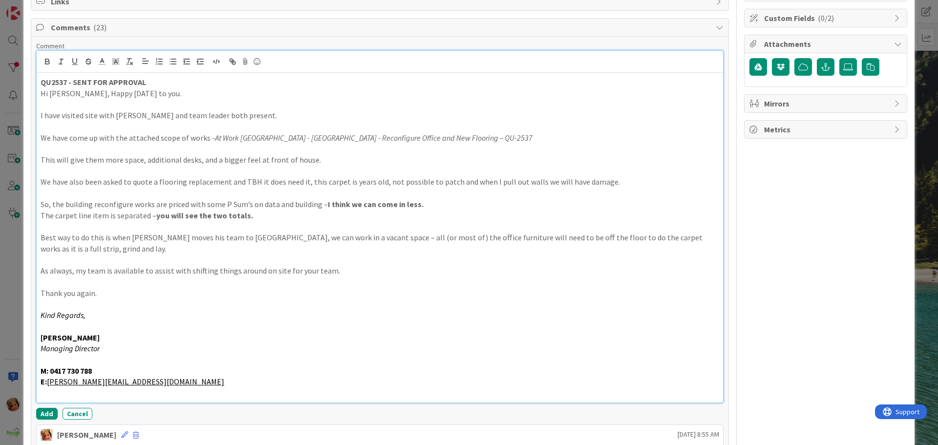
scroll to position [294, 0]
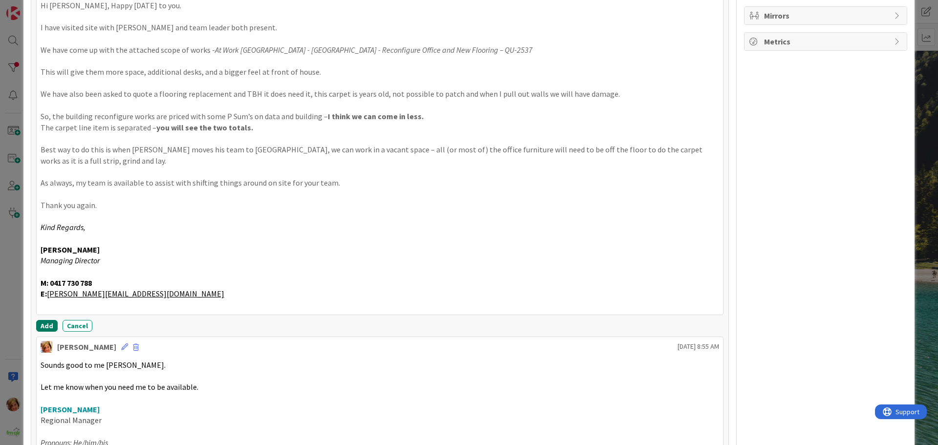
click at [46, 323] on button "Add" at bounding box center [47, 326] width 22 height 12
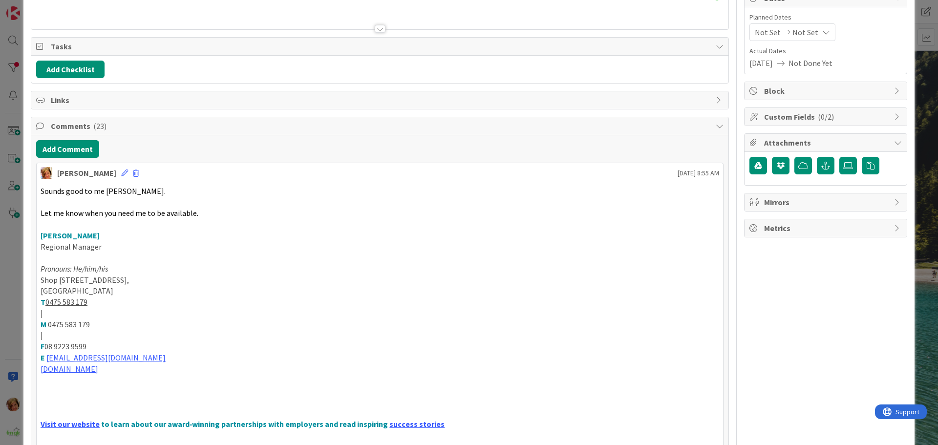
scroll to position [1, 0]
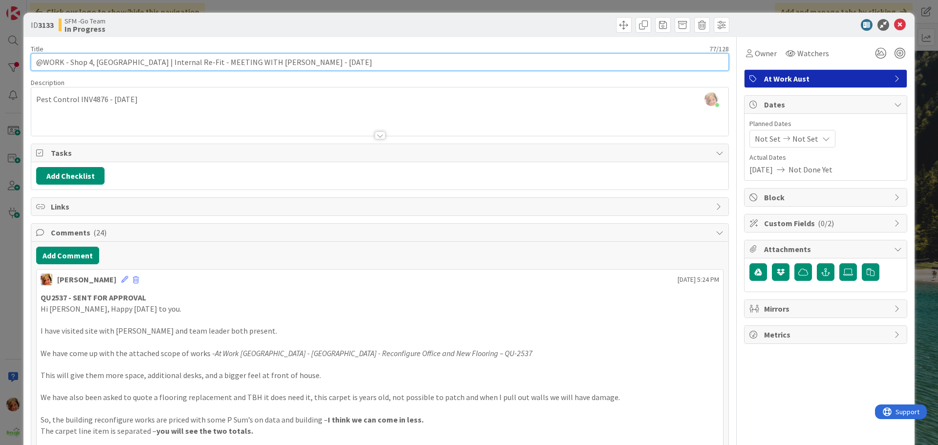
click at [307, 59] on input "@WORK - Shop 4, [GEOGRAPHIC_DATA] | Internal Re-Fit - MEETING WITH [PERSON_NAME…" at bounding box center [380, 62] width 698 height 18
type input "@WORK - Shop 4, [GEOGRAPHIC_DATA] | Internal Re-Fit - QU2537 - SENT FOR APPROVAL"
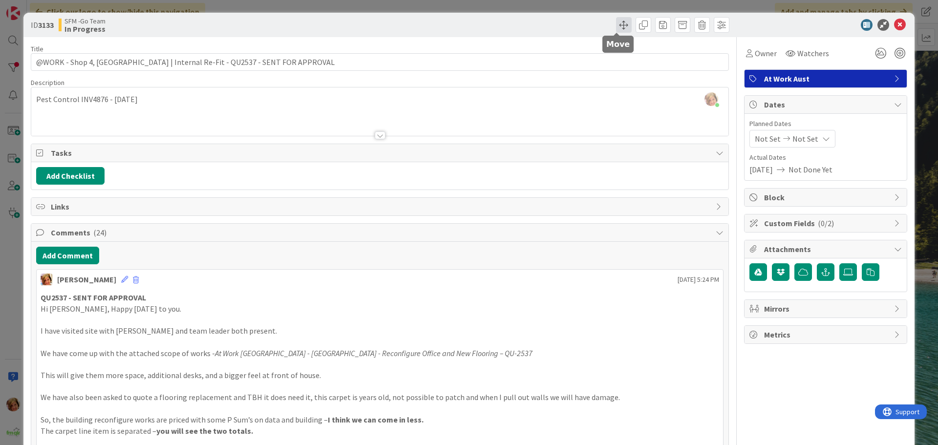
click at [616, 24] on span at bounding box center [624, 25] width 16 height 16
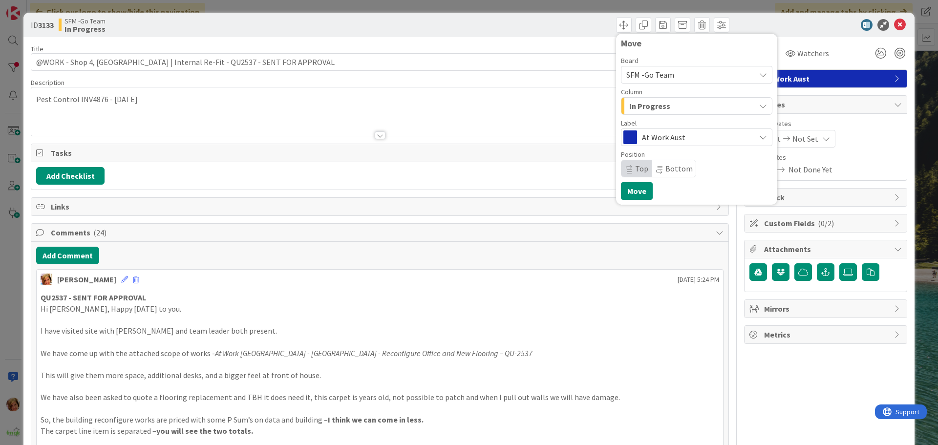
click at [653, 103] on span "In Progress" at bounding box center [649, 106] width 41 height 13
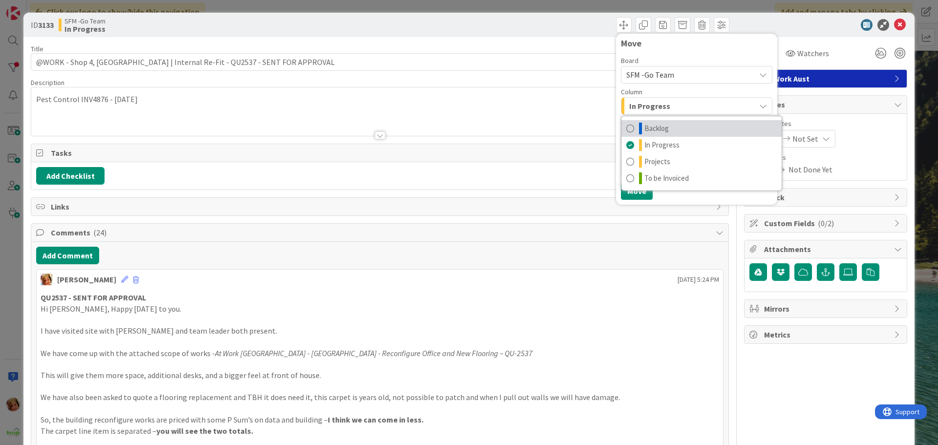
drag, startPoint x: 646, startPoint y: 128, endPoint x: 643, endPoint y: 144, distance: 16.4
click at [646, 128] on span "Backlog" at bounding box center [657, 129] width 24 height 12
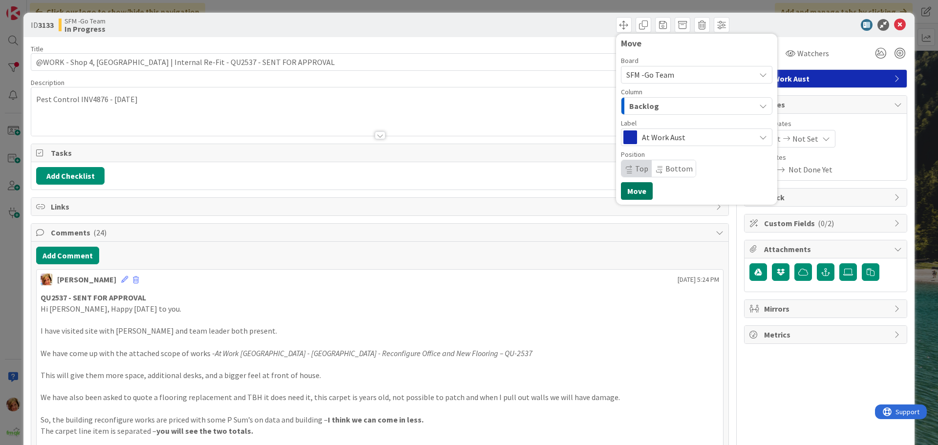
click at [625, 190] on button "Move" at bounding box center [637, 191] width 32 height 18
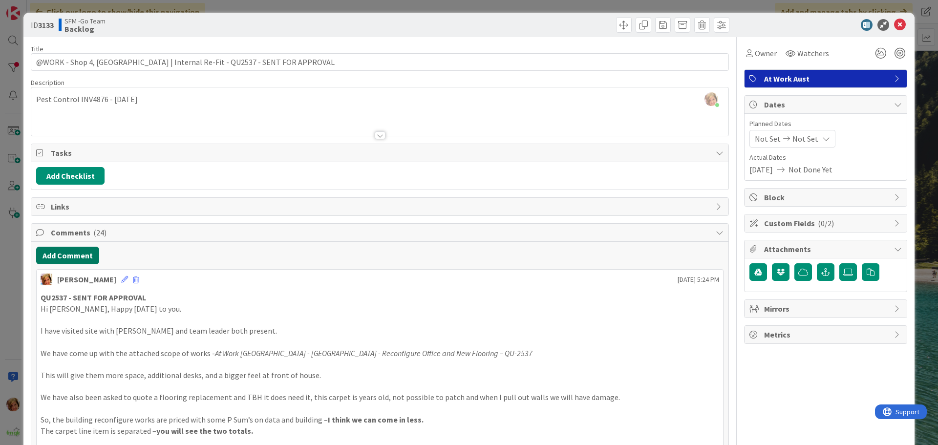
click at [72, 248] on button "Add Comment" at bounding box center [67, 256] width 63 height 18
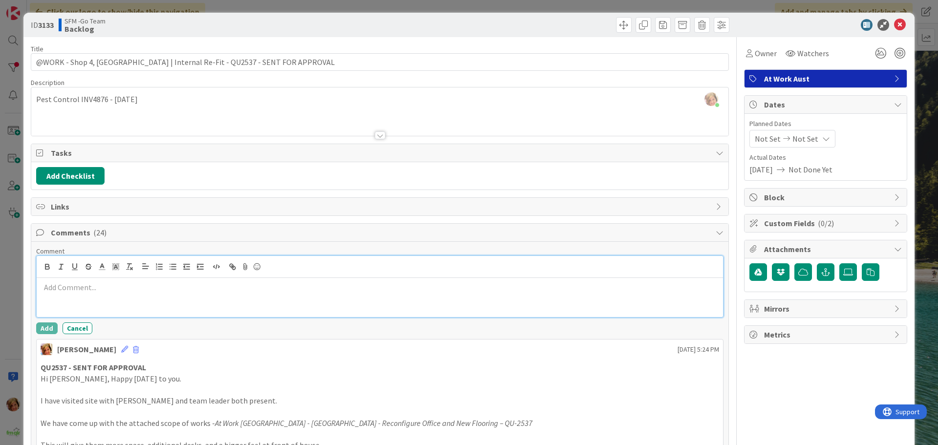
click at [71, 295] on div at bounding box center [380, 297] width 687 height 39
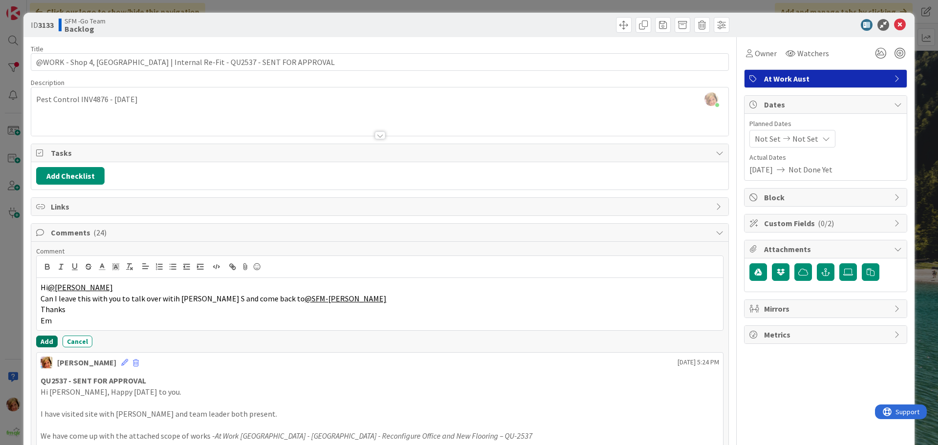
click at [45, 342] on button "Add" at bounding box center [47, 342] width 22 height 12
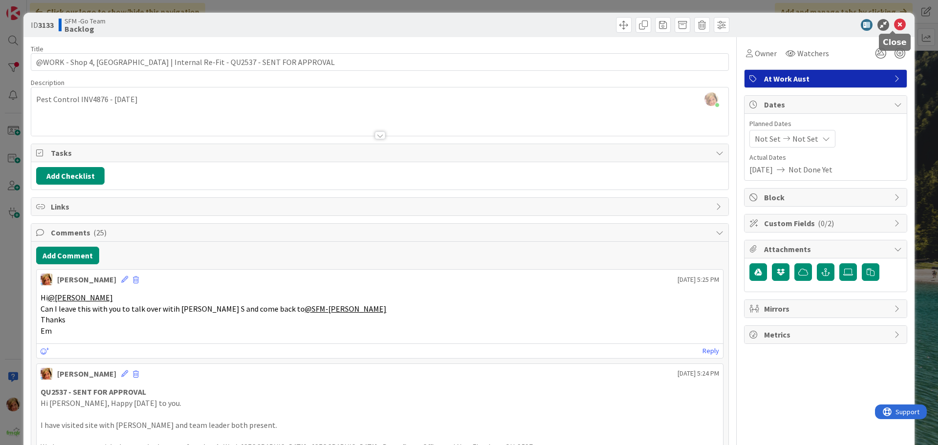
click at [894, 23] on icon at bounding box center [900, 25] width 12 height 12
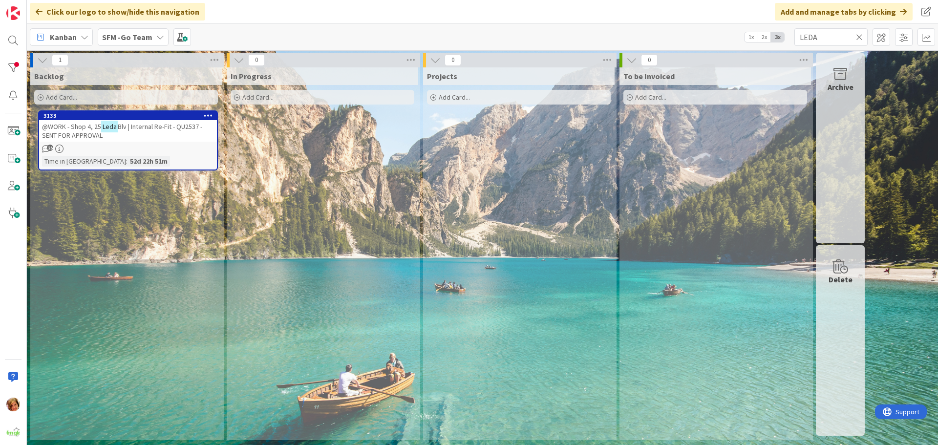
click at [859, 36] on icon at bounding box center [859, 37] width 7 height 9
